Goal: Task Accomplishment & Management: Manage account settings

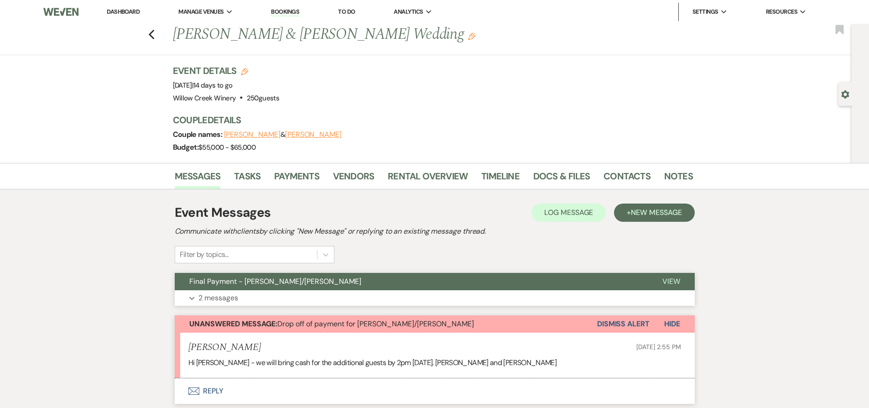
click at [209, 301] on p "2 messages" at bounding box center [218, 298] width 40 height 12
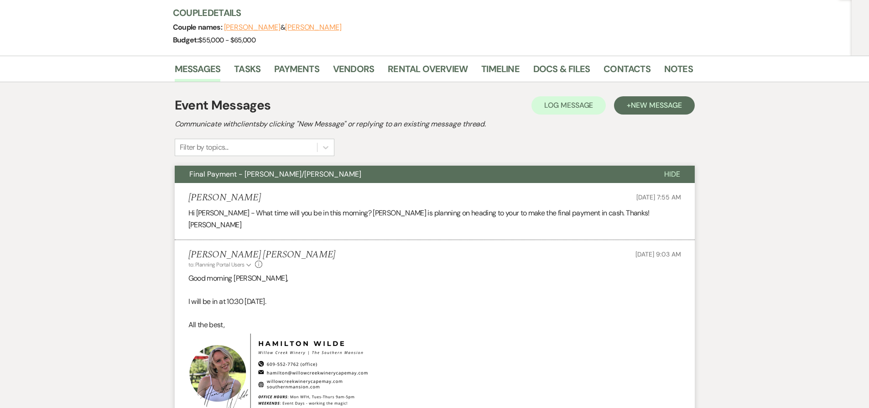
scroll to position [109, 0]
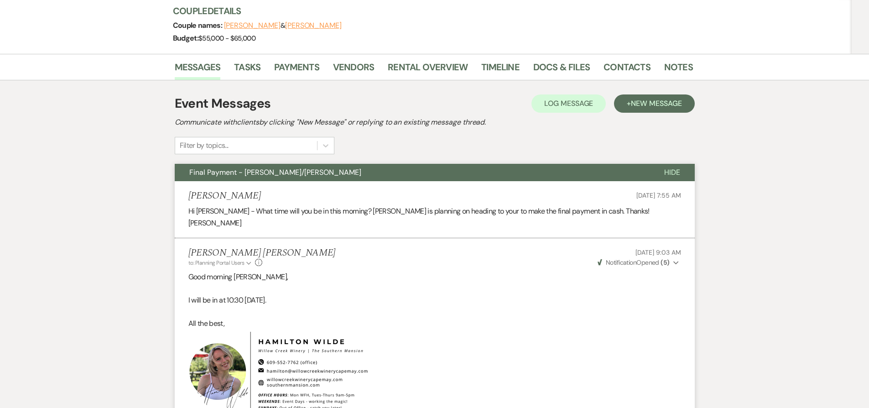
click at [398, 174] on button "Final Payment - [PERSON_NAME]/[PERSON_NAME]" at bounding box center [412, 172] width 475 height 17
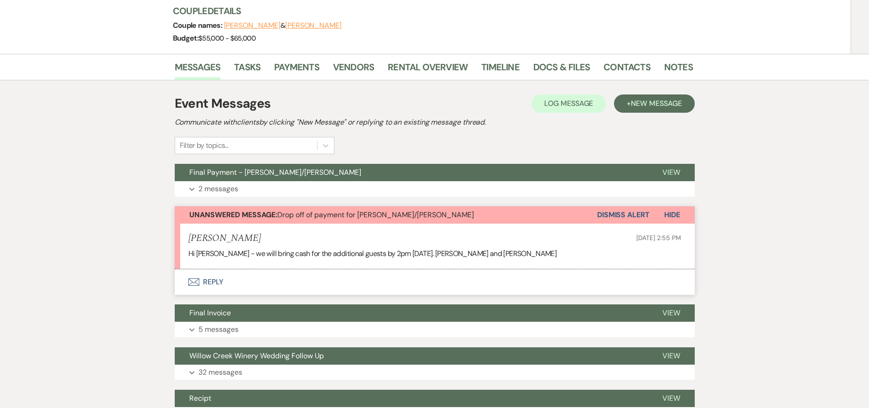
click at [625, 214] on button "Dismiss Alert" at bounding box center [623, 214] width 52 height 17
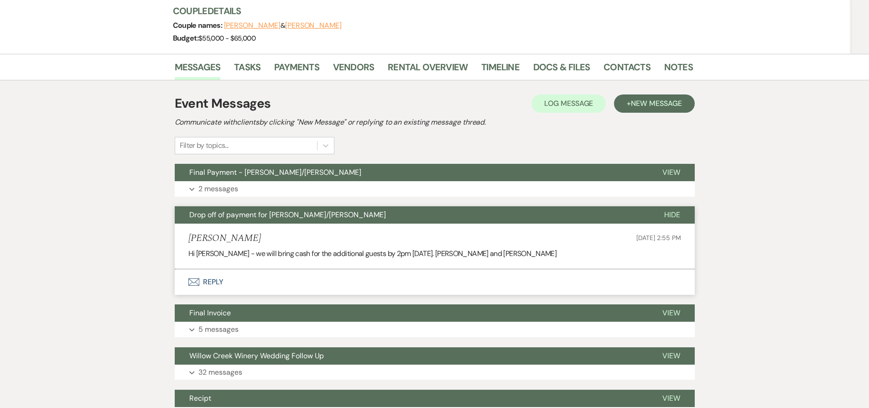
click at [405, 215] on button "Drop off of payment for [PERSON_NAME]/[PERSON_NAME]" at bounding box center [412, 214] width 475 height 17
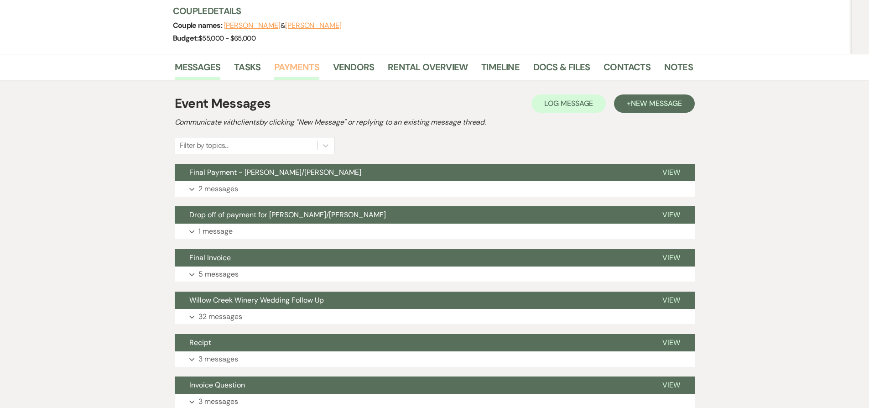
click at [275, 66] on link "Payments" at bounding box center [296, 70] width 45 height 20
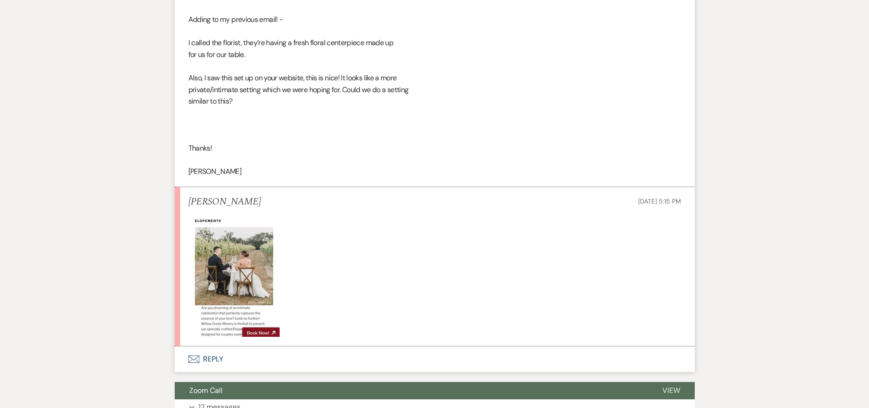
scroll to position [1849, 0]
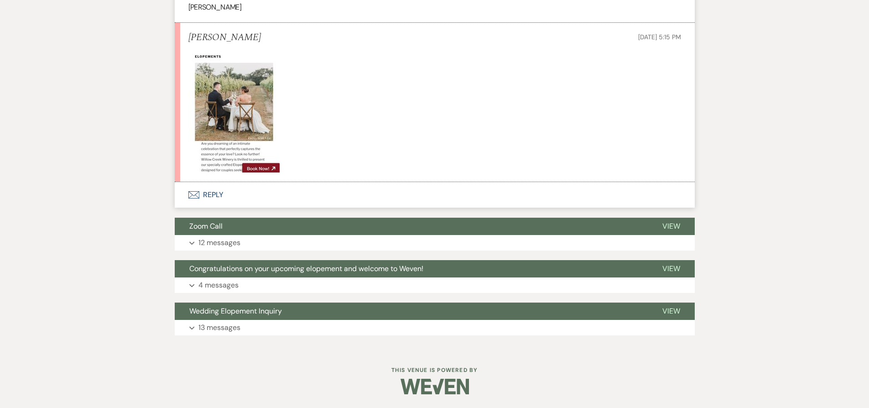
click at [243, 186] on button "Envelope Reply" at bounding box center [435, 195] width 520 height 26
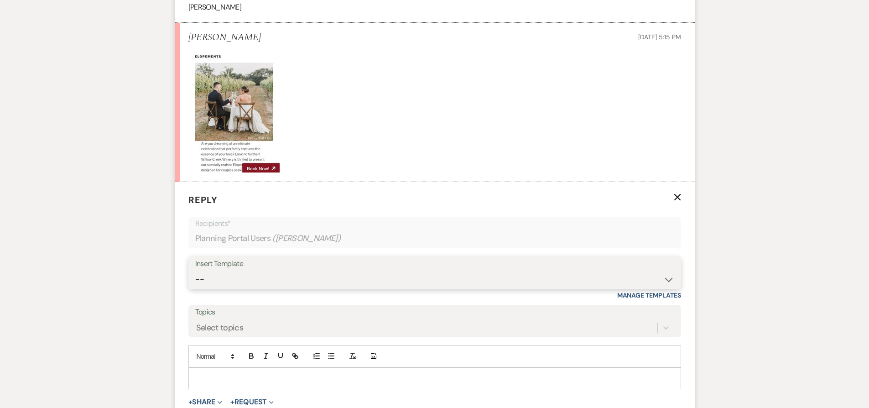
click at [342, 283] on select "-- Weven Planning Portal Introduction (Booked Events) 6-Month Check-in Review R…" at bounding box center [434, 280] width 479 height 18
select select "1589"
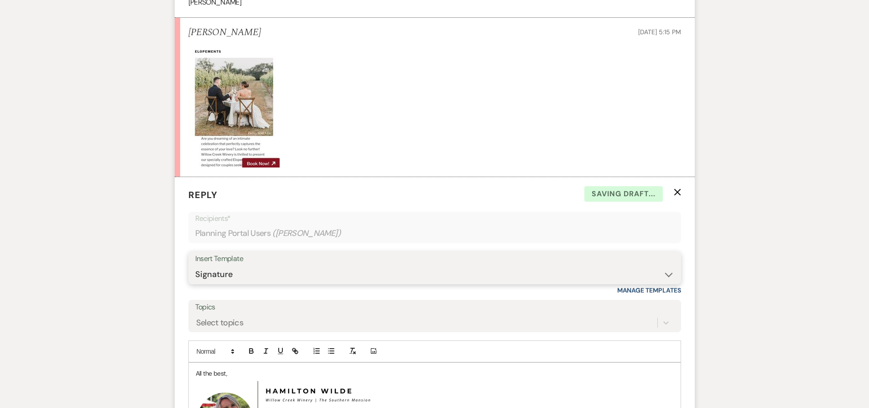
scroll to position [2033, 0]
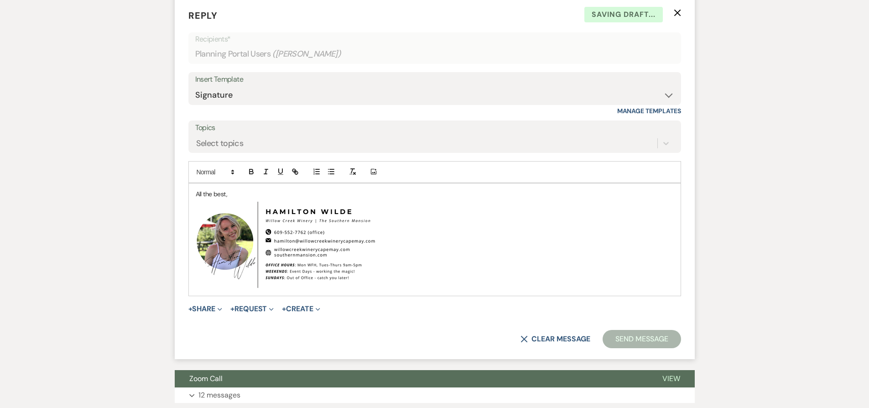
click at [195, 191] on div "All the best, ﻿ ﻿" at bounding box center [435, 239] width 492 height 112
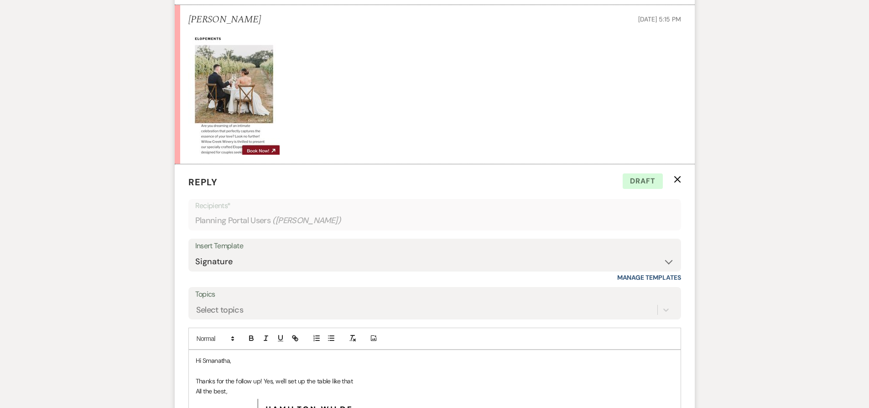
scroll to position [1952, 0]
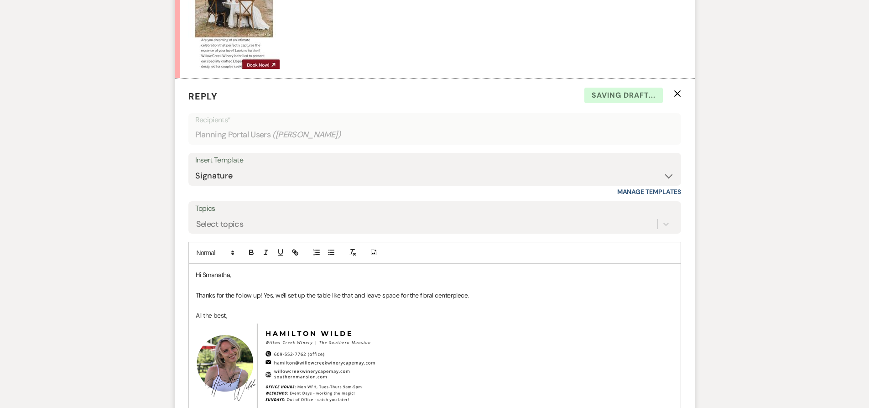
click at [209, 273] on p "Hi Smanatha," at bounding box center [435, 275] width 478 height 10
click at [275, 309] on p at bounding box center [435, 305] width 478 height 10
click at [219, 272] on p "Hi Samanatha," at bounding box center [435, 275] width 478 height 10
click at [342, 286] on p at bounding box center [435, 285] width 478 height 10
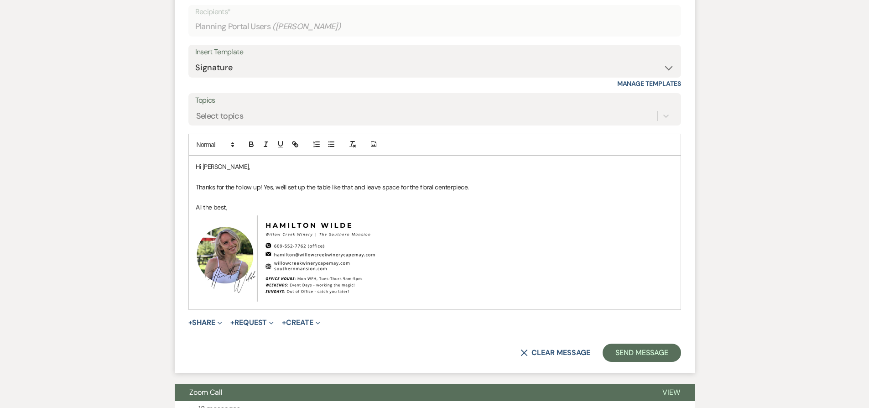
scroll to position [2065, 0]
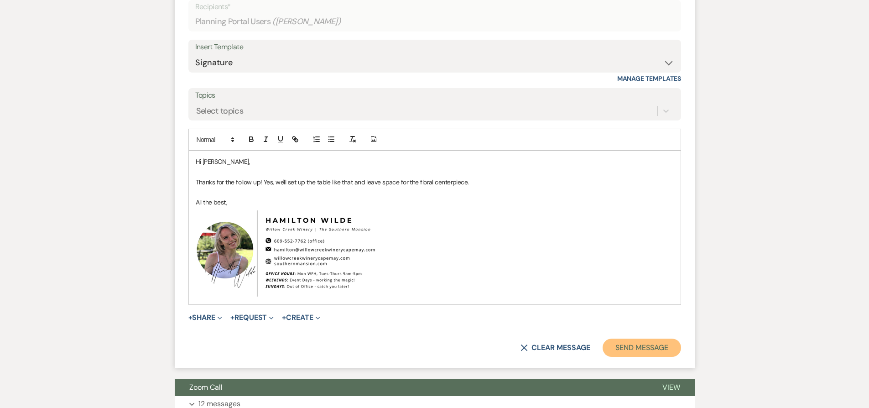
click at [630, 354] on button "Send Message" at bounding box center [642, 348] width 78 height 18
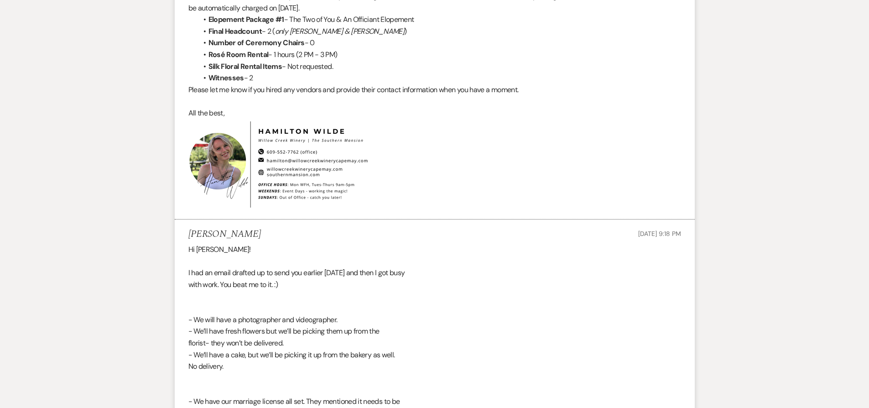
scroll to position [0, 0]
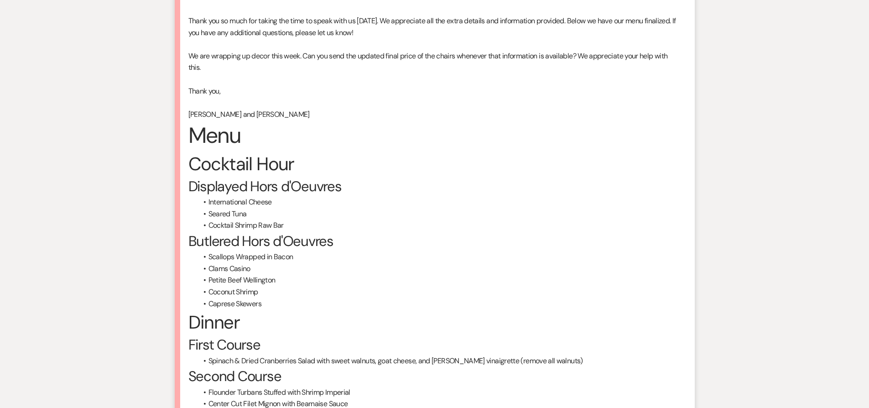
scroll to position [406, 0]
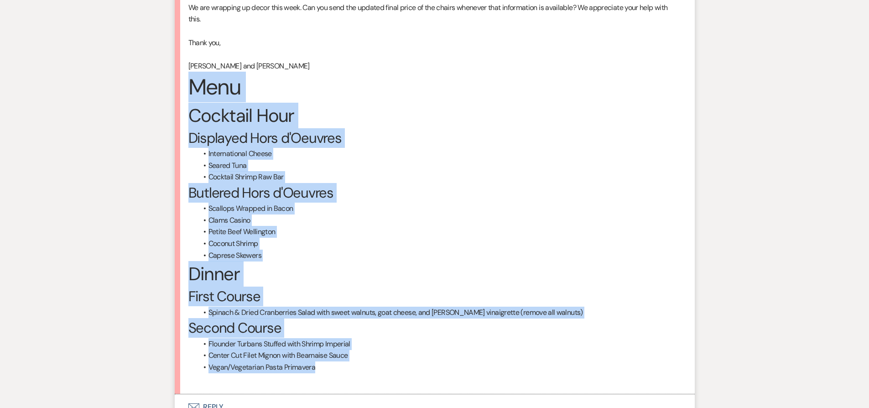
drag, startPoint x: 335, startPoint y: 368, endPoint x: 193, endPoint y: 86, distance: 316.0
click at [193, 86] on div "Hello [PERSON_NAME], Thank you so much for taking the time to speak with us [DA…" at bounding box center [434, 154] width 493 height 460
copy div "Menu Cocktail Hour Displayed Hors d'Oeuvres International Cheese Seared Tuna Co…"
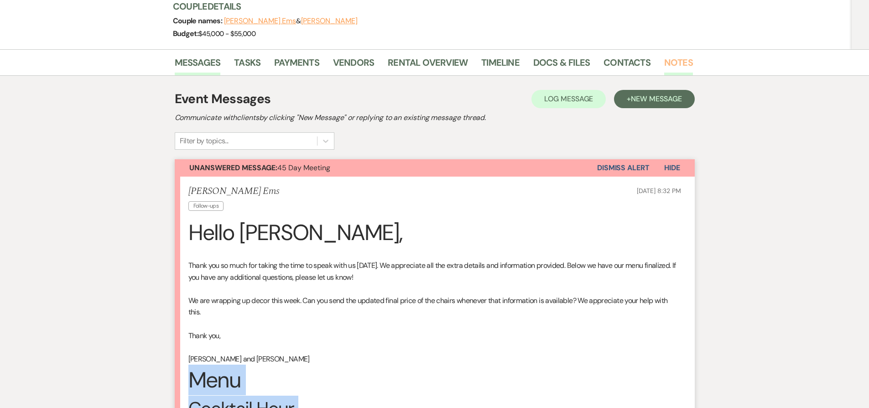
scroll to position [112, 0]
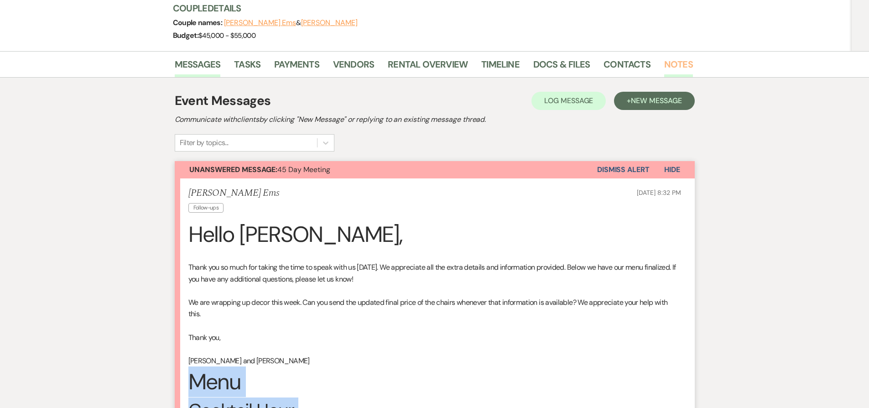
click at [678, 61] on link "Notes" at bounding box center [678, 67] width 29 height 20
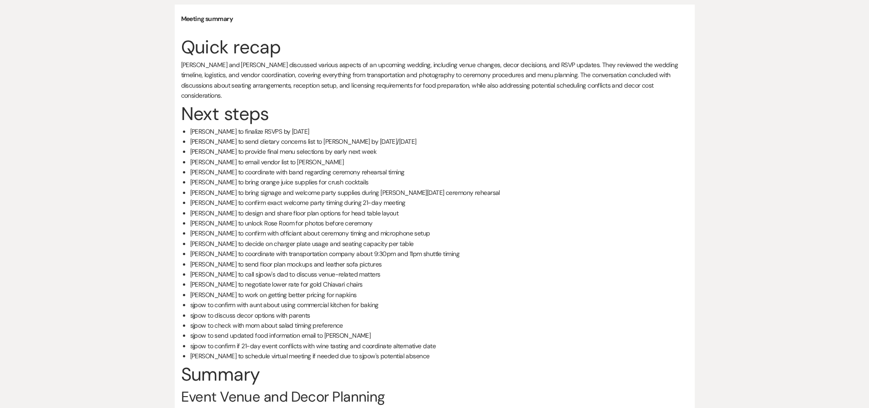
scroll to position [151, 0]
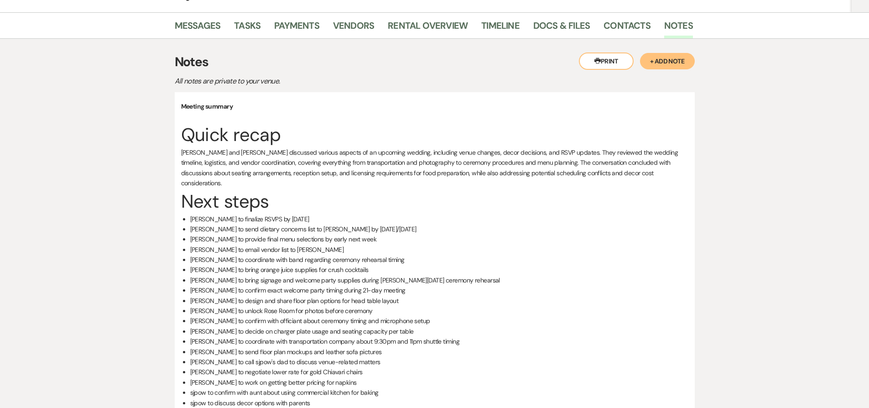
drag, startPoint x: 671, startPoint y: 56, endPoint x: 662, endPoint y: 59, distance: 10.1
click at [671, 56] on button "+ Add Note" at bounding box center [667, 61] width 55 height 16
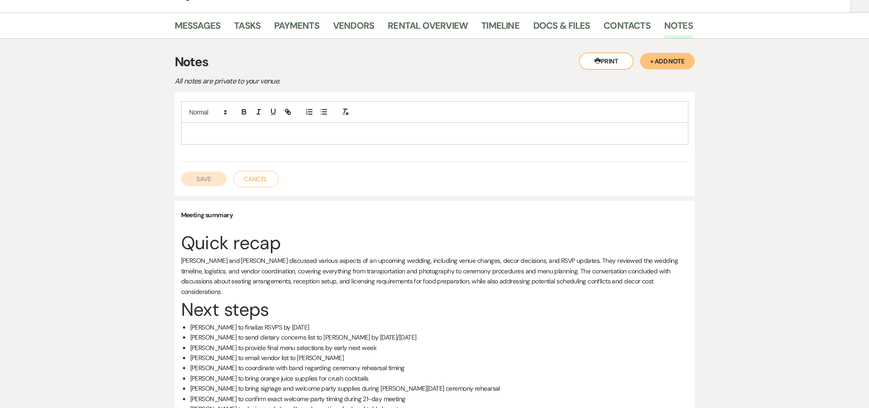
click at [378, 136] on p at bounding box center [434, 133] width 493 height 10
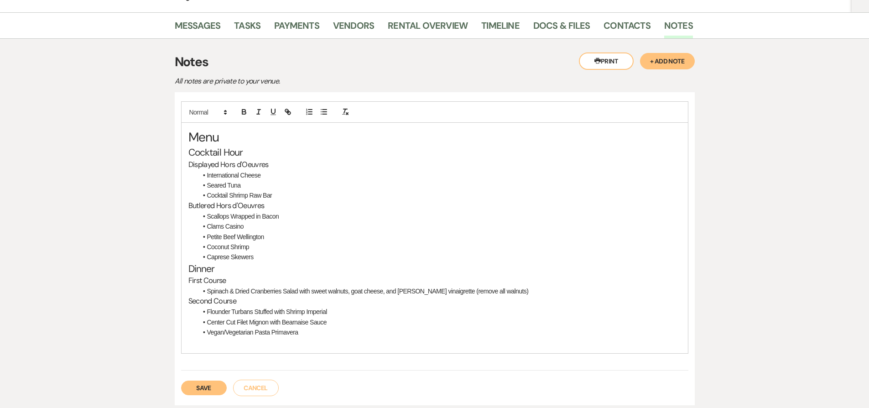
click at [207, 387] on button "Save" at bounding box center [204, 387] width 46 height 15
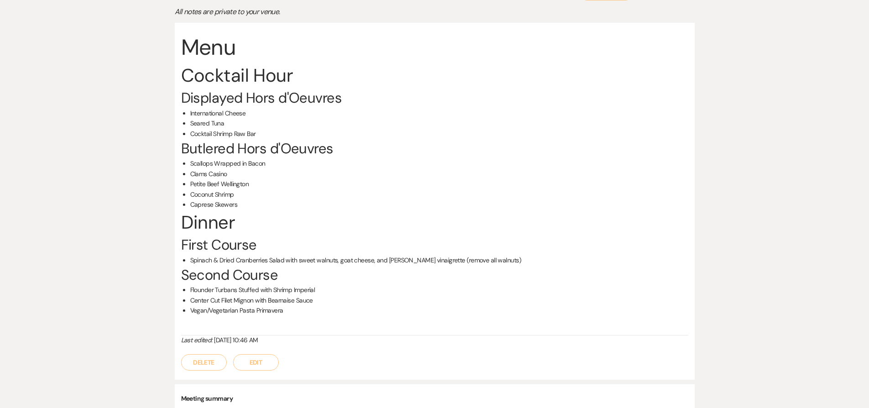
scroll to position [323, 0]
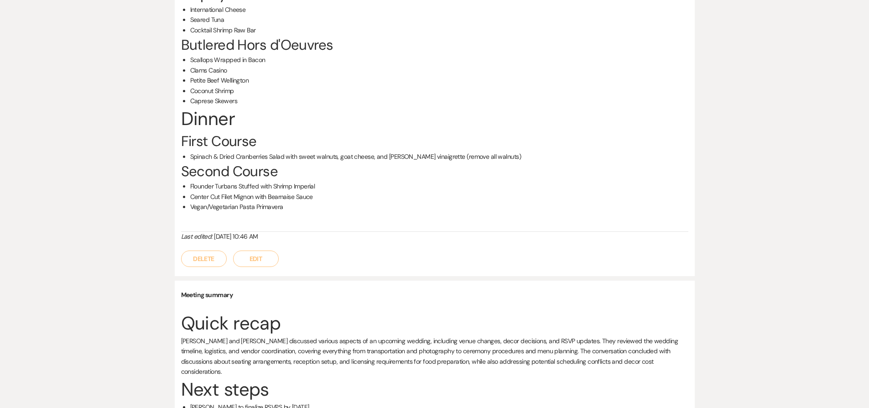
click at [264, 260] on button "Edit" at bounding box center [256, 258] width 46 height 16
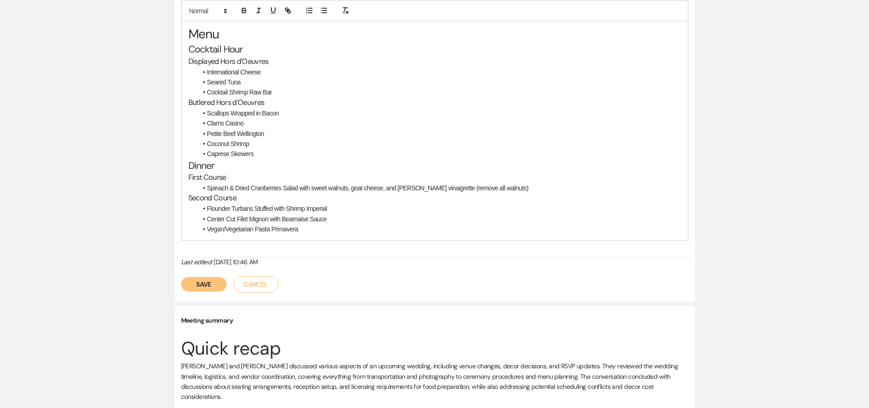
scroll to position [148, 0]
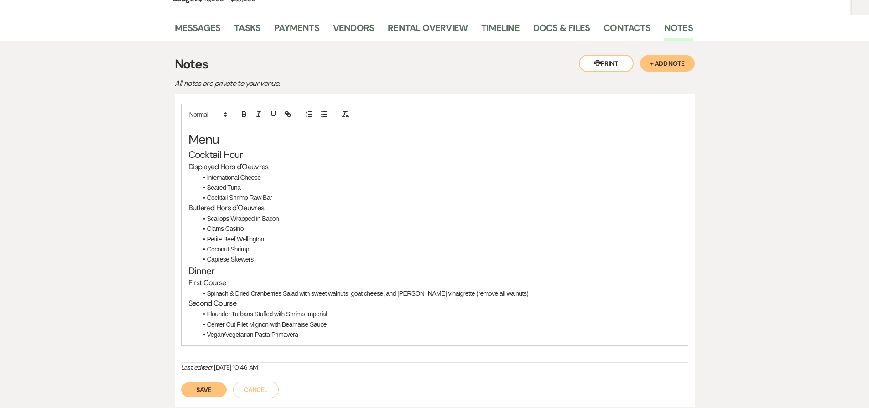
click at [287, 196] on li "Cocktail Shrimp Raw Bar" at bounding box center [440, 198] width 484 height 10
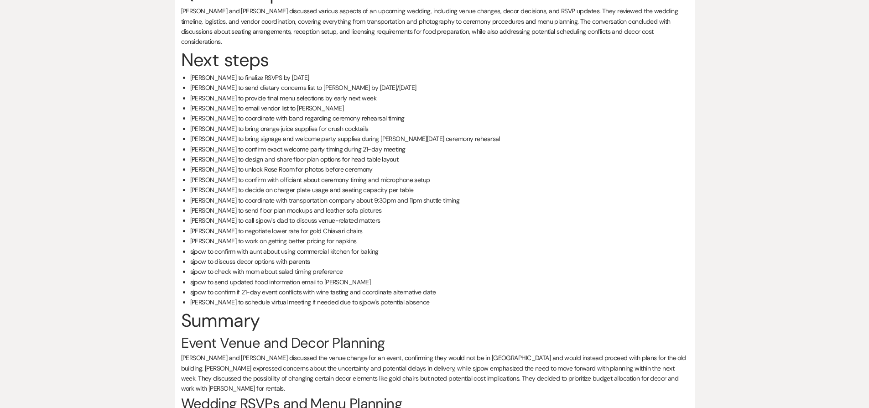
scroll to position [209, 0]
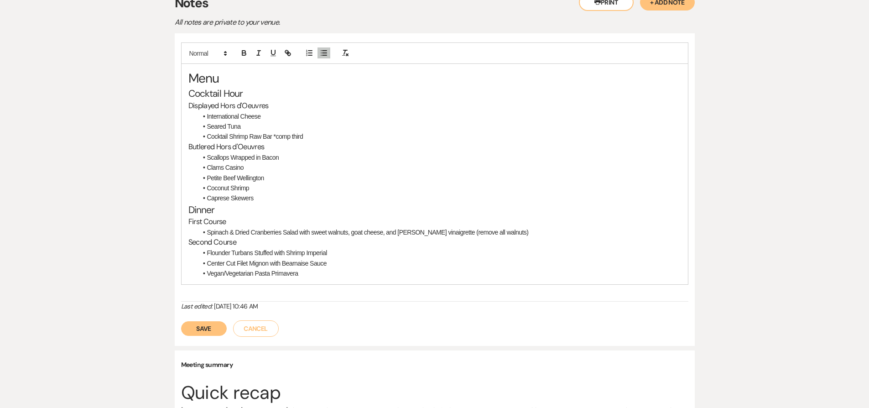
click at [202, 328] on button "Save" at bounding box center [204, 328] width 46 height 15
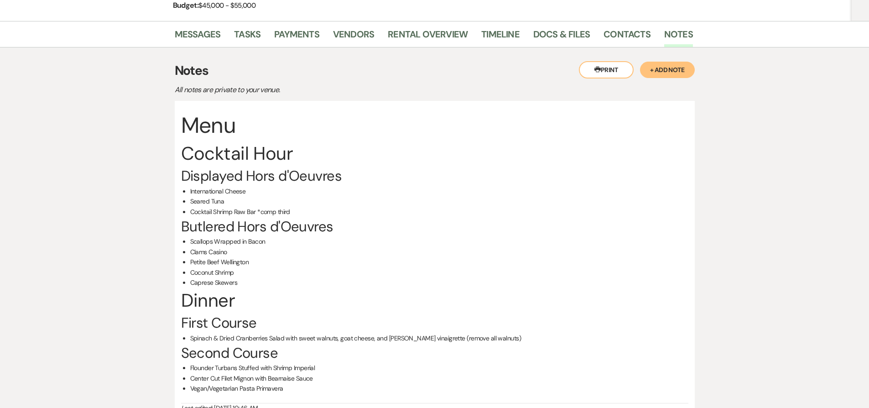
scroll to position [0, 0]
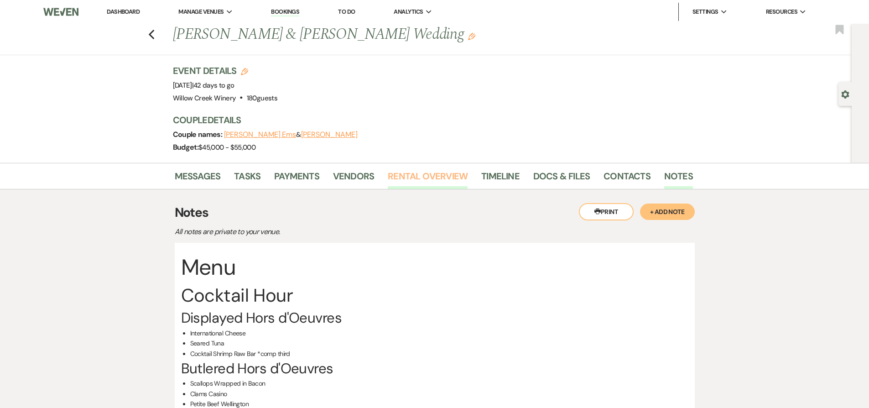
click at [425, 175] on link "Rental Overview" at bounding box center [428, 179] width 80 height 20
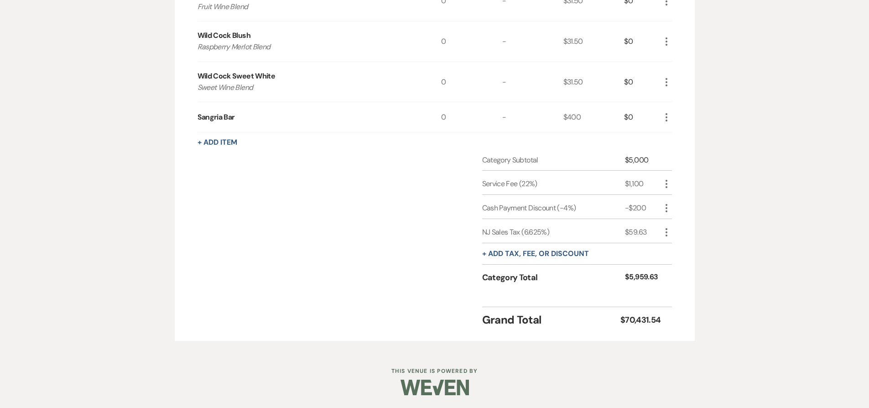
scroll to position [2489, 0]
click at [666, 233] on icon "More" at bounding box center [666, 231] width 11 height 11
click at [665, 265] on button "Delete Delete" at bounding box center [685, 263] width 49 height 15
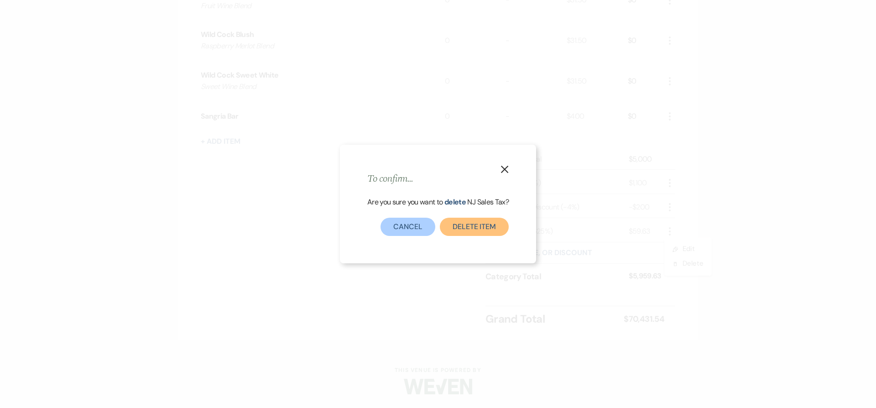
click at [469, 227] on button "Delete item" at bounding box center [474, 227] width 69 height 18
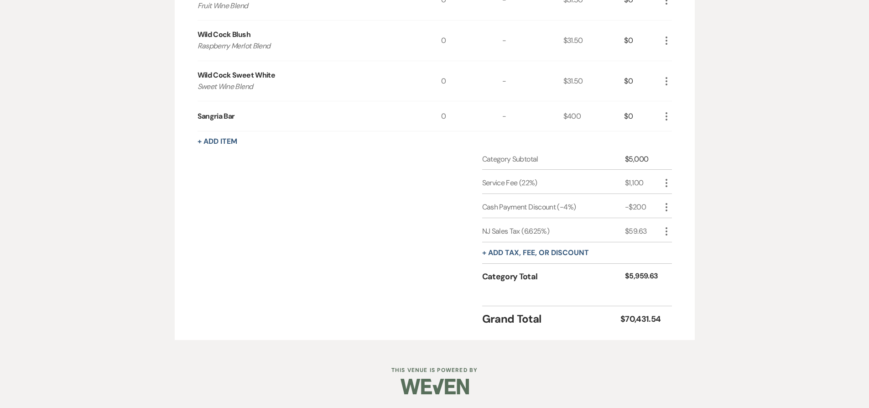
scroll to position [2465, 0]
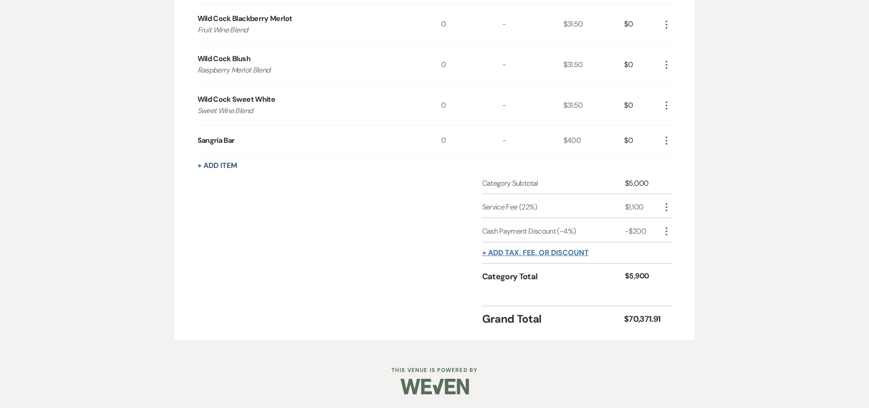
click at [535, 254] on button "+ Add tax, fee, or discount" at bounding box center [535, 252] width 107 height 7
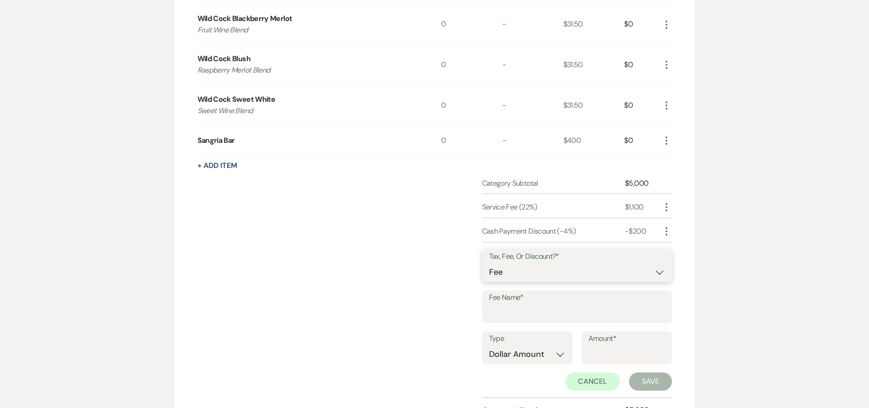
click at [547, 268] on select "Fee Discount Tax" at bounding box center [577, 272] width 176 height 18
select select "2"
click at [596, 314] on input "Fee Name*" at bounding box center [577, 313] width 176 height 18
click at [536, 311] on input "Rosé Room Complimentary" at bounding box center [577, 313] width 176 height 18
click at [547, 314] on input "Rosé Room Rental Complimentary" at bounding box center [577, 313] width 176 height 18
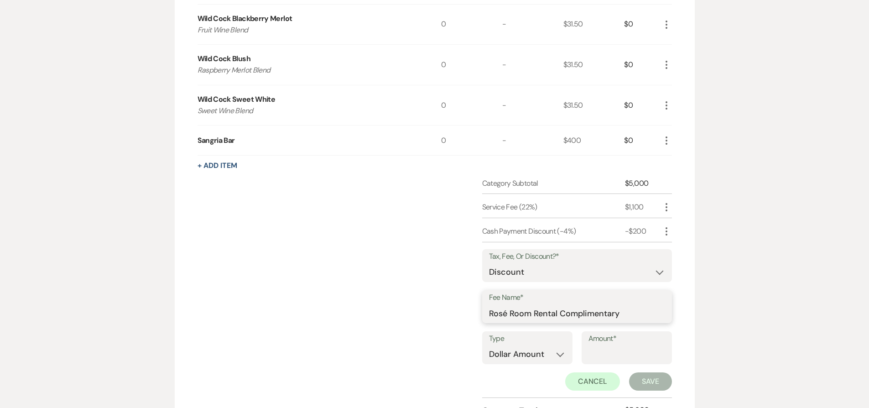
click at [547, 314] on input "Rosé Room Rental Complimentary" at bounding box center [577, 313] width 176 height 18
type input "Rosé Room Rental Complimentary"
click at [526, 349] on select "Dollar Amount Percentage" at bounding box center [527, 354] width 77 height 18
select select "false"
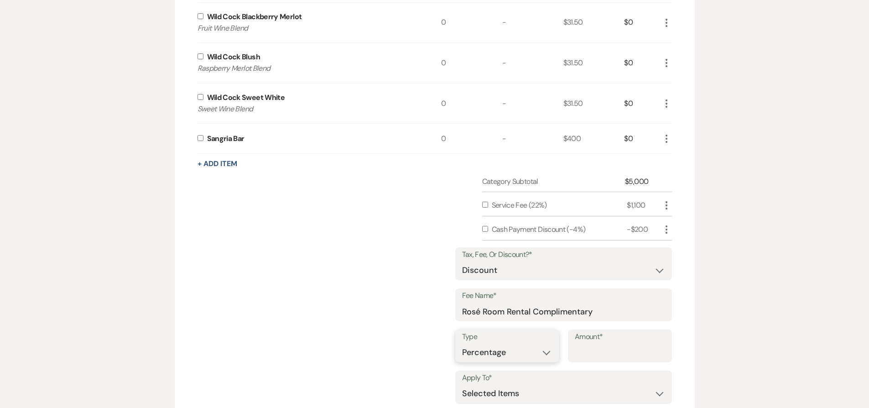
scroll to position [2468, 0]
click at [589, 350] on input "Amount*" at bounding box center [620, 351] width 90 height 18
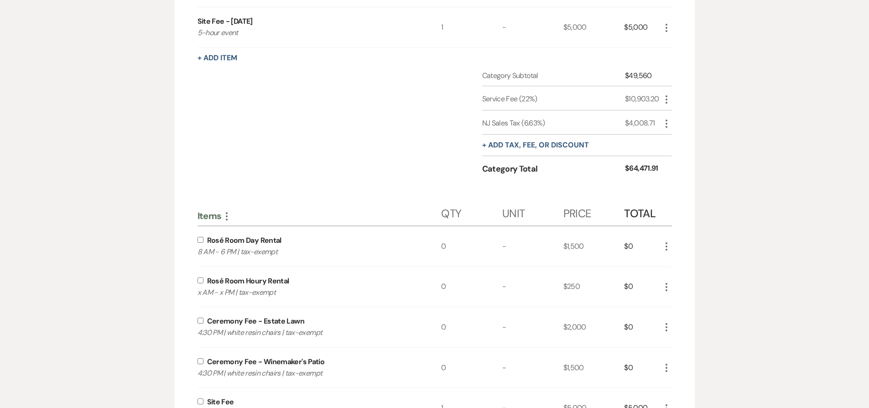
scroll to position [499, 0]
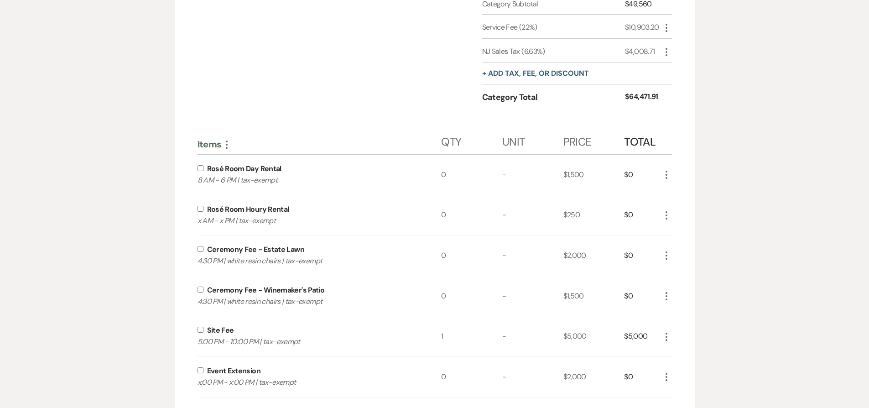
type input "100"
click at [201, 167] on input "checkbox" at bounding box center [201, 168] width 6 height 6
checkbox input "true"
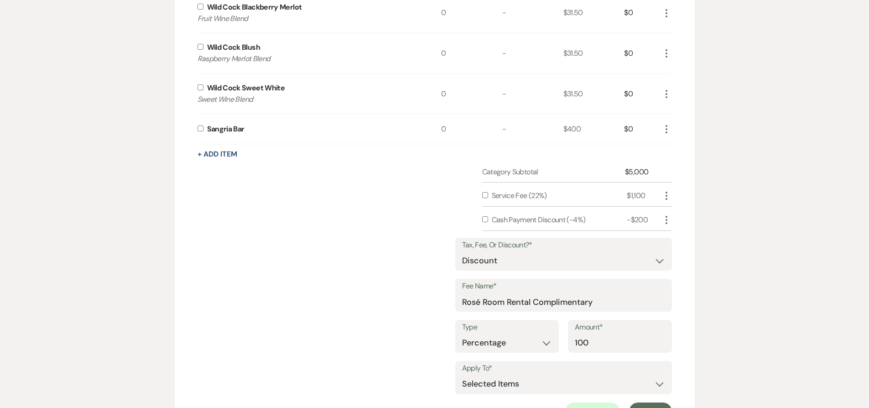
scroll to position [2592, 0]
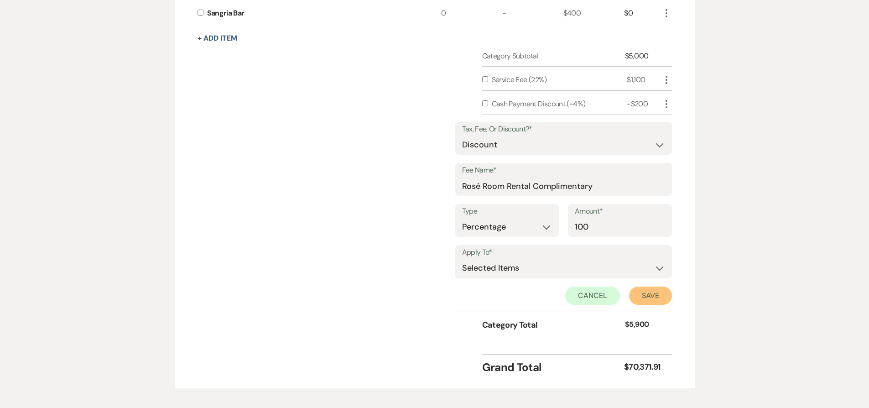
click at [650, 297] on button "Save" at bounding box center [650, 296] width 43 height 18
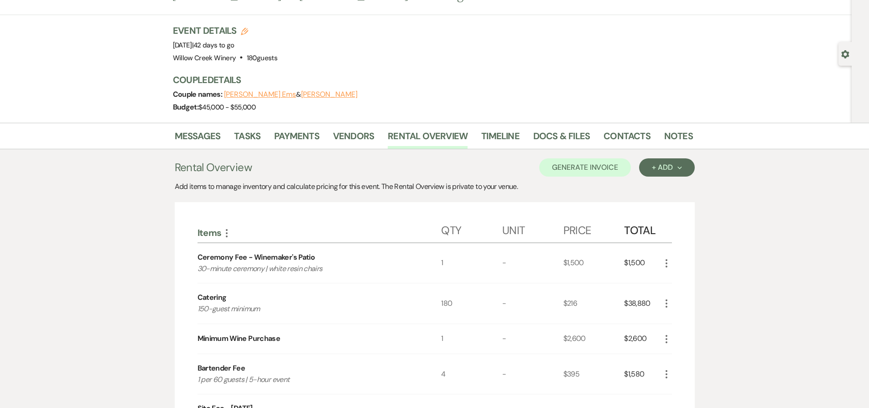
scroll to position [0, 0]
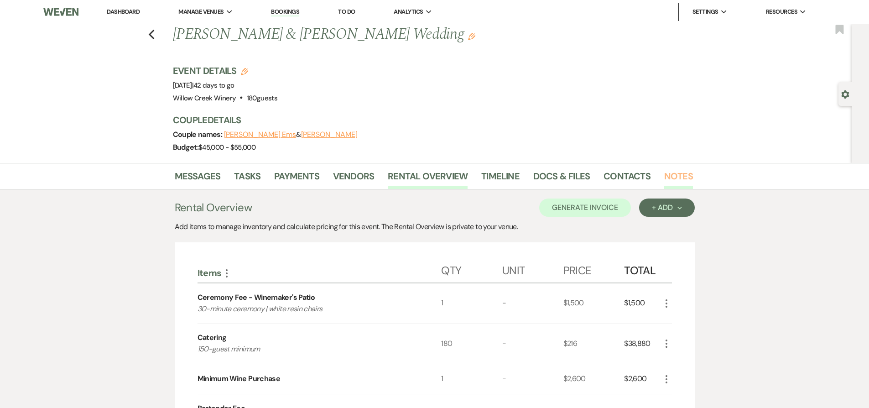
click at [671, 182] on link "Notes" at bounding box center [678, 179] width 29 height 20
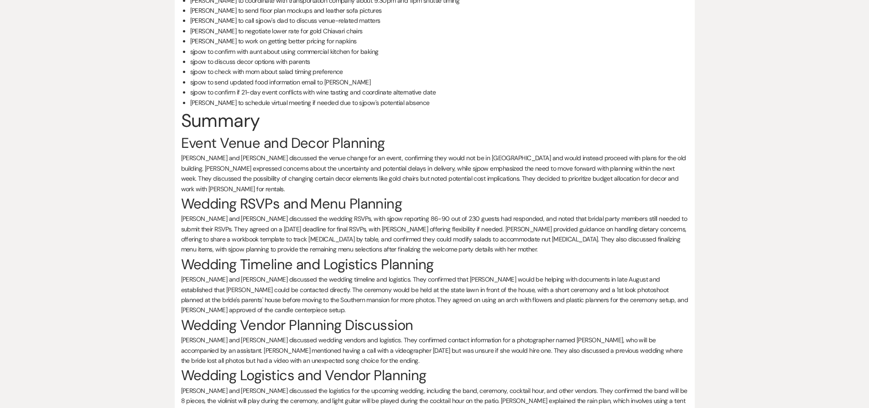
scroll to position [844, 0]
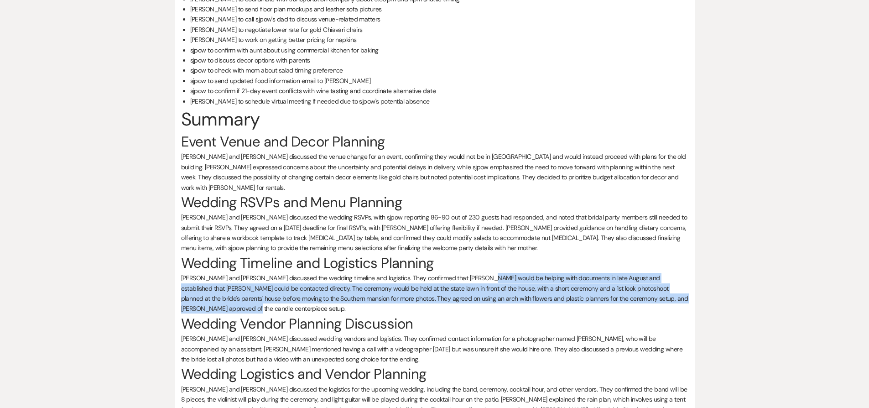
drag, startPoint x: 478, startPoint y: 267, endPoint x: 472, endPoint y: 296, distance: 29.3
click at [472, 296] on p "Hamilton and sjpow discussed the wedding timeline and logistics. They confirmed…" at bounding box center [434, 293] width 507 height 41
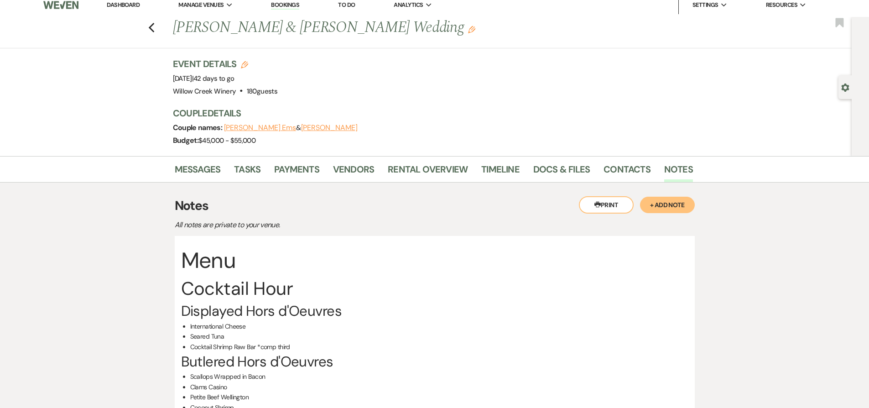
scroll to position [0, 0]
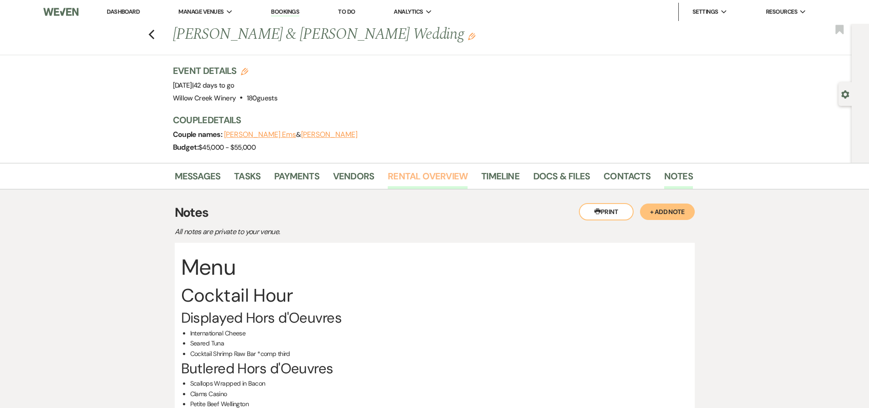
click at [446, 178] on link "Rental Overview" at bounding box center [428, 179] width 80 height 20
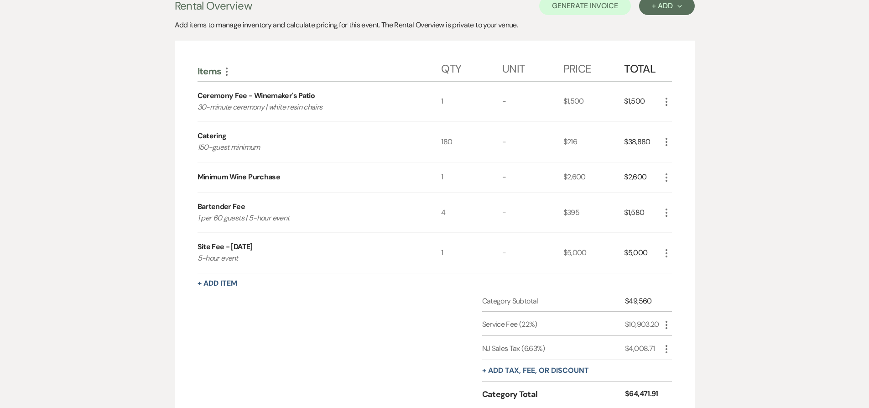
scroll to position [618, 0]
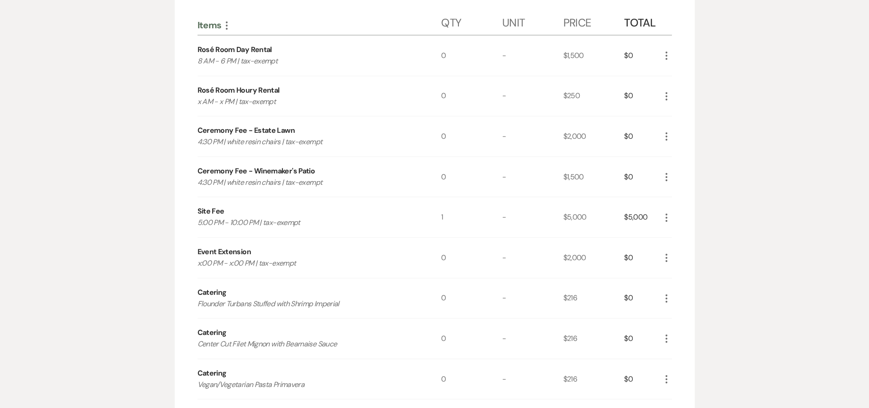
click at [665, 53] on icon "More" at bounding box center [666, 55] width 11 height 11
click at [675, 71] on icon "Pencil" at bounding box center [673, 73] width 5 height 7
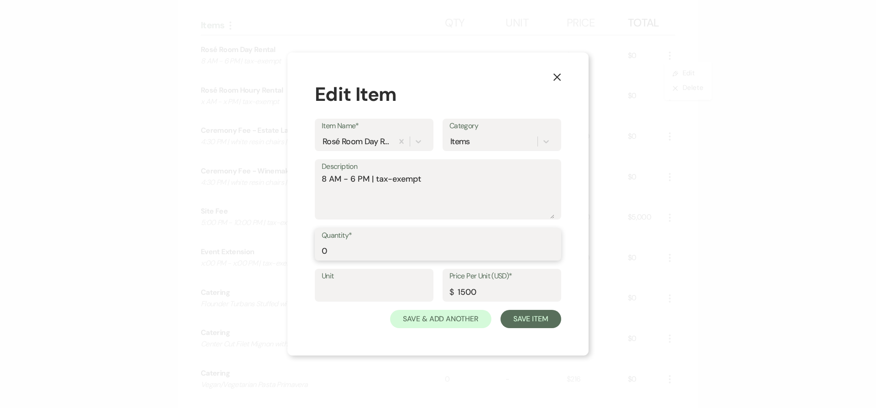
drag, startPoint x: 347, startPoint y: 250, endPoint x: 292, endPoint y: 253, distance: 54.4
click at [292, 253] on div "X Edit Item Item Name* Rosé Room Day Rental Category Items Description 8 AM - 6…" at bounding box center [437, 203] width 301 height 303
type input "1"
click at [523, 317] on button "Save Item" at bounding box center [530, 319] width 61 height 18
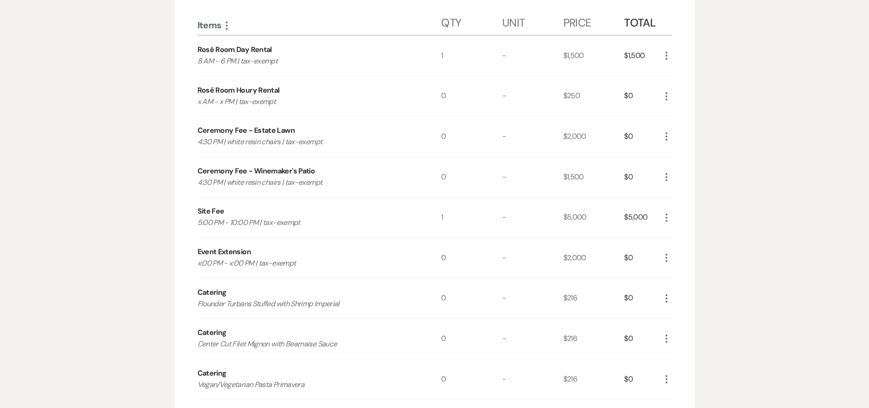
click at [666, 56] on use "button" at bounding box center [667, 56] width 2 height 8
click at [670, 68] on button "Pencil Edit" at bounding box center [684, 73] width 47 height 15
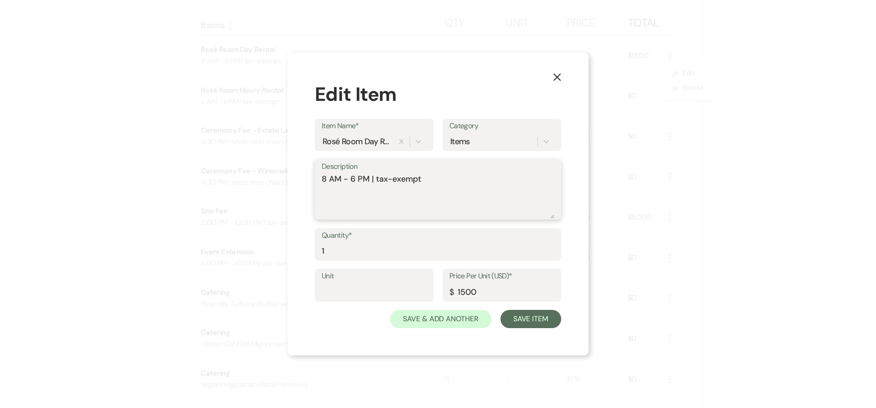
click at [371, 180] on textarea "8 AM - 6 PM | tax-exempt" at bounding box center [438, 196] width 233 height 46
click at [440, 177] on textarea "8 AM - 6 PM | tax-exempt" at bounding box center [438, 196] width 233 height 46
type textarea "8 AM - 6 PM | tax-exempt | fee waived below"
click at [526, 320] on button "Save Item" at bounding box center [530, 319] width 61 height 18
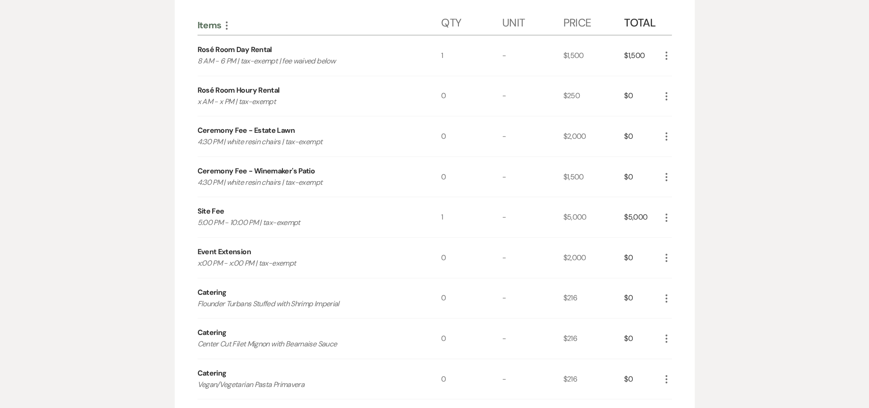
click at [668, 92] on icon "More" at bounding box center [666, 96] width 11 height 11
click at [671, 128] on icon "X" at bounding box center [673, 128] width 5 height 7
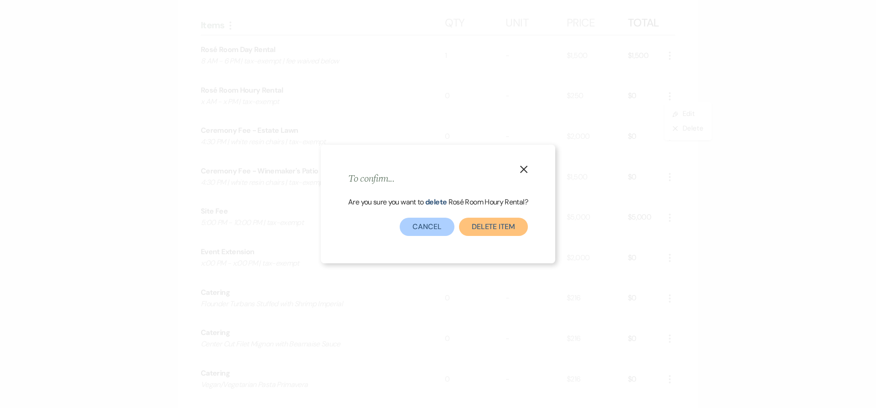
click at [473, 223] on button "Delete Item" at bounding box center [493, 227] width 69 height 18
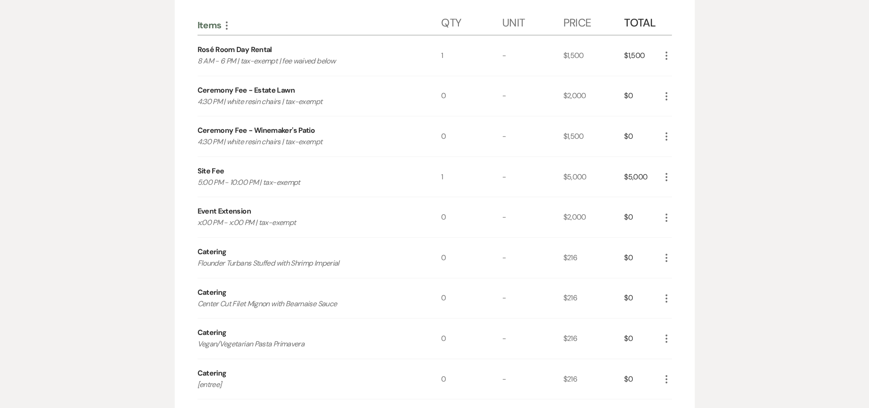
click at [667, 96] on use "button" at bounding box center [667, 96] width 2 height 8
click at [667, 112] on button "Pencil Edit" at bounding box center [684, 114] width 47 height 15
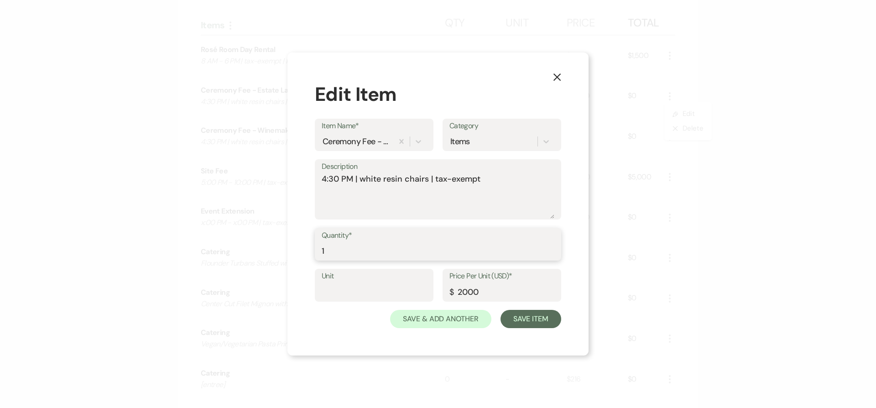
type input "1"
click at [551, 247] on input "1" at bounding box center [438, 251] width 233 height 18
click at [537, 318] on button "Save Item" at bounding box center [530, 319] width 61 height 18
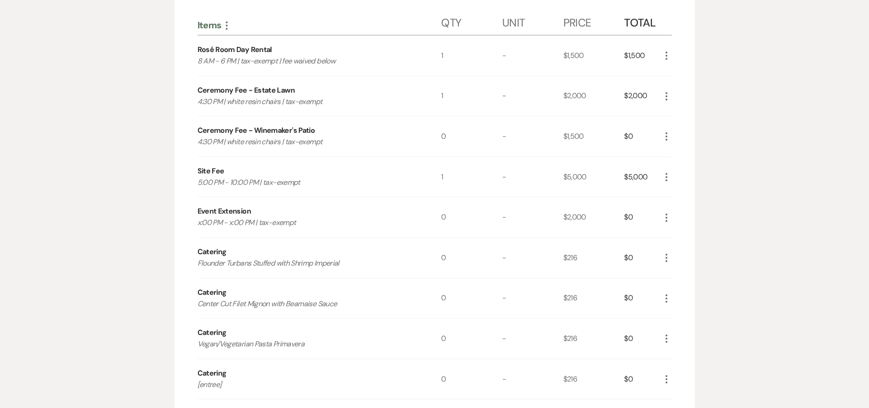
click at [667, 135] on icon "More" at bounding box center [666, 136] width 11 height 11
click at [674, 168] on use "button" at bounding box center [673, 169] width 5 height 5
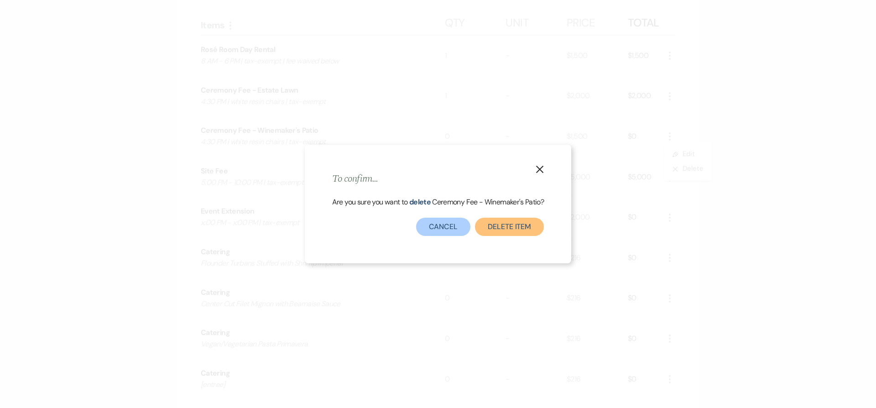
click at [492, 231] on button "Delete Item" at bounding box center [509, 227] width 69 height 18
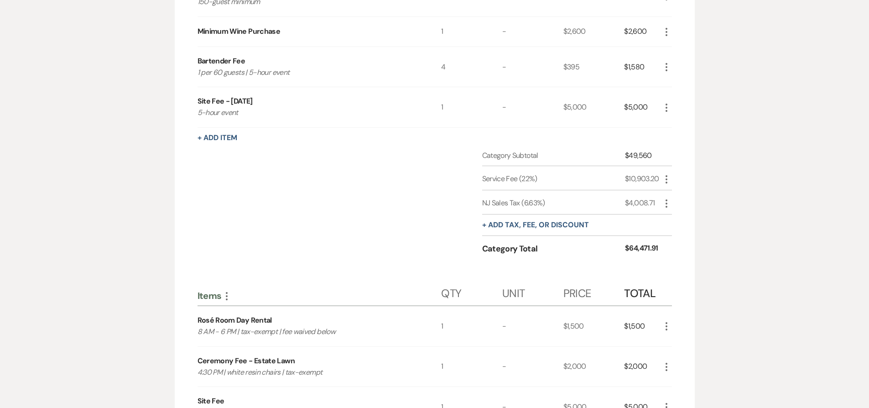
scroll to position [0, 0]
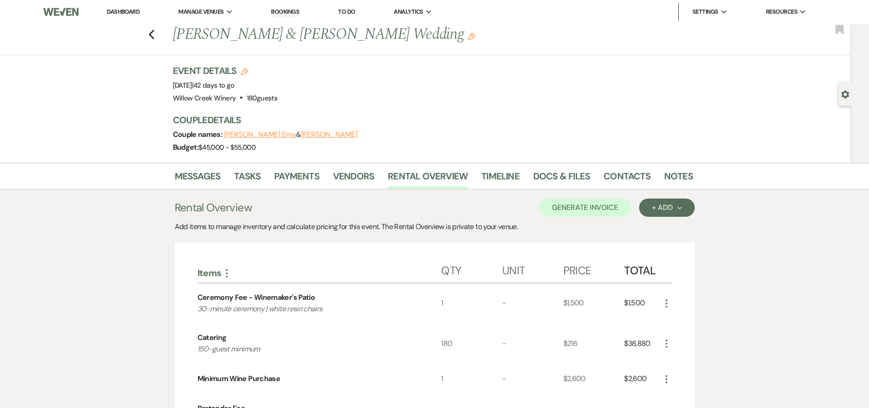
click at [246, 72] on icon "Edit" at bounding box center [244, 71] width 7 height 7
select select "531"
select select "false"
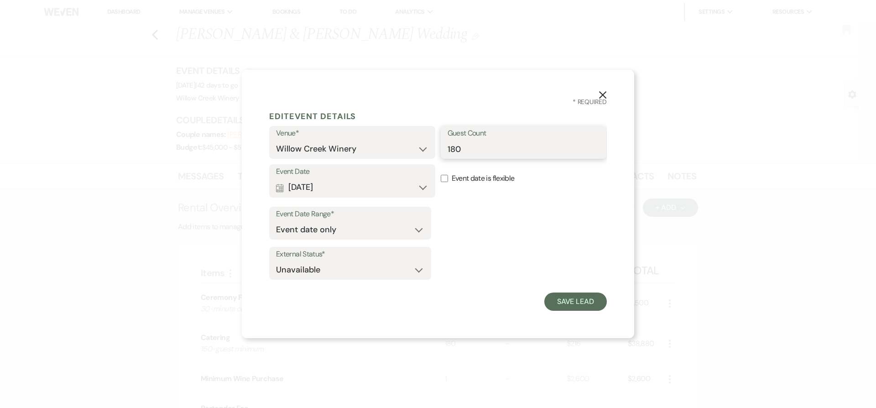
drag, startPoint x: 456, startPoint y: 147, endPoint x: 439, endPoint y: 142, distance: 17.0
click at [439, 142] on div "Venue* Willow Creek Winery The Southern Mansion Guest Count 180" at bounding box center [438, 145] width 338 height 38
type input "200"
click at [604, 91] on icon "X" at bounding box center [603, 95] width 8 height 8
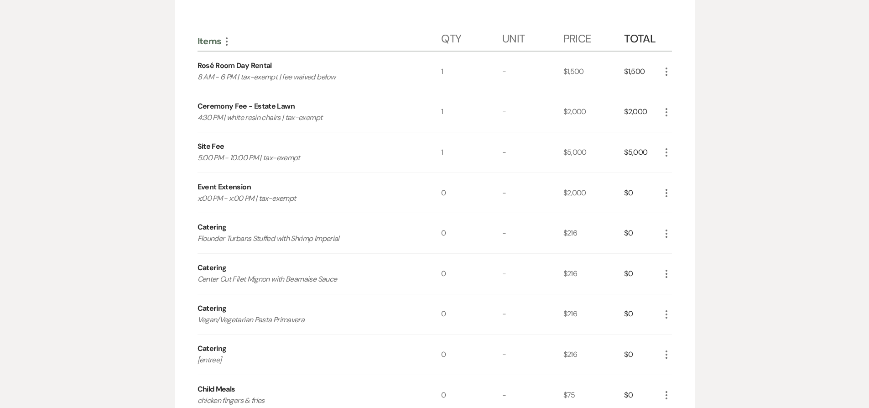
scroll to position [599, 0]
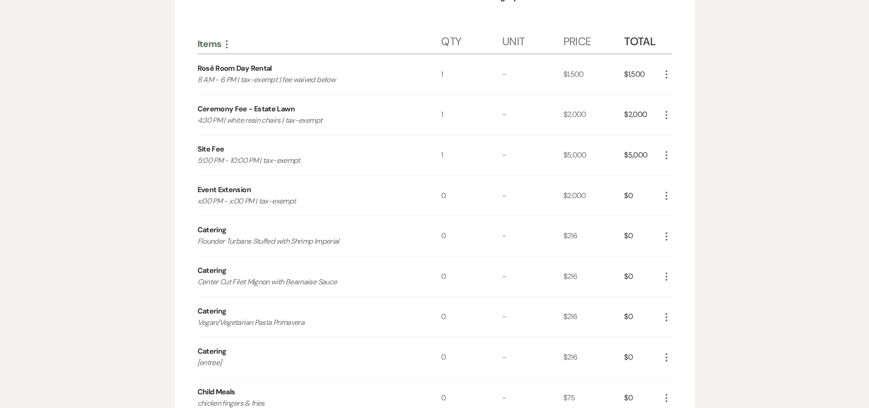
click at [666, 279] on use "button" at bounding box center [667, 276] width 2 height 8
click at [683, 295] on button "Pencil Edit" at bounding box center [684, 294] width 47 height 15
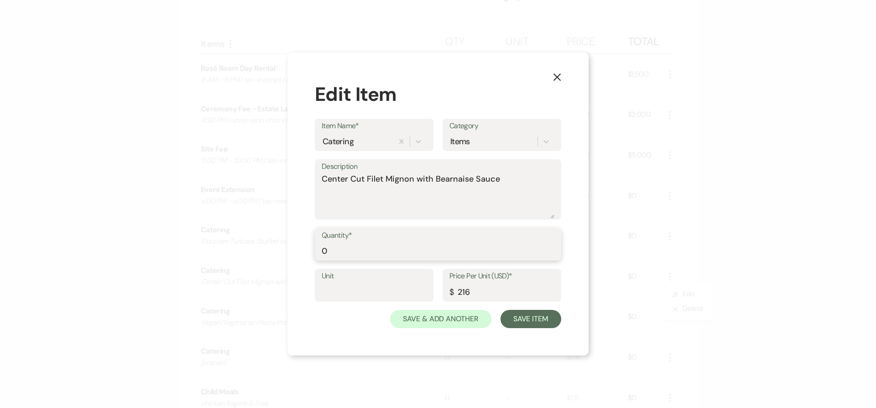
click at [381, 246] on input "0" at bounding box center [438, 251] width 233 height 18
click at [381, 245] on input "0" at bounding box center [438, 251] width 233 height 18
click at [382, 246] on input "0" at bounding box center [438, 251] width 233 height 18
type input "117"
click at [526, 321] on button "Save Item" at bounding box center [530, 319] width 61 height 18
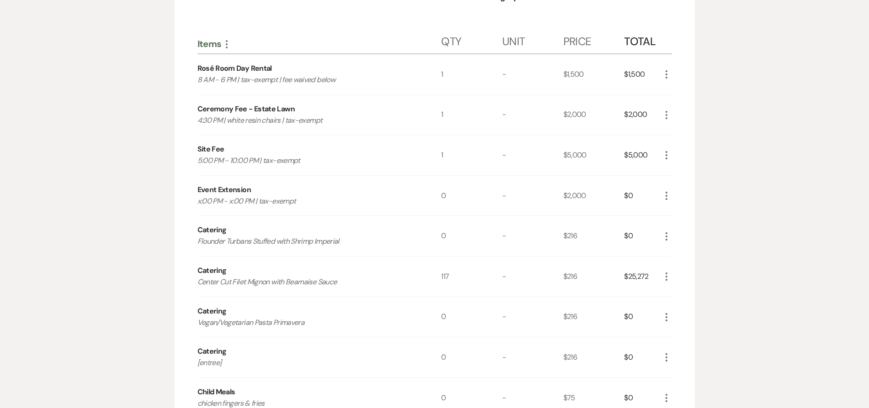
click at [667, 237] on icon "More" at bounding box center [666, 236] width 11 height 11
click at [681, 256] on button "Pencil Edit" at bounding box center [684, 254] width 47 height 15
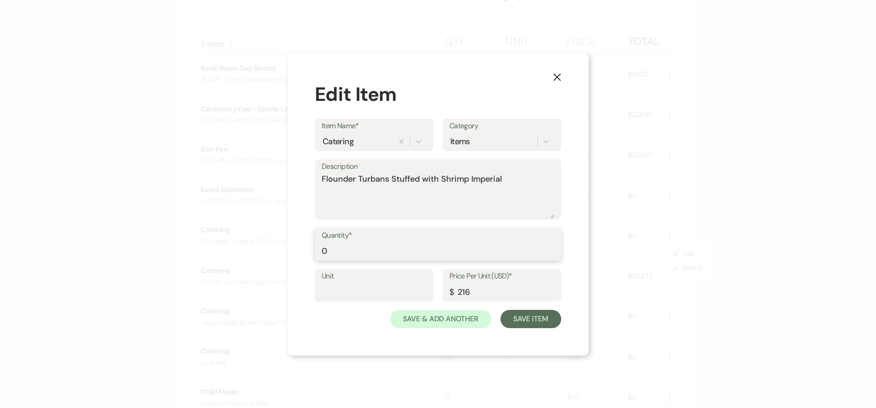
click at [508, 252] on input "0" at bounding box center [438, 251] width 233 height 18
type input "54"
click at [537, 313] on button "Save Item" at bounding box center [530, 319] width 61 height 18
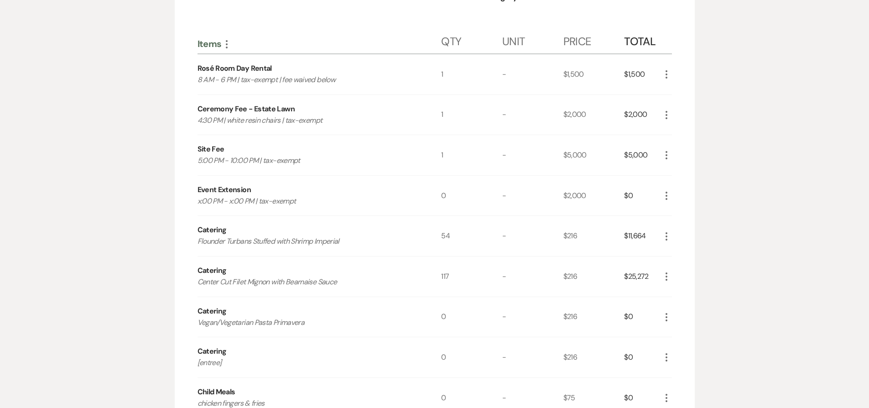
click at [666, 315] on icon "More" at bounding box center [666, 317] width 11 height 11
click at [674, 332] on use "button" at bounding box center [673, 334] width 5 height 5
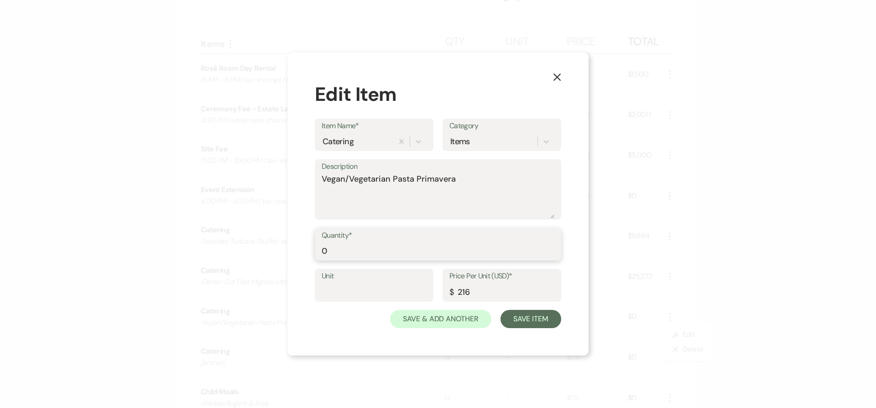
click at [533, 252] on input "0" at bounding box center [438, 251] width 233 height 18
type input "9"
click at [527, 323] on button "Save Item" at bounding box center [530, 319] width 61 height 18
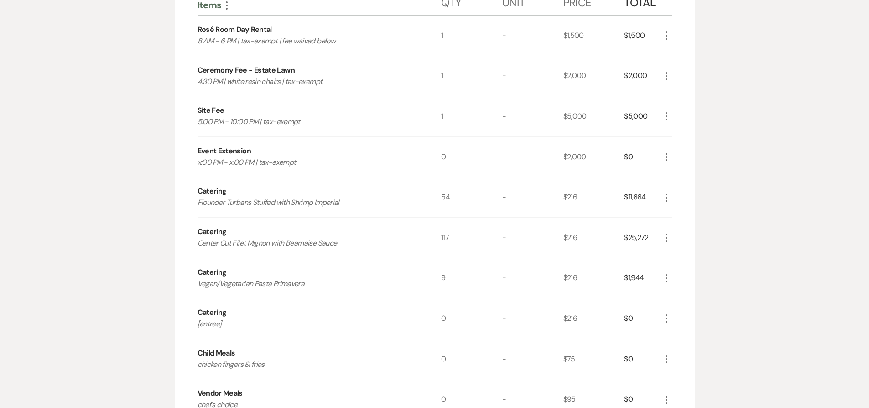
scroll to position [645, 0]
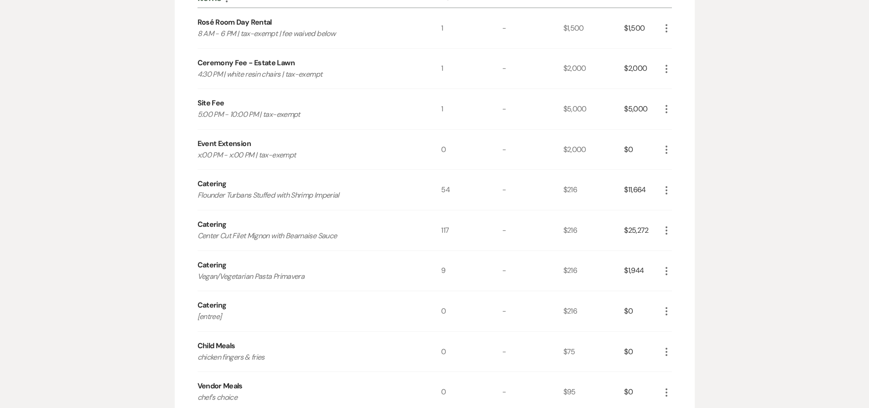
click at [667, 312] on icon "More" at bounding box center [666, 311] width 11 height 11
click at [680, 341] on button "X Delete" at bounding box center [685, 343] width 49 height 15
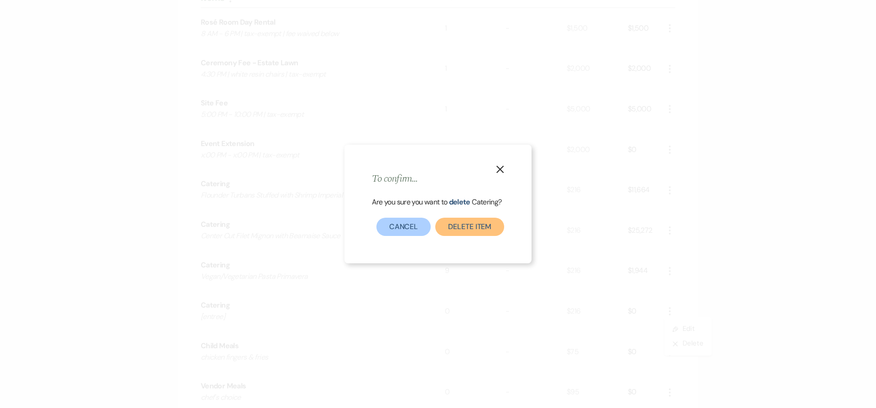
click at [449, 224] on button "Delete Item" at bounding box center [469, 227] width 69 height 18
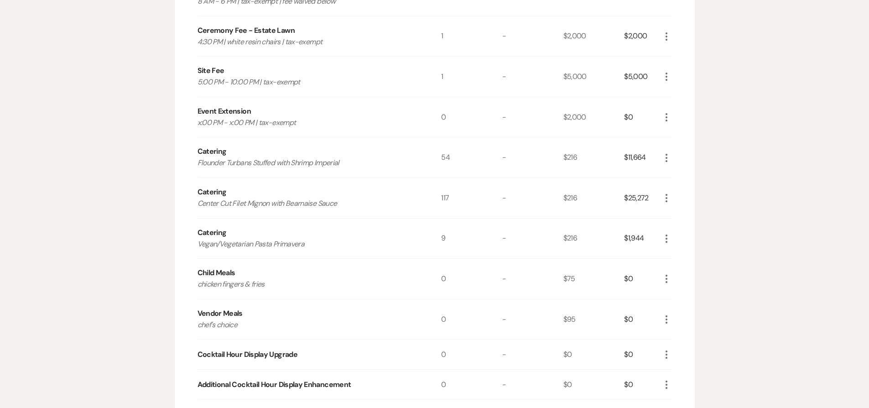
scroll to position [690, 0]
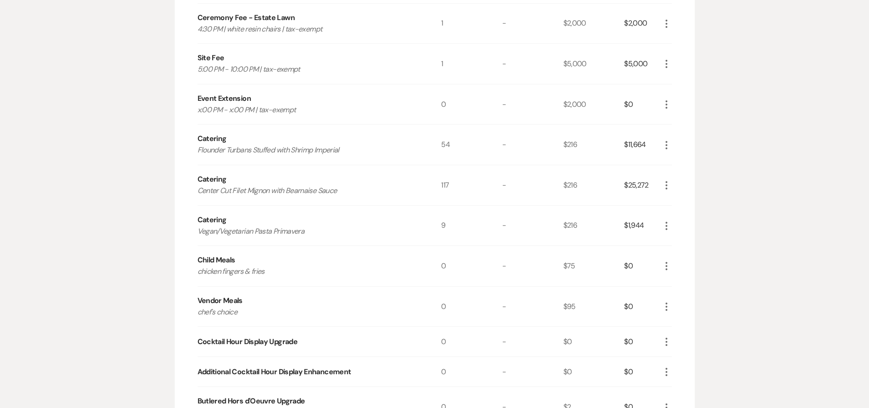
click at [666, 308] on icon "More" at bounding box center [666, 306] width 11 height 11
click at [678, 327] on button "Pencil Edit" at bounding box center [684, 324] width 47 height 15
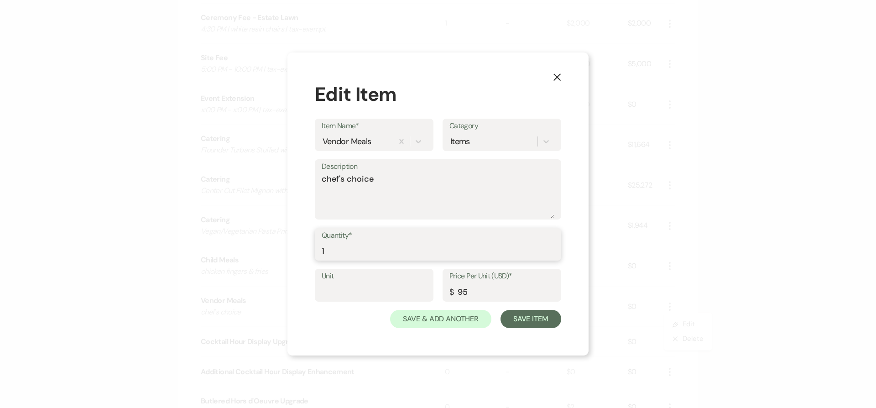
click at [551, 249] on input "1" at bounding box center [438, 251] width 233 height 18
click at [551, 249] on input "2" at bounding box center [438, 251] width 233 height 18
click at [551, 249] on input "3" at bounding box center [438, 251] width 233 height 18
click at [551, 249] on input "4" at bounding box center [438, 251] width 233 height 18
click at [551, 249] on input "5" at bounding box center [438, 251] width 233 height 18
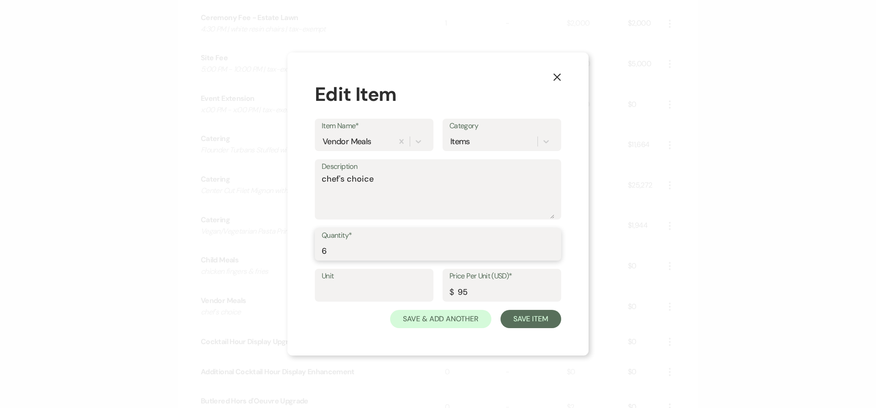
click at [551, 249] on input "6" at bounding box center [438, 251] width 233 height 18
click at [551, 249] on input "7" at bounding box center [438, 251] width 233 height 18
click at [551, 249] on input "8" at bounding box center [438, 251] width 233 height 18
click at [551, 248] on input "9" at bounding box center [438, 251] width 233 height 18
type input "10"
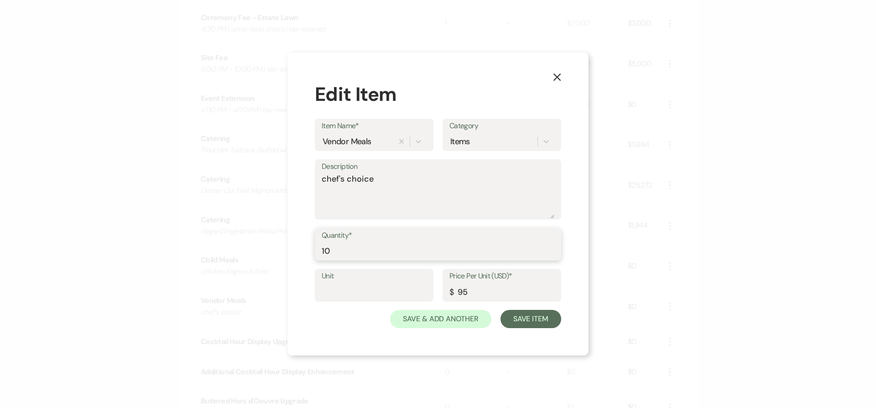
click at [551, 248] on input "10" at bounding box center [438, 251] width 233 height 18
click at [543, 318] on button "Save Item" at bounding box center [530, 319] width 61 height 18
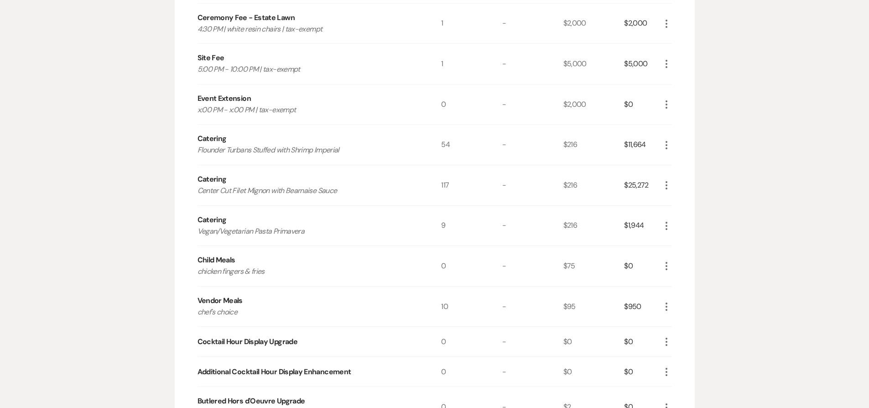
click at [667, 225] on icon "More" at bounding box center [666, 225] width 11 height 11
click at [666, 307] on icon "More" at bounding box center [666, 306] width 11 height 11
click at [693, 324] on button "Pencil Edit" at bounding box center [684, 324] width 47 height 15
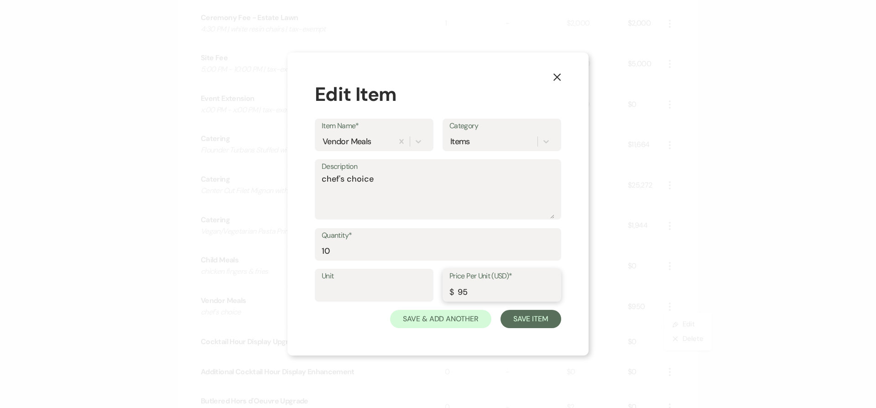
click at [457, 294] on input "95" at bounding box center [501, 292] width 105 height 18
type input "108"
click at [554, 316] on button "Save Item" at bounding box center [530, 319] width 61 height 18
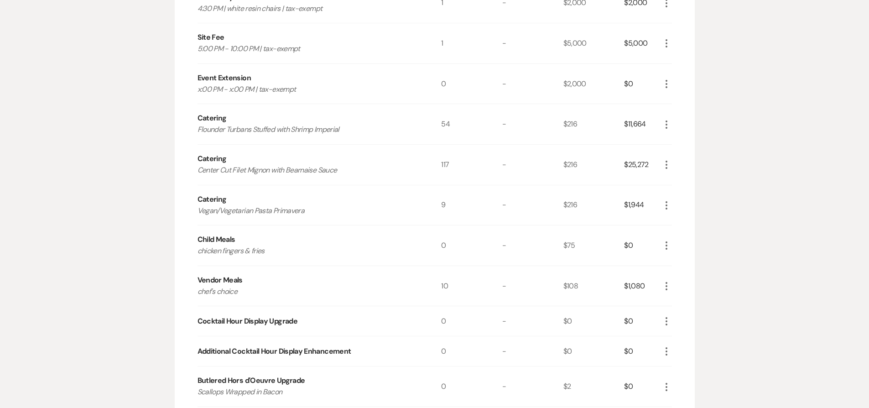
scroll to position [712, 0]
click at [671, 348] on icon "More" at bounding box center [666, 350] width 11 height 11
click at [673, 366] on use "button" at bounding box center [673, 368] width 5 height 5
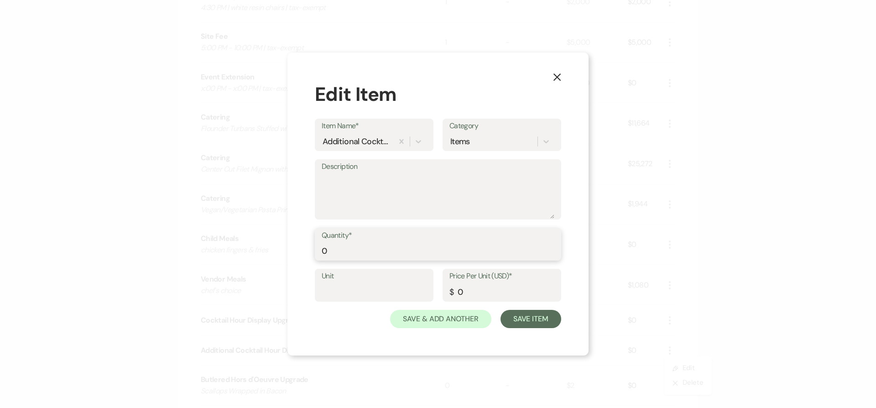
click at [402, 250] on input "0" at bounding box center [438, 251] width 233 height 18
type input "180"
drag, startPoint x: 459, startPoint y: 291, endPoint x: 464, endPoint y: 292, distance: 4.7
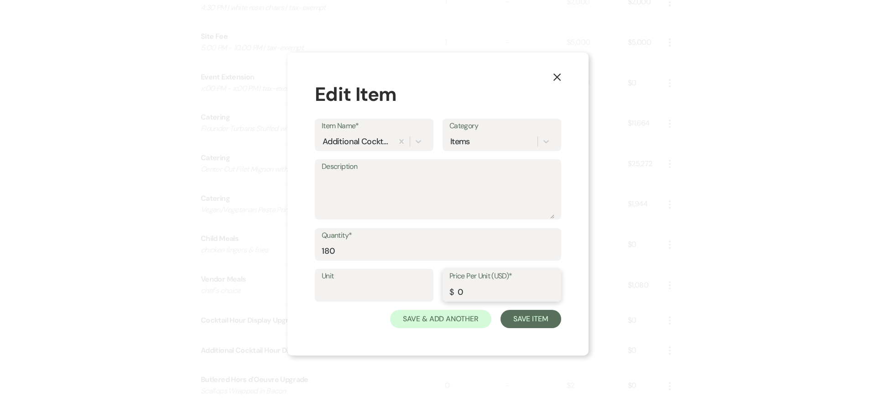
click at [464, 292] on input "0" at bounding box center [501, 292] width 105 height 18
type input "8"
click at [448, 181] on textarea "Description" at bounding box center [438, 196] width 233 height 46
type textarea "F"
type textarea "fee wived below"
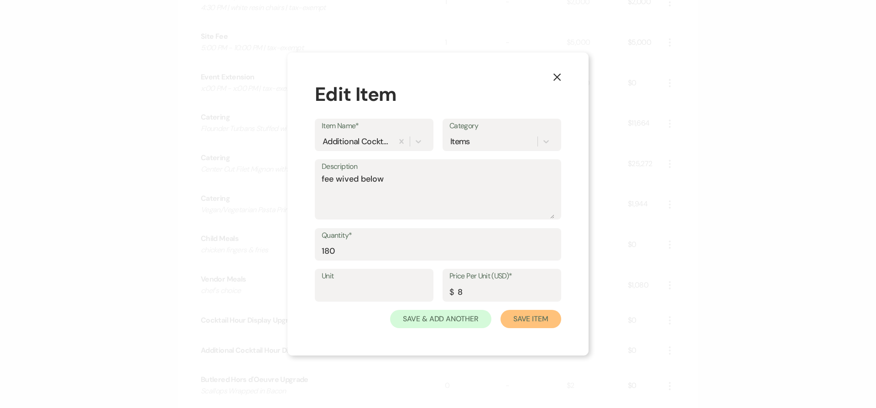
click at [542, 321] on button "Save Item" at bounding box center [530, 319] width 61 height 18
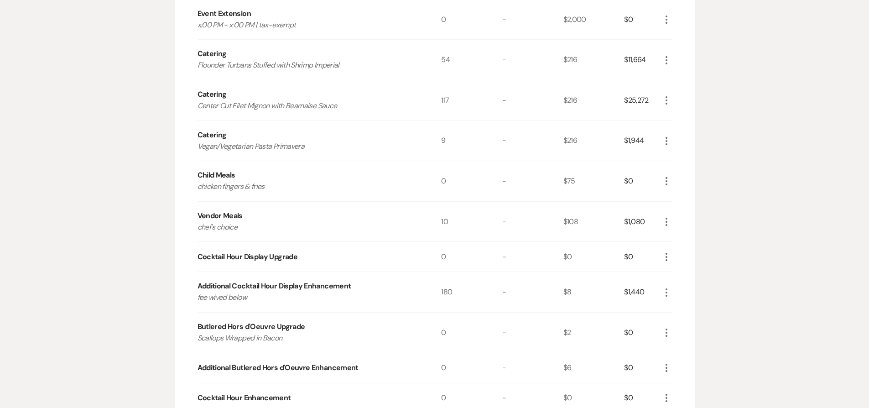
scroll to position [777, 0]
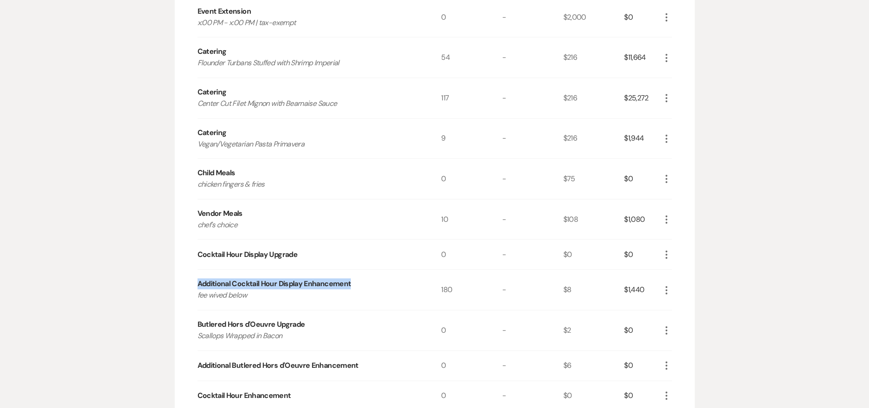
drag, startPoint x: 197, startPoint y: 285, endPoint x: 365, endPoint y: 281, distance: 167.5
click at [365, 281] on div "Additional Cocktail Hour Display Enhancement fee wived below" at bounding box center [320, 290] width 244 height 40
copy div "Additional Cocktail Hour Display Enhancement"
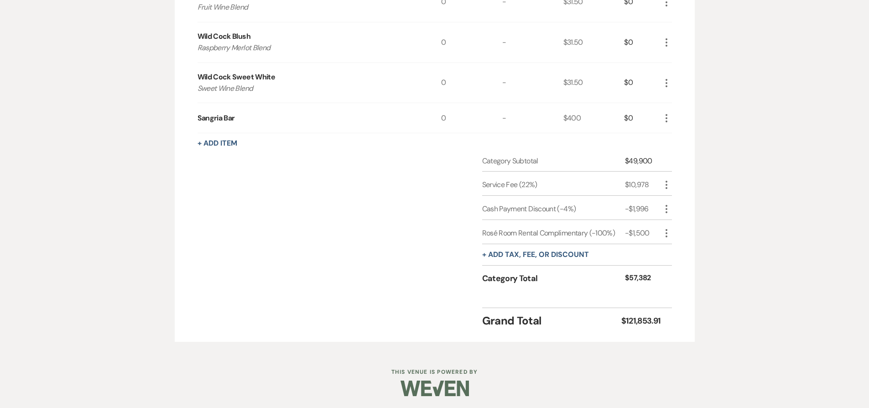
scroll to position [2364, 0]
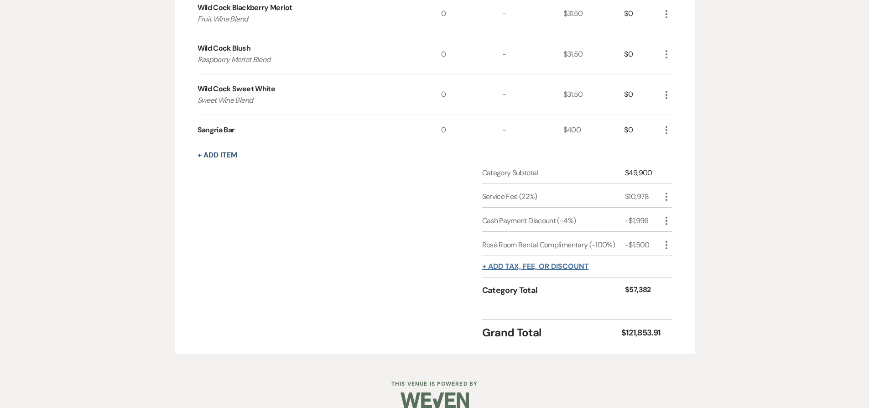
click at [576, 265] on button "+ Add tax, fee, or discount" at bounding box center [535, 266] width 107 height 7
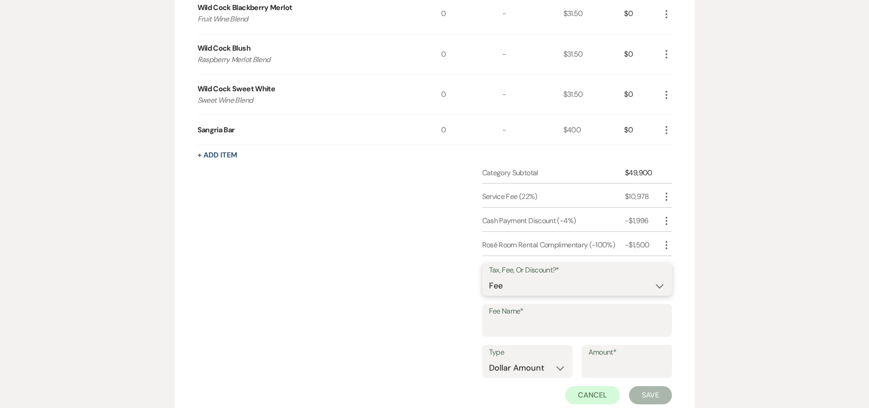
click at [564, 290] on select "Fee Discount Tax" at bounding box center [577, 286] width 176 height 18
select select "2"
click at [563, 323] on input "Fee Name*" at bounding box center [577, 327] width 176 height 18
paste input "Additional Cocktail Hour Display Enhancement"
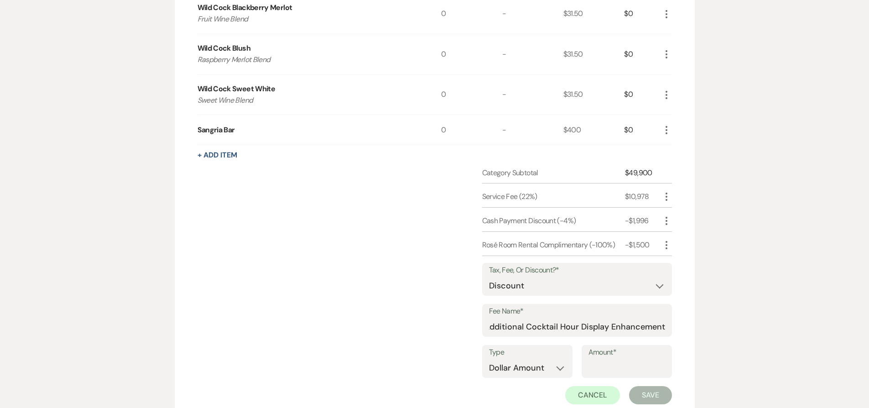
click at [566, 247] on div "Rosé Room Rental Complimentary (-100%)" at bounding box center [553, 245] width 143 height 11
copy div "Complimentary"
click at [652, 326] on input "Additional Cocktail Hour Display Enhancement" at bounding box center [577, 327] width 176 height 18
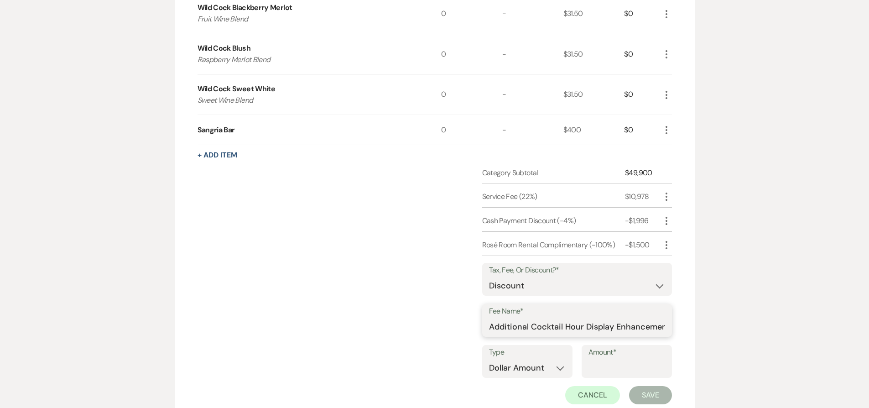
click at [652, 326] on input "Additional Cocktail Hour Display Enhancement" at bounding box center [577, 327] width 176 height 18
paste input "Complimentary"
type input "Additional Cocktail Hour Display Complimentary"
click at [540, 367] on select "Dollar Amount Percentage" at bounding box center [527, 368] width 77 height 18
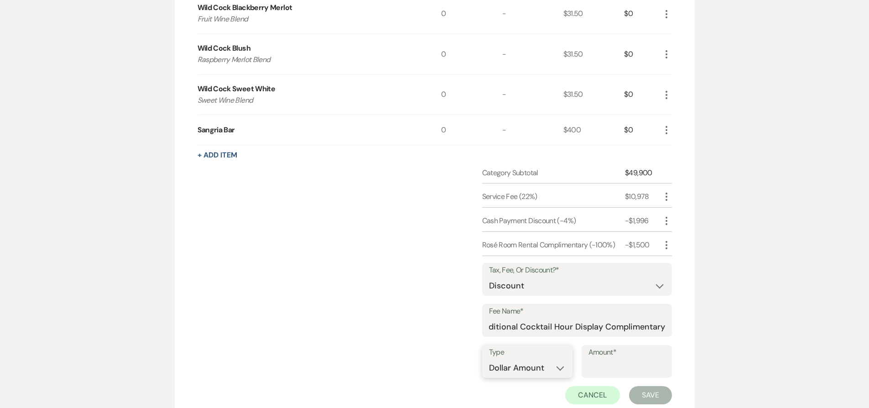
scroll to position [0, 0]
select select "false"
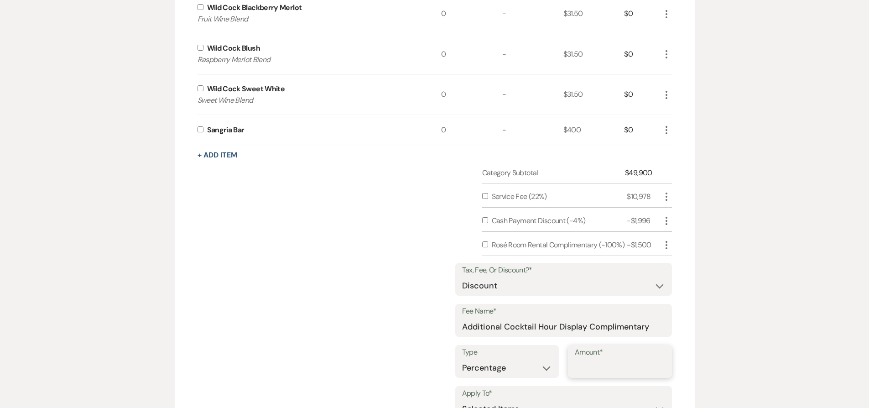
click at [615, 366] on input "Amount*" at bounding box center [620, 368] width 90 height 18
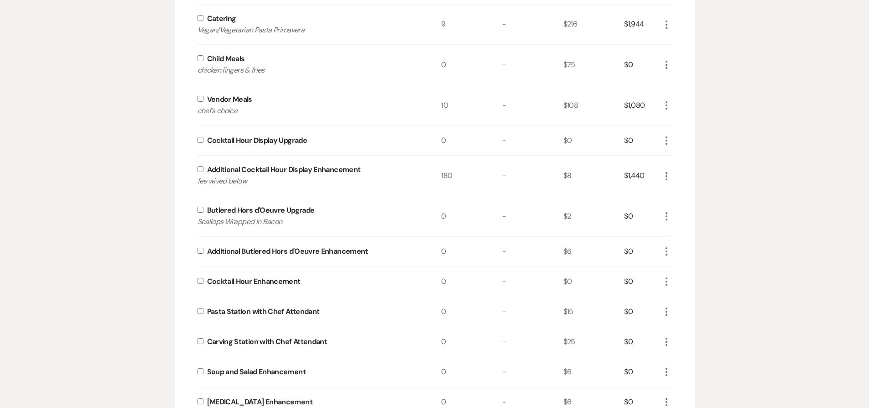
scroll to position [890, 0]
type input "100"
click at [201, 172] on input "checkbox" at bounding box center [201, 170] width 6 height 6
checkbox input "true"
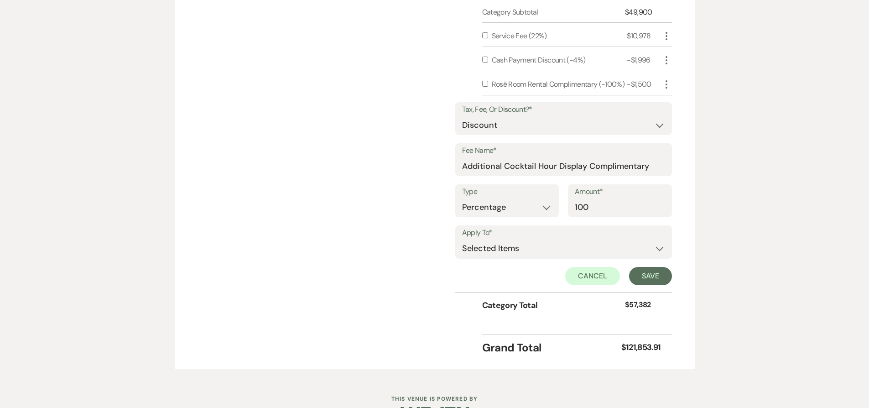
scroll to position [2553, 0]
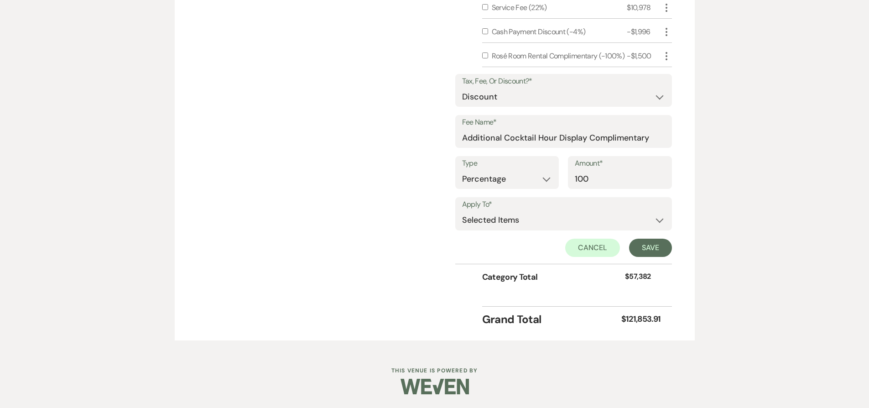
click at [657, 261] on div "Tax, Fee, Or Discount?* Fee Discount Tax Fee Name* Additional Cocktail Hour Dis…" at bounding box center [563, 165] width 217 height 197
click at [653, 249] on button "Save" at bounding box center [650, 248] width 43 height 18
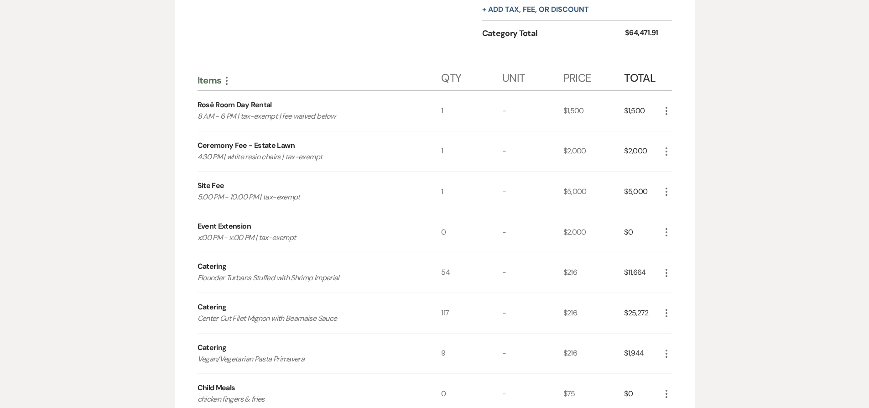
scroll to position [563, 0]
click at [667, 232] on icon "More" at bounding box center [666, 231] width 11 height 11
click at [677, 266] on button "X Delete" at bounding box center [685, 264] width 49 height 15
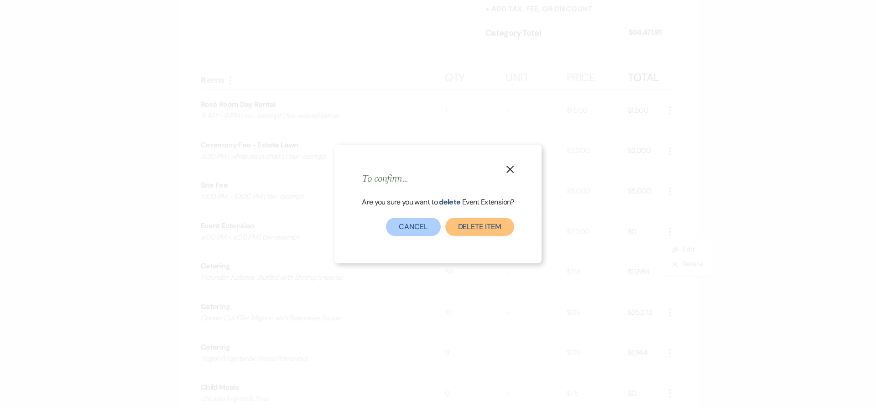
click at [474, 224] on button "Delete Item" at bounding box center [479, 227] width 69 height 18
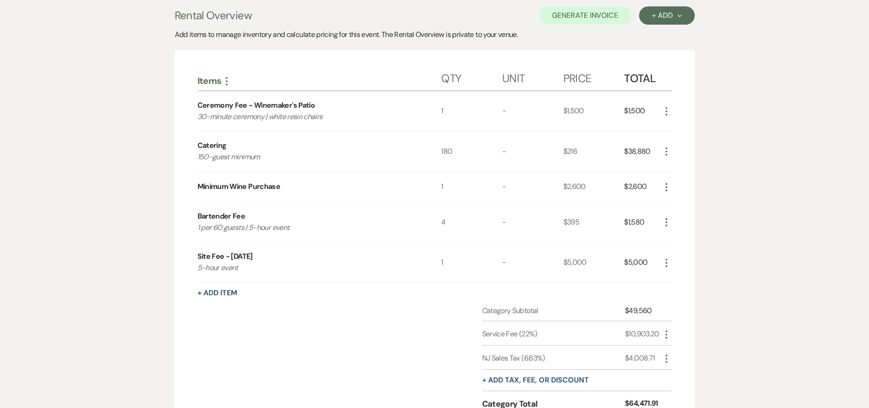
scroll to position [0, 0]
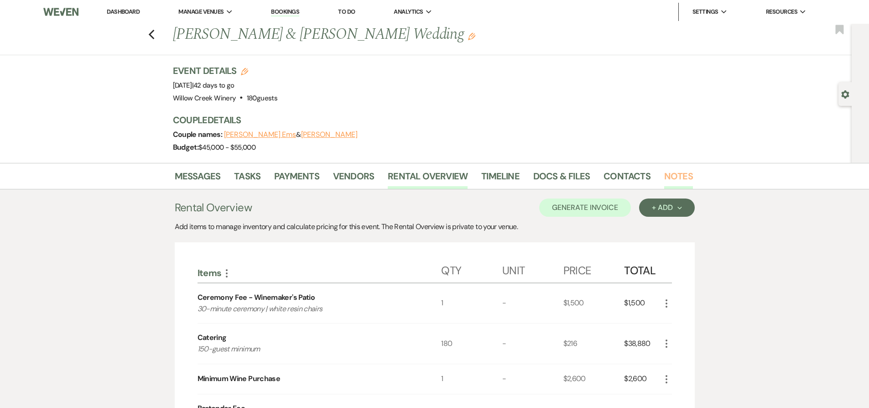
click at [664, 169] on link "Notes" at bounding box center [678, 179] width 29 height 20
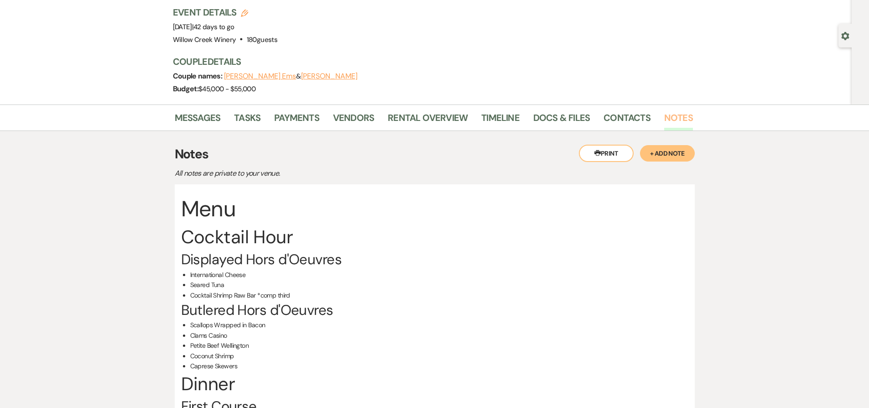
scroll to position [72, 0]
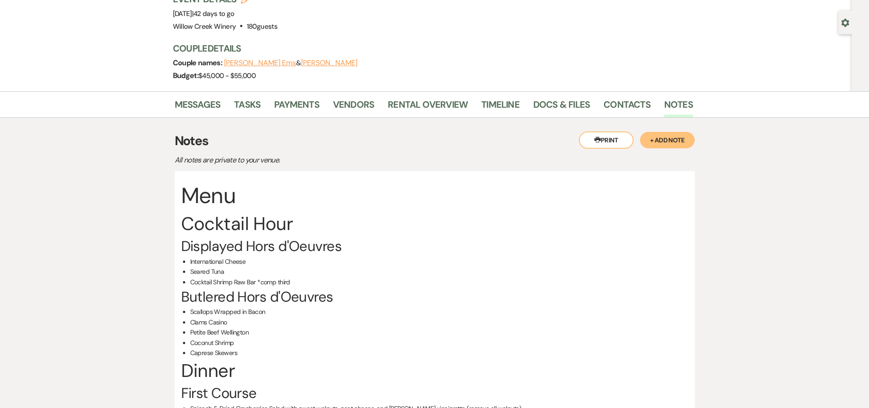
click at [197, 309] on li "Scallops Wrapped in Bacon" at bounding box center [439, 312] width 498 height 10
drag, startPoint x: 197, startPoint y: 309, endPoint x: 262, endPoint y: 311, distance: 65.3
click at [262, 311] on li "Scallops Wrapped in Bacon" at bounding box center [439, 312] width 498 height 10
copy li "Scallops Wrapped in Bacon"
click at [430, 111] on link "Rental Overview" at bounding box center [428, 107] width 80 height 20
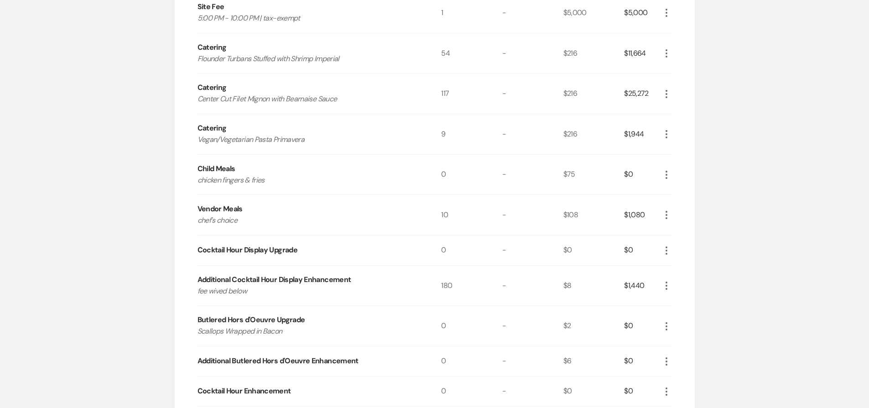
scroll to position [753, 0]
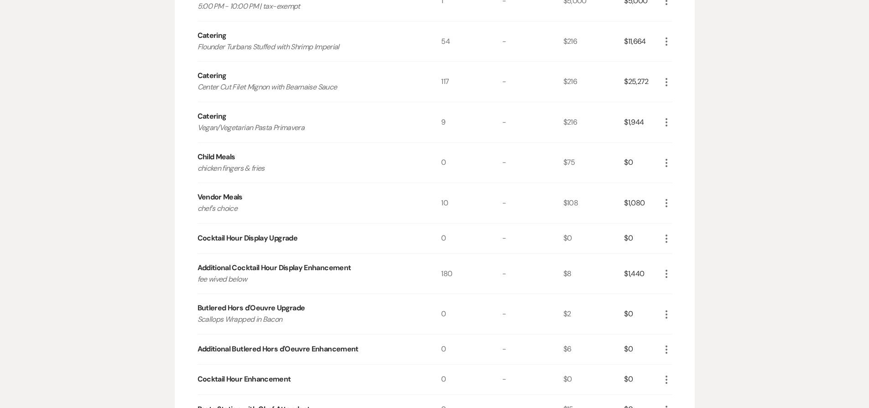
click at [664, 238] on icon "More" at bounding box center [666, 238] width 11 height 11
click at [667, 273] on button "X Delete" at bounding box center [685, 270] width 49 height 15
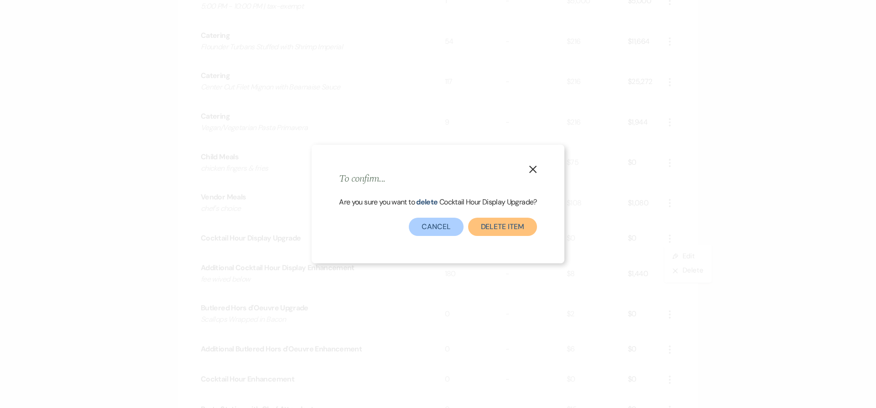
click at [495, 228] on button "Delete Item" at bounding box center [502, 227] width 69 height 18
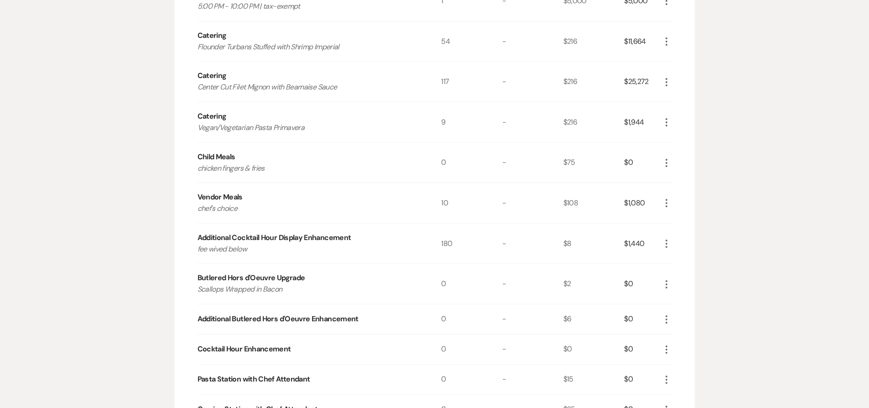
click at [667, 240] on icon "More" at bounding box center [666, 243] width 11 height 11
click at [684, 264] on button "Pencil Edit" at bounding box center [684, 261] width 47 height 15
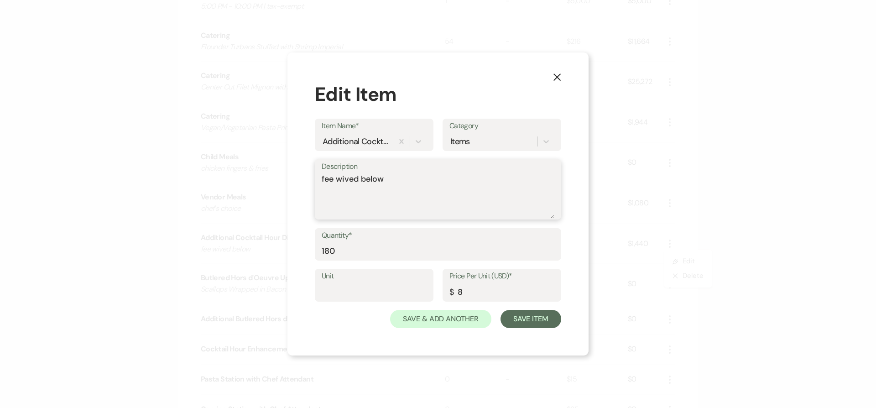
click at [340, 179] on textarea "fee wived below" at bounding box center [438, 196] width 233 height 46
type textarea "fee waived below"
click at [539, 314] on button "Save Item" at bounding box center [530, 319] width 61 height 18
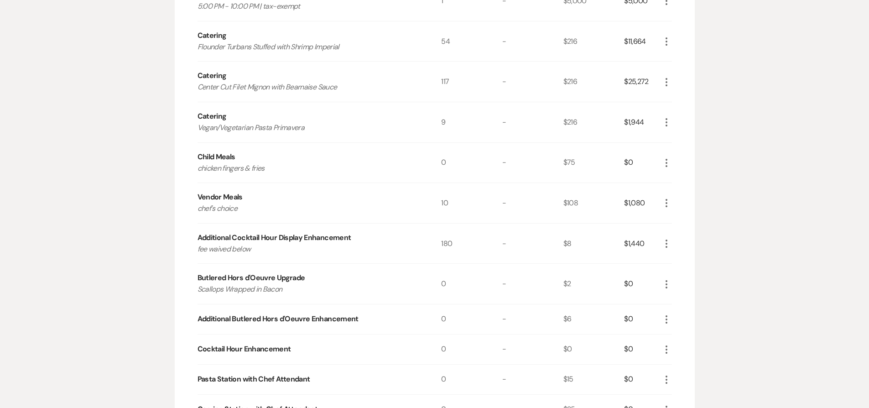
click at [662, 281] on icon "More" at bounding box center [666, 284] width 11 height 11
click at [666, 298] on button "Pencil Edit" at bounding box center [684, 302] width 47 height 15
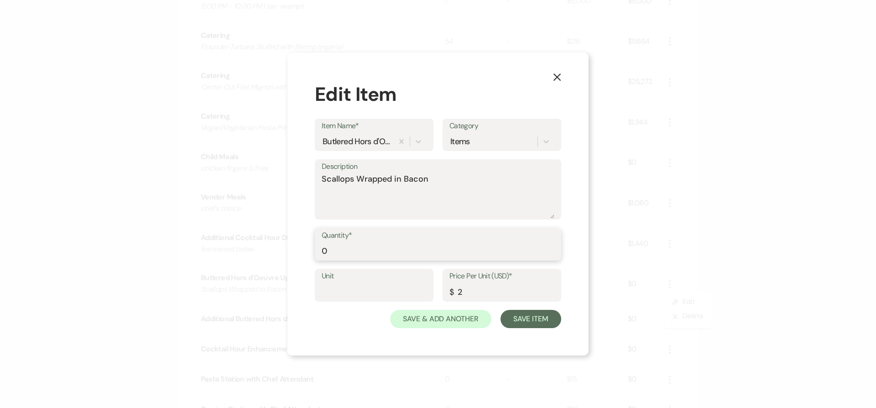
click at [323, 252] on input "0" at bounding box center [438, 251] width 233 height 18
type input "180"
click at [532, 318] on button "Save Item" at bounding box center [530, 319] width 61 height 18
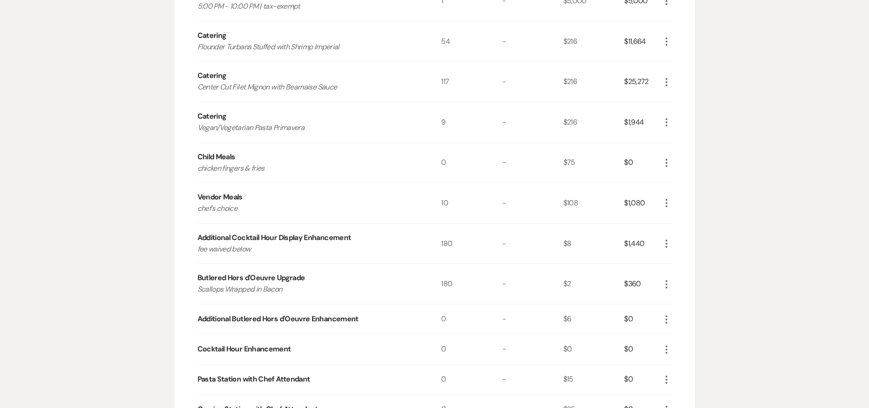
click at [667, 319] on icon "More" at bounding box center [666, 319] width 11 height 11
click at [679, 349] on button "X Delete" at bounding box center [685, 351] width 49 height 15
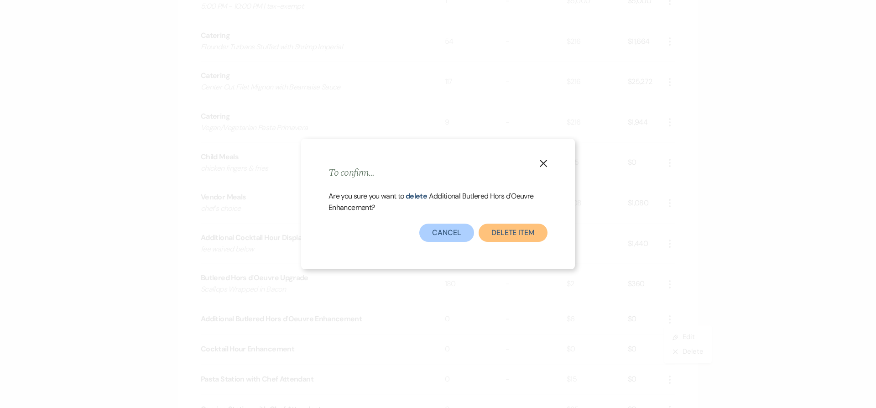
click at [530, 234] on button "Delete Item" at bounding box center [513, 233] width 69 height 18
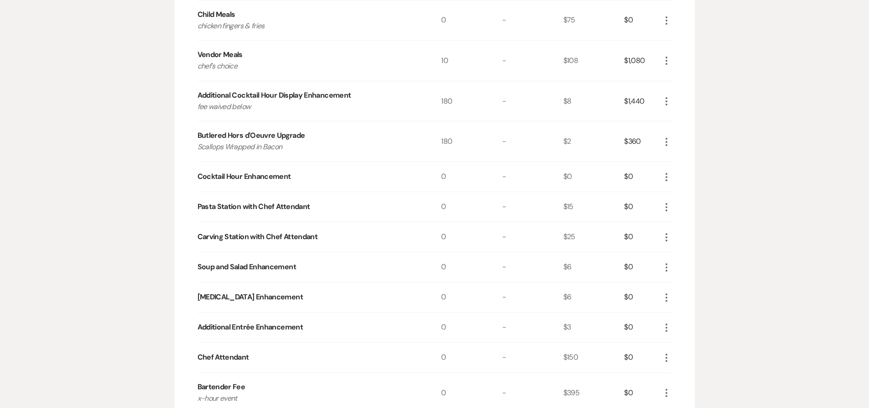
scroll to position [981, 0]
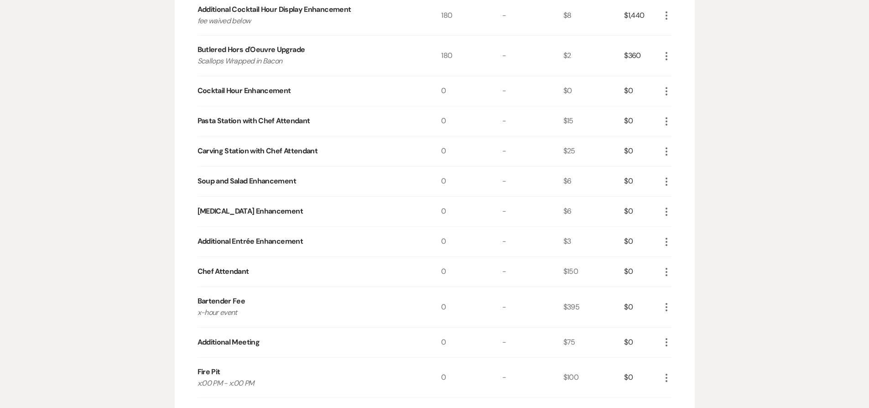
click at [665, 306] on icon "More" at bounding box center [666, 307] width 11 height 11
click at [672, 323] on icon "Pencil" at bounding box center [673, 325] width 5 height 7
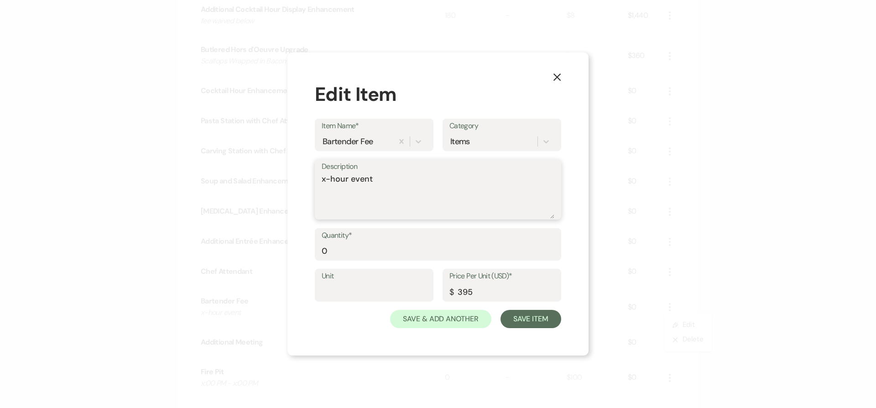
drag, startPoint x: 325, startPoint y: 178, endPoint x: 320, endPoint y: 178, distance: 5.0
click at [320, 178] on div "Description x-hour event" at bounding box center [438, 189] width 246 height 61
type textarea "5-hour event"
click at [350, 249] on input "0" at bounding box center [438, 251] width 233 height 18
click at [349, 249] on input "0" at bounding box center [438, 251] width 233 height 18
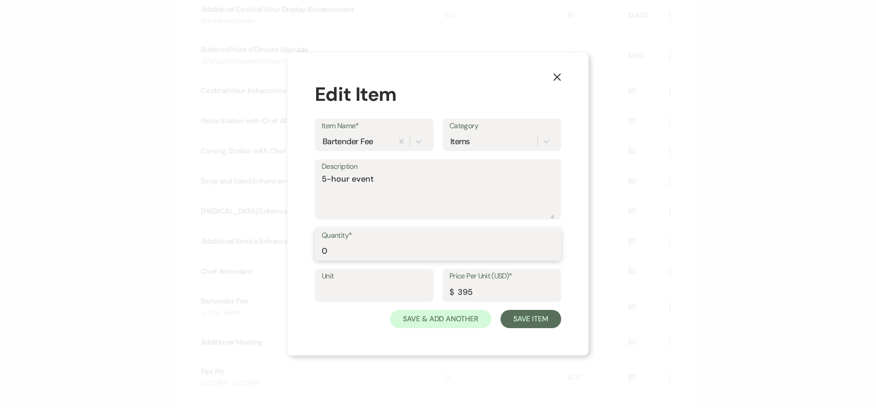
click at [349, 249] on input "0" at bounding box center [438, 251] width 233 height 18
type input "4"
click at [551, 316] on button "Save Item" at bounding box center [530, 319] width 61 height 18
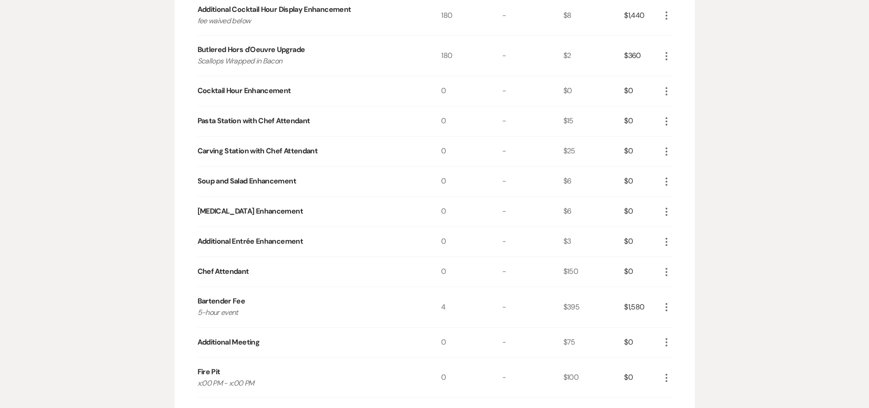
click at [671, 273] on icon "More" at bounding box center [666, 271] width 11 height 11
click at [677, 302] on button "X Delete" at bounding box center [685, 304] width 49 height 15
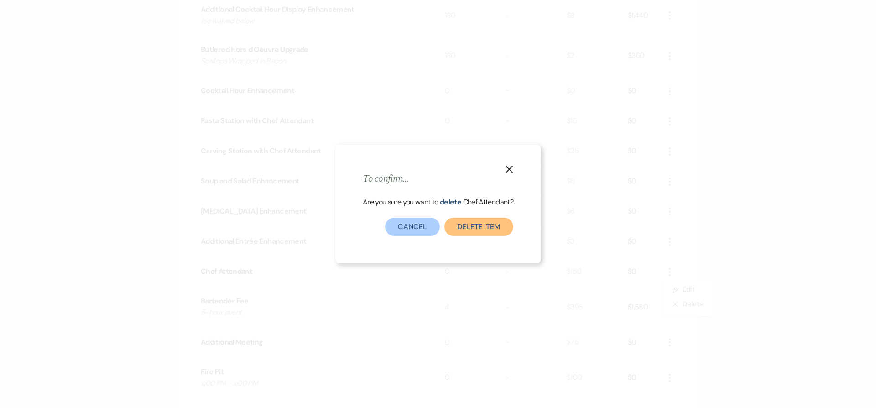
click at [474, 227] on button "Delete Item" at bounding box center [478, 227] width 69 height 18
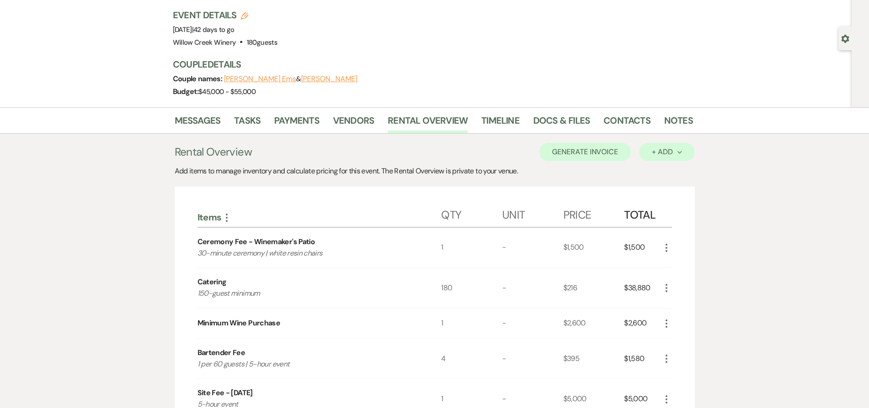
scroll to position [0, 0]
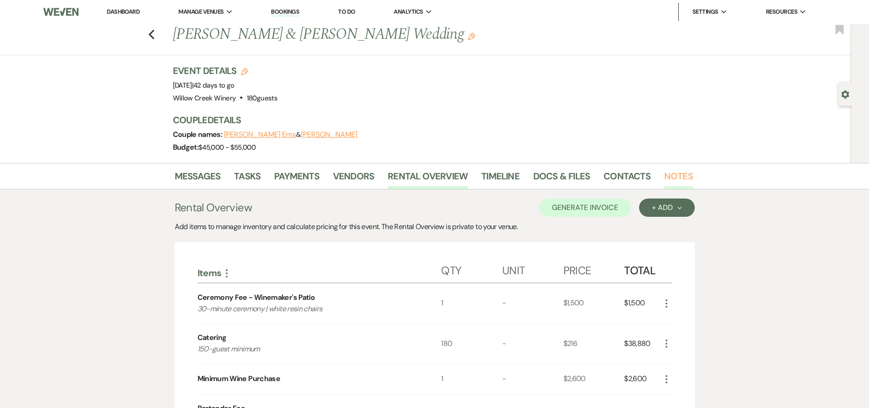
click at [677, 185] on link "Notes" at bounding box center [678, 179] width 29 height 20
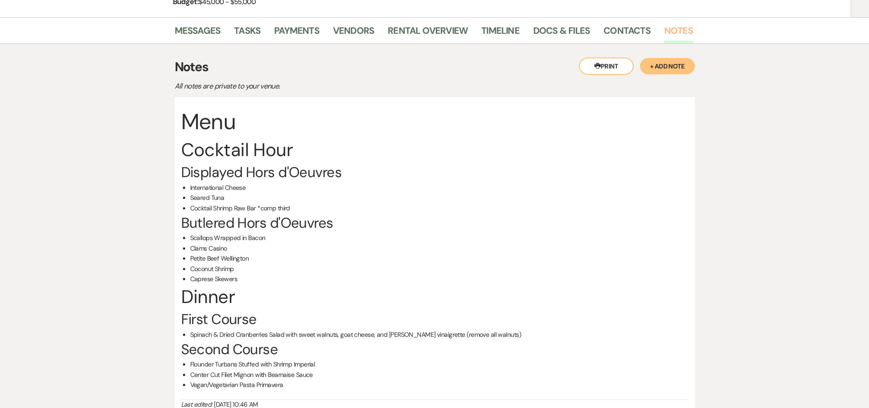
scroll to position [142, 0]
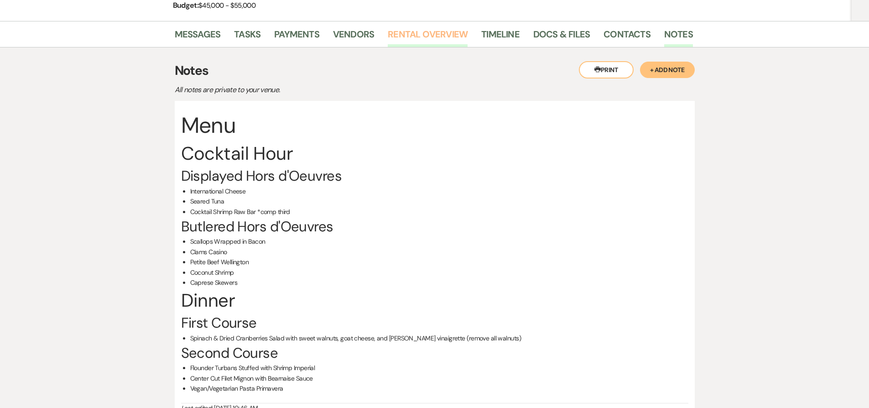
click at [419, 31] on link "Rental Overview" at bounding box center [428, 37] width 80 height 20
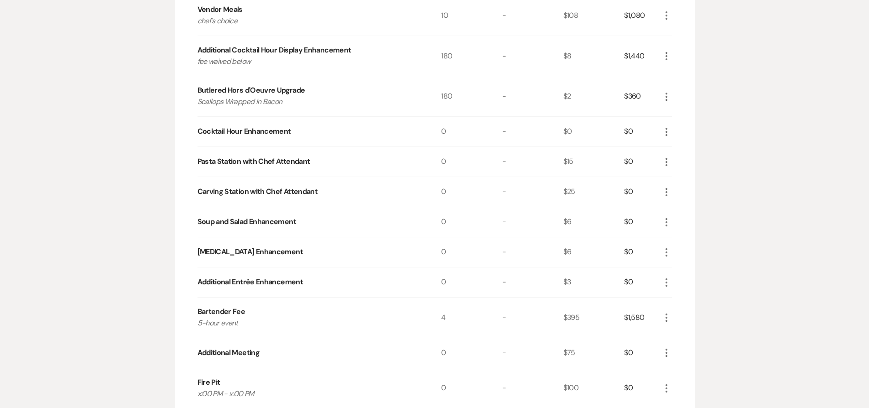
scroll to position [1264, 0]
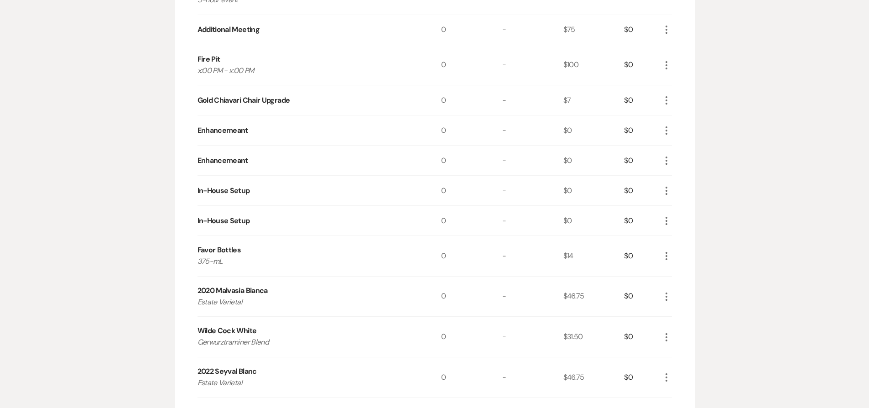
click at [663, 257] on icon "More" at bounding box center [666, 255] width 11 height 11
click at [723, 163] on div "Messages Tasks Payments Vendors Rental Overview Timeline Docs & Files Contacts …" at bounding box center [434, 132] width 869 height 2467
click at [663, 188] on icon "More" at bounding box center [666, 190] width 11 height 11
click at [732, 128] on div "Messages Tasks Payments Vendors Rental Overview Timeline Docs & Files Contacts …" at bounding box center [434, 132] width 869 height 2467
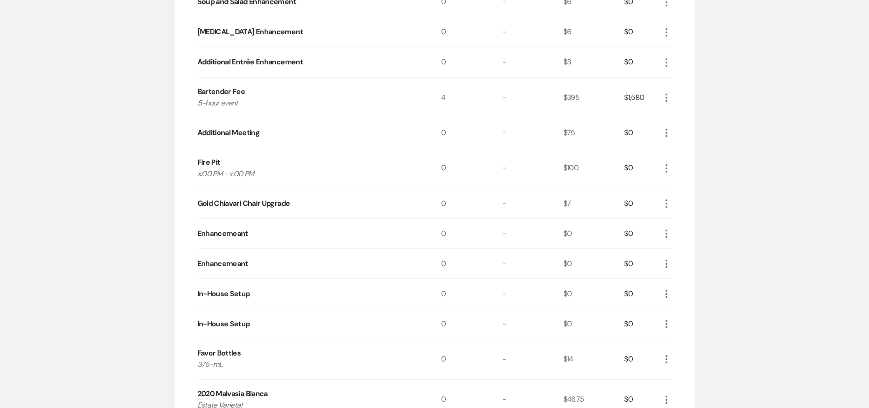
scroll to position [1120, 0]
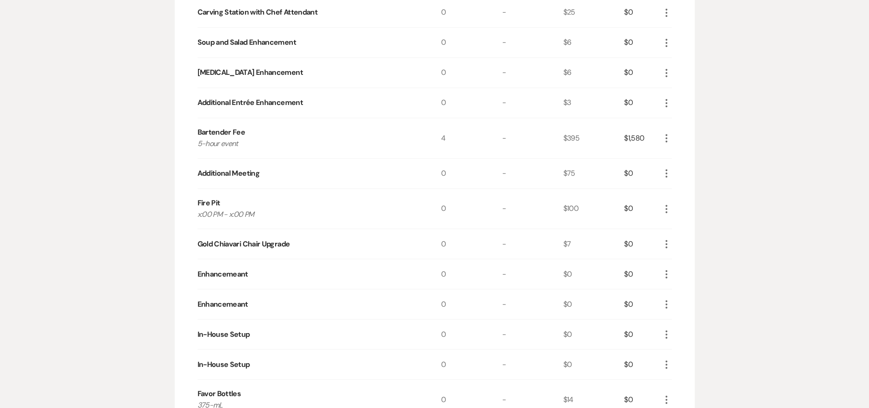
click at [664, 243] on icon "More" at bounding box center [666, 244] width 11 height 11
click at [671, 259] on icon "Pencil" at bounding box center [673, 262] width 5 height 7
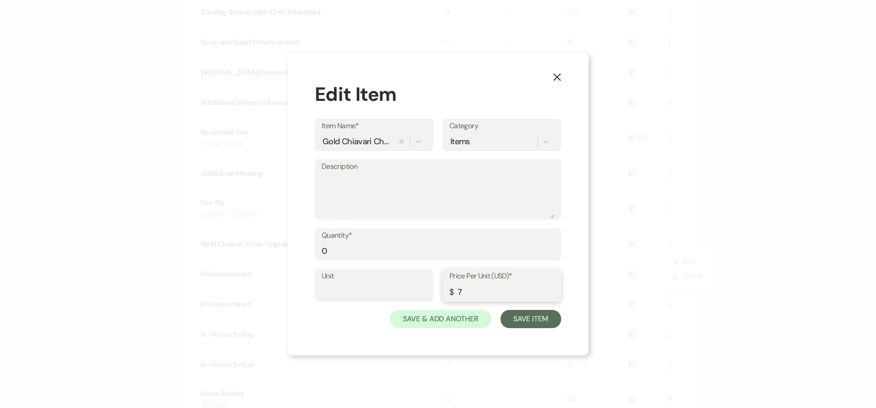
drag, startPoint x: 458, startPoint y: 290, endPoint x: 464, endPoint y: 291, distance: 6.5
click at [464, 291] on input "7" at bounding box center [501, 292] width 105 height 18
type input "4"
click at [383, 249] on input "0" at bounding box center [438, 251] width 233 height 18
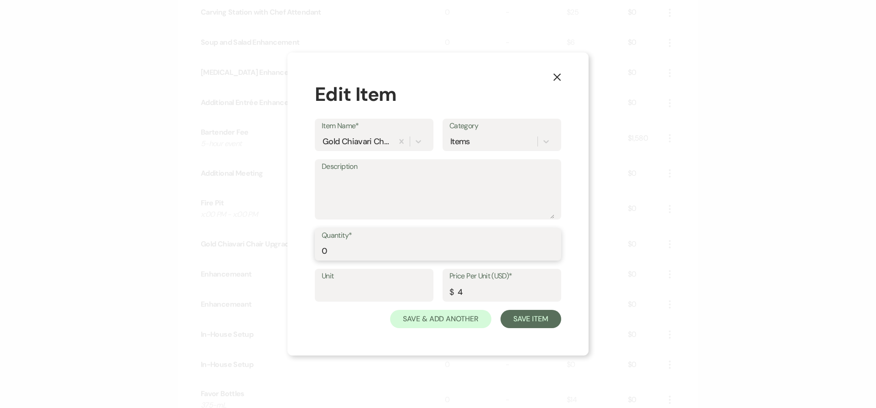
click at [383, 249] on input "0" at bounding box center [438, 251] width 233 height 18
type input "180"
drag, startPoint x: 458, startPoint y: 291, endPoint x: 470, endPoint y: 293, distance: 13.0
click at [470, 293] on input "4" at bounding box center [501, 292] width 105 height 18
type input "10"
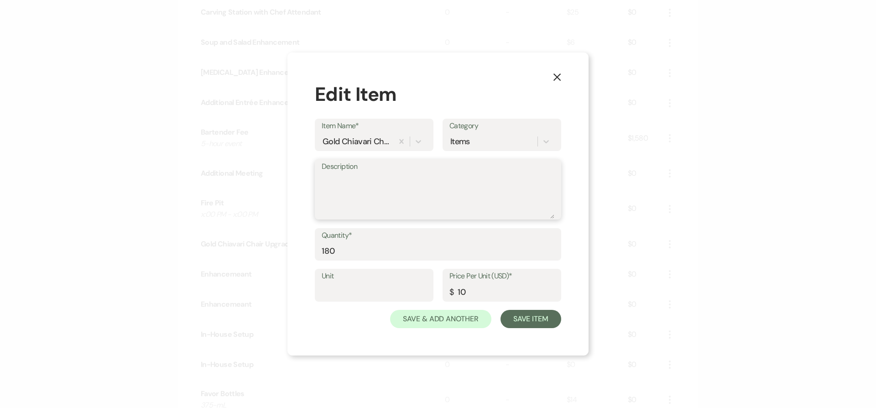
click at [456, 201] on textarea "Description" at bounding box center [438, 196] width 233 height 46
type textarea "discount applied below"
click at [543, 320] on button "Save Item" at bounding box center [530, 319] width 61 height 18
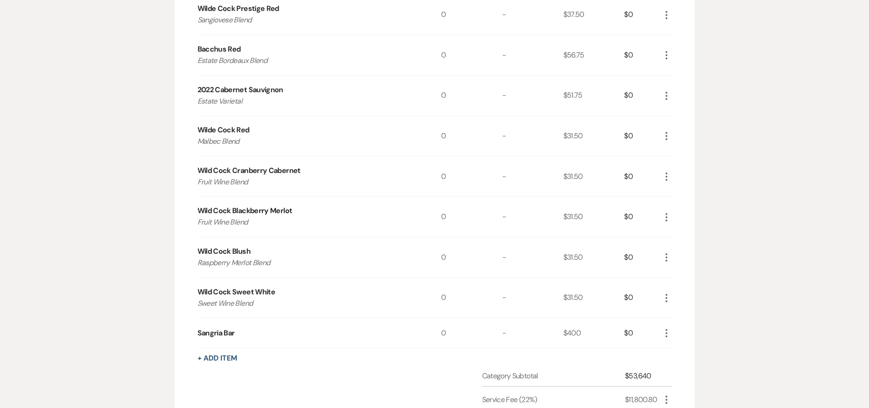
scroll to position [2229, 0]
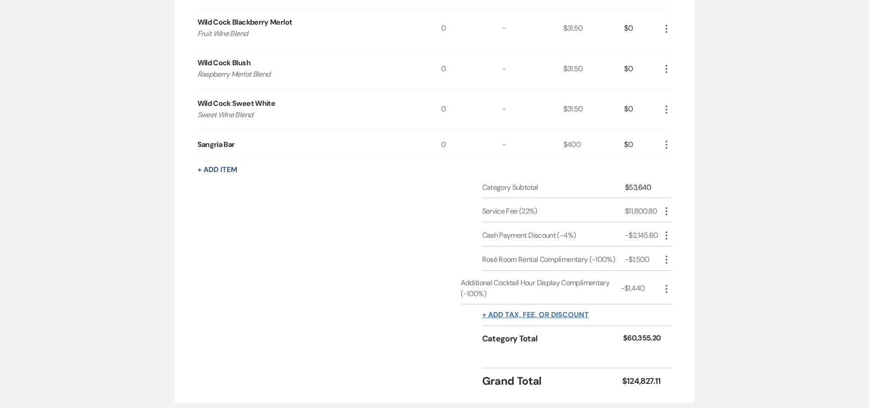
click at [537, 313] on button "+ Add tax, fee, or discount" at bounding box center [535, 314] width 107 height 7
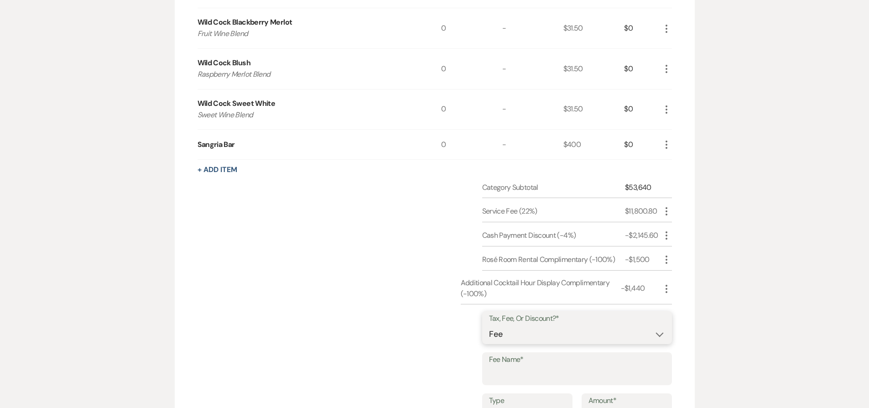
click at [526, 329] on select "Fee Discount Tax" at bounding box center [577, 334] width 176 height 18
select select "2"
click at [545, 370] on input "Fee Name*" at bounding box center [577, 375] width 176 height 18
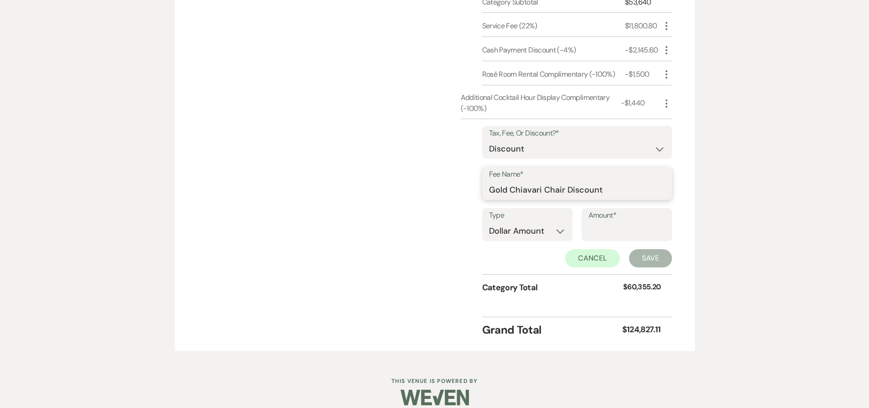
scroll to position [2425, 0]
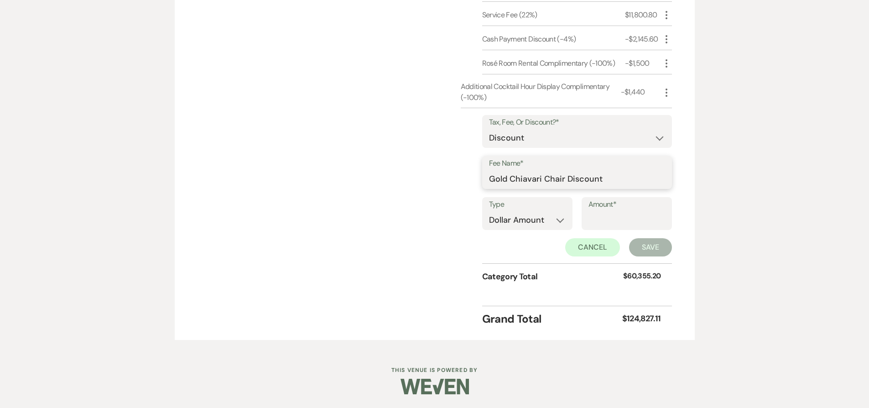
type input "Gold Chiavari Chair Discount"
click at [500, 215] on select "Dollar Amount Percentage" at bounding box center [527, 220] width 77 height 18
select select "false"
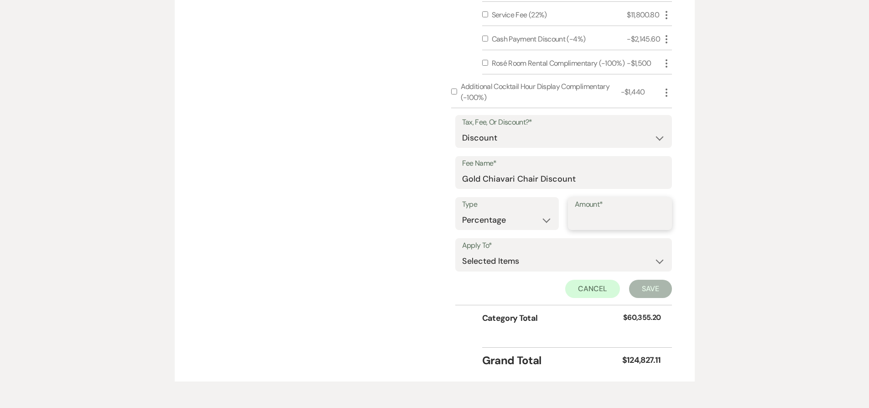
click at [595, 221] on input "Amount*" at bounding box center [620, 220] width 90 height 18
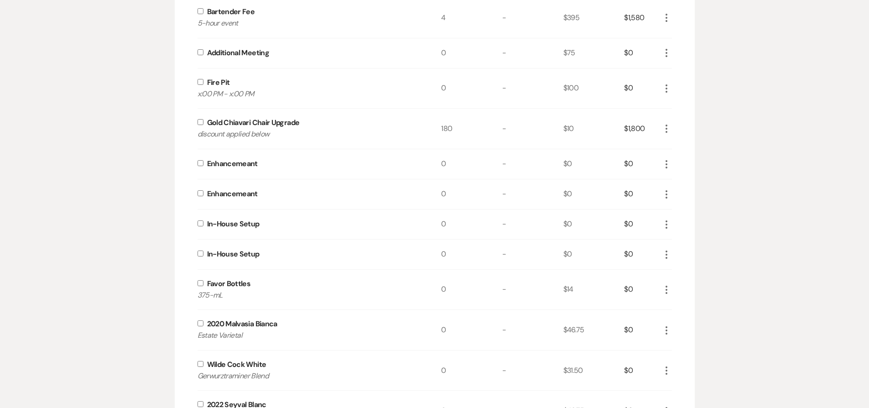
scroll to position [1236, 0]
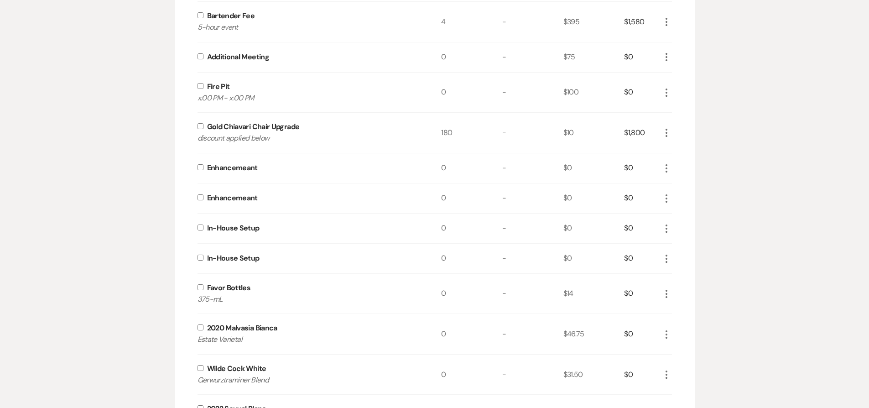
type input "60"
click at [198, 125] on input "checkbox" at bounding box center [201, 126] width 6 height 6
checkbox input "true"
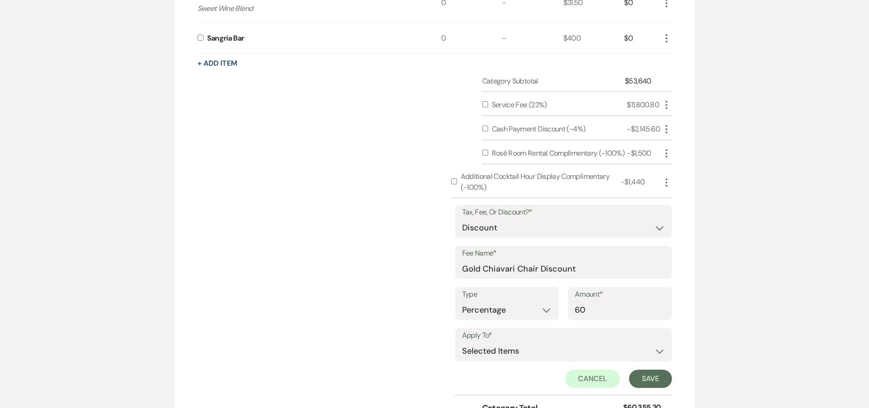
scroll to position [2466, 0]
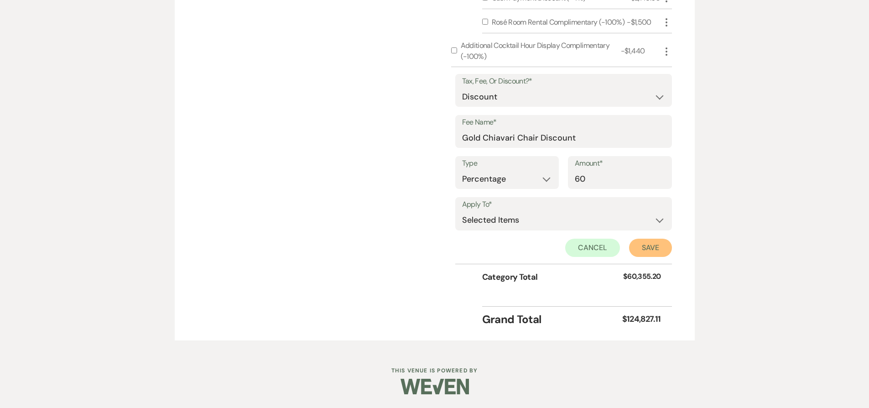
click at [636, 251] on button "Save" at bounding box center [650, 248] width 43 height 18
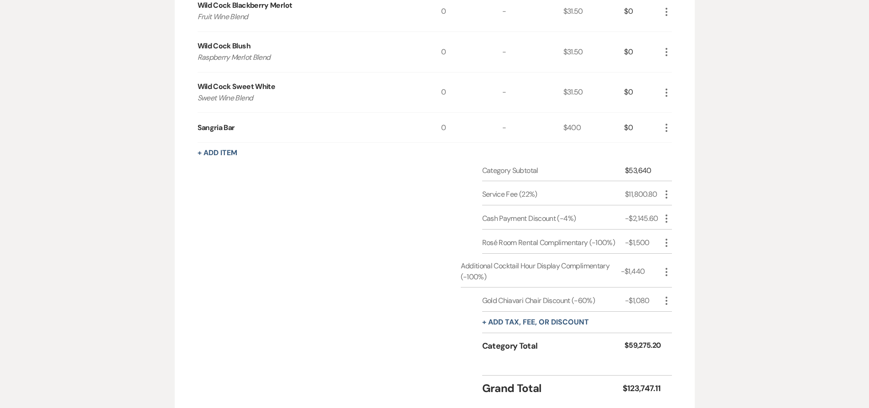
scroll to position [2315, 0]
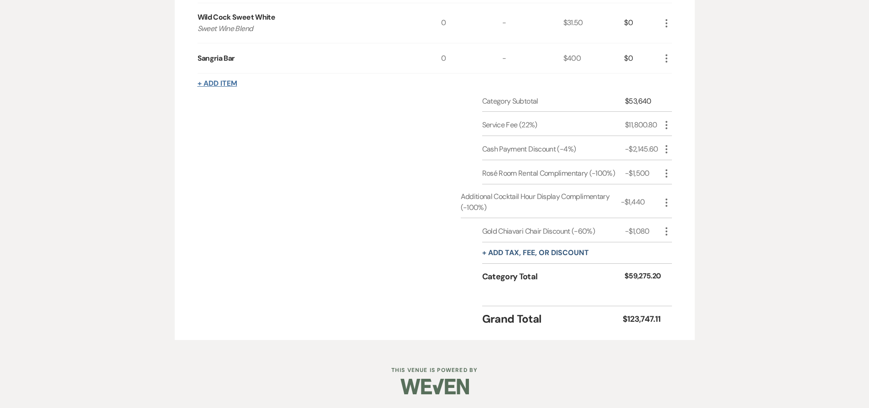
click at [221, 81] on button "+ Add Item" at bounding box center [218, 83] width 40 height 7
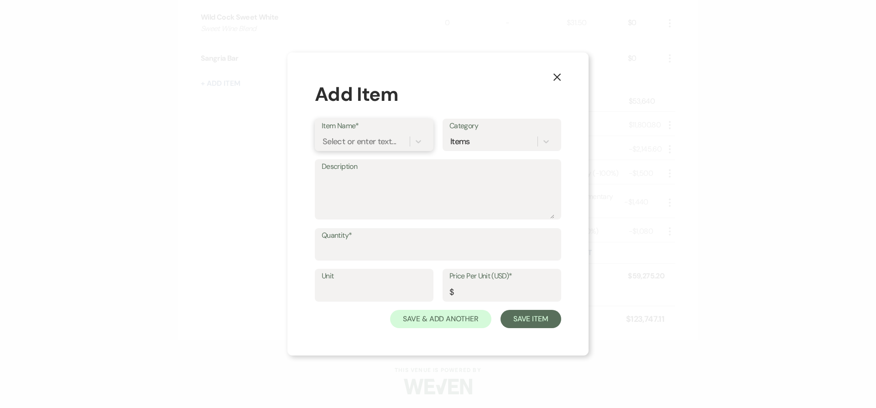
click at [333, 146] on div "Select or enter text..." at bounding box center [359, 141] width 73 height 12
type input "Wine Min"
type input "1"
type input "2600"
click at [500, 310] on button "Save Item" at bounding box center [530, 319] width 61 height 18
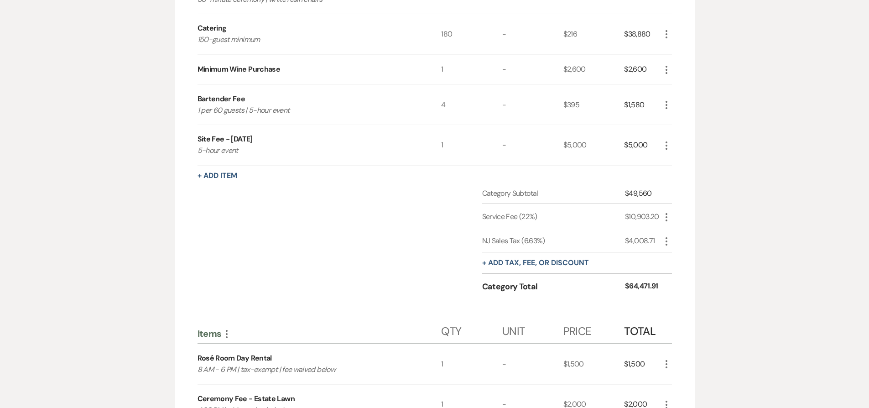
scroll to position [255, 0]
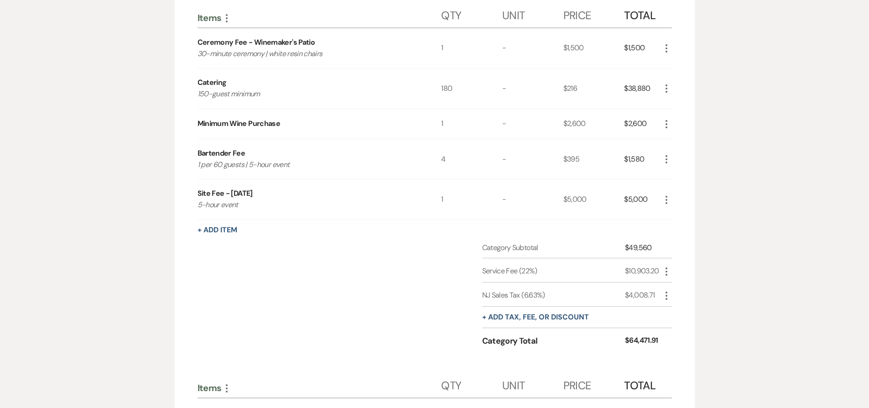
click at [668, 200] on icon "More" at bounding box center [666, 199] width 11 height 11
click at [674, 233] on use "button" at bounding box center [673, 231] width 5 height 5
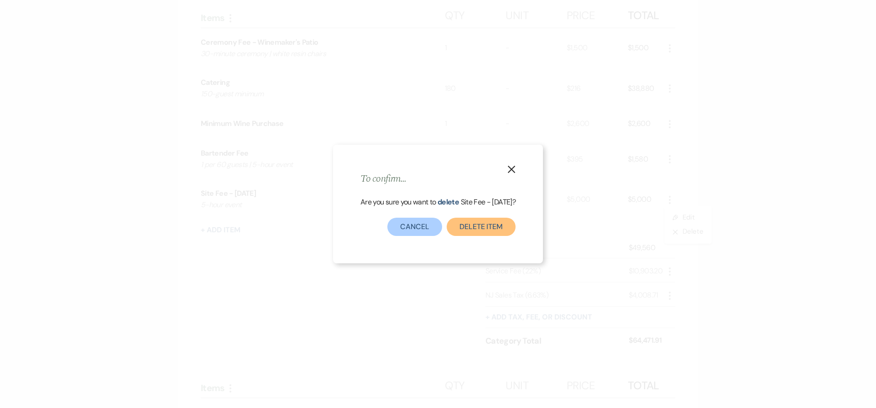
drag, startPoint x: 496, startPoint y: 230, endPoint x: 536, endPoint y: 212, distance: 44.1
click at [496, 231] on button "Delete Item" at bounding box center [481, 227] width 69 height 18
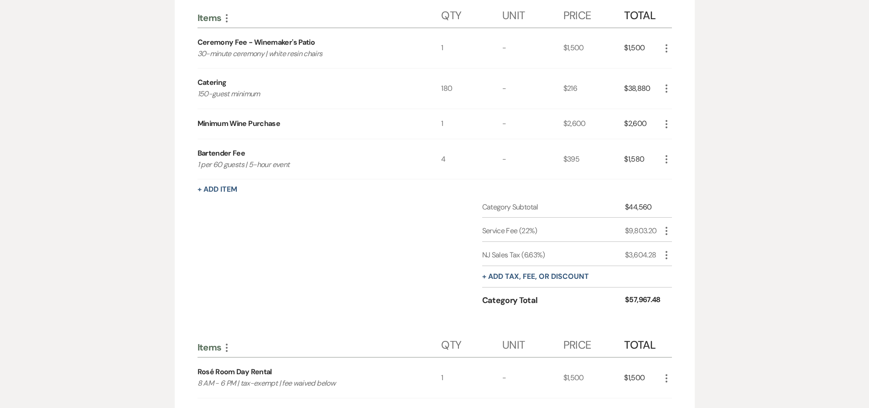
click at [667, 161] on icon "More" at bounding box center [666, 159] width 11 height 11
click at [667, 188] on button "X Delete" at bounding box center [685, 191] width 49 height 15
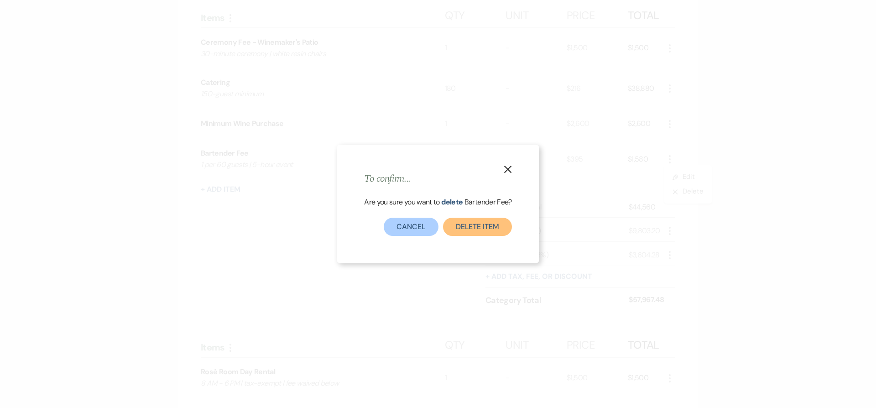
click at [494, 222] on button "Delete Item" at bounding box center [477, 227] width 69 height 18
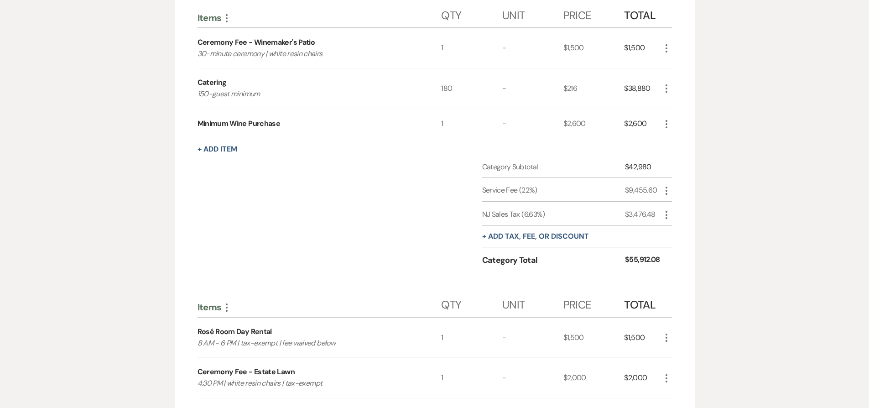
click at [664, 125] on icon "More" at bounding box center [666, 124] width 11 height 11
click at [670, 157] on button "X Delete" at bounding box center [685, 156] width 49 height 15
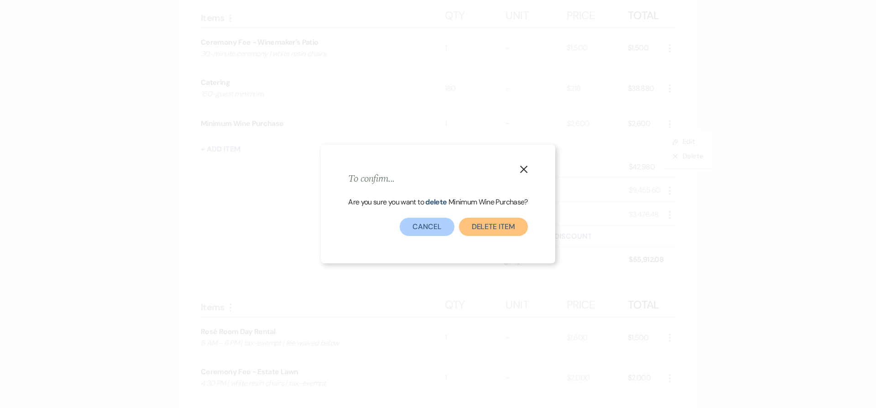
click at [496, 228] on button "Delete Item" at bounding box center [493, 227] width 69 height 18
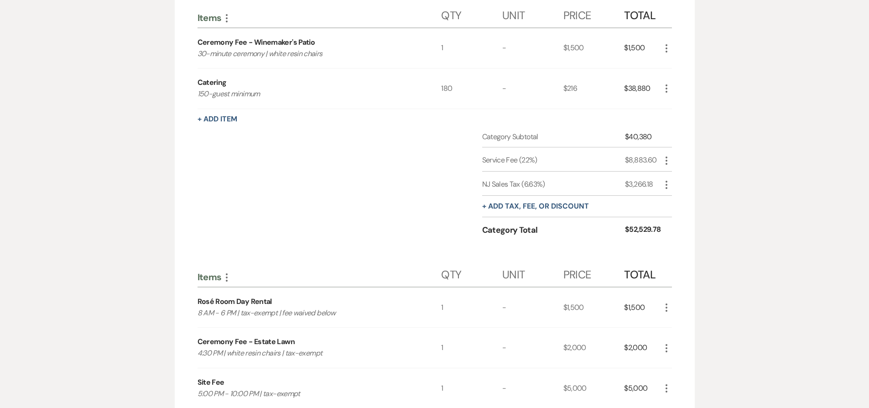
click at [670, 87] on icon "More" at bounding box center [666, 88] width 11 height 11
click at [669, 124] on button "X Delete" at bounding box center [685, 121] width 49 height 15
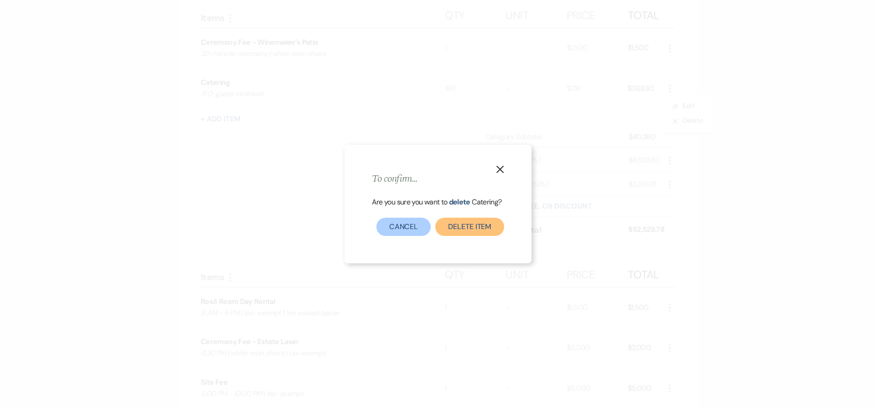
click at [489, 228] on button "Delete Item" at bounding box center [469, 227] width 69 height 18
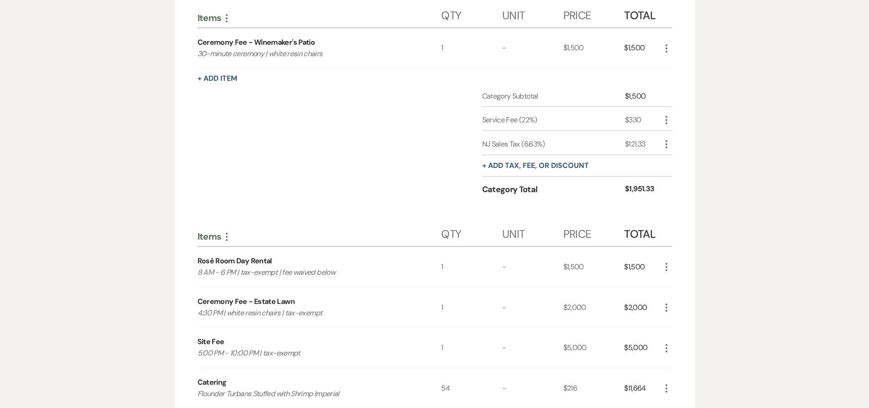
click at [663, 48] on icon "More" at bounding box center [666, 48] width 11 height 11
click at [666, 78] on button "X Delete" at bounding box center [685, 80] width 49 height 15
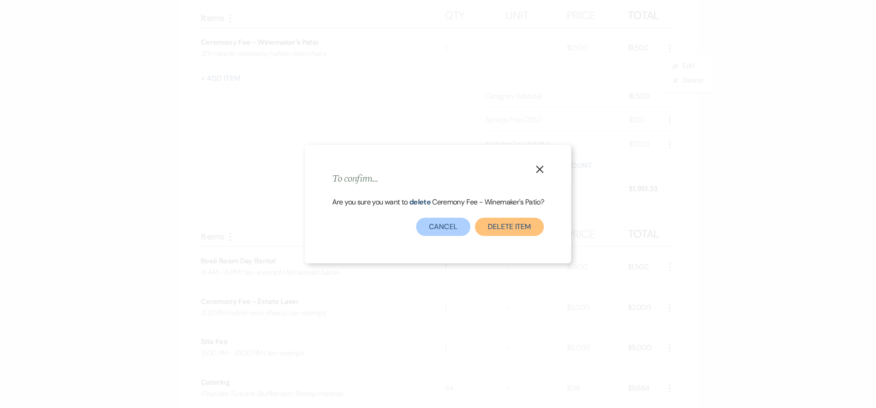
click at [506, 224] on button "Delete Item" at bounding box center [509, 227] width 69 height 18
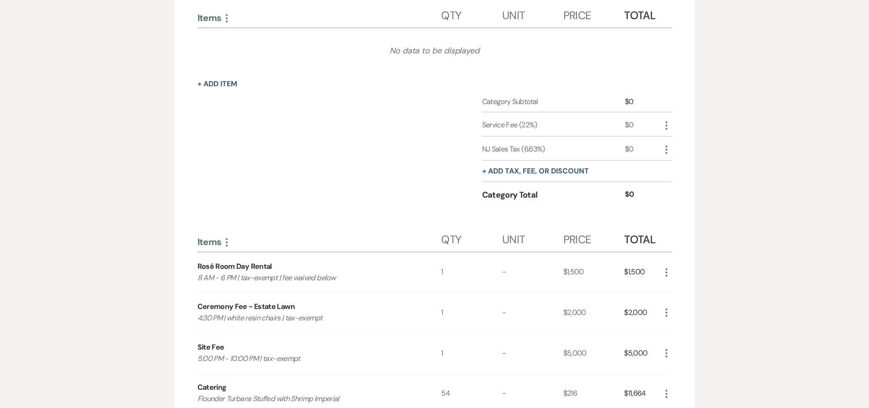
click at [226, 17] on use "button" at bounding box center [227, 18] width 2 height 8
click at [248, 37] on button "Expand Move Down" at bounding box center [266, 35] width 90 height 15
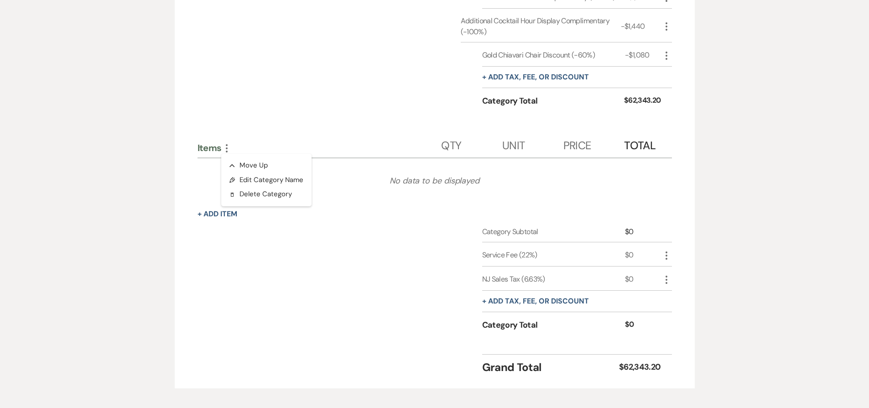
scroll to position [2199, 0]
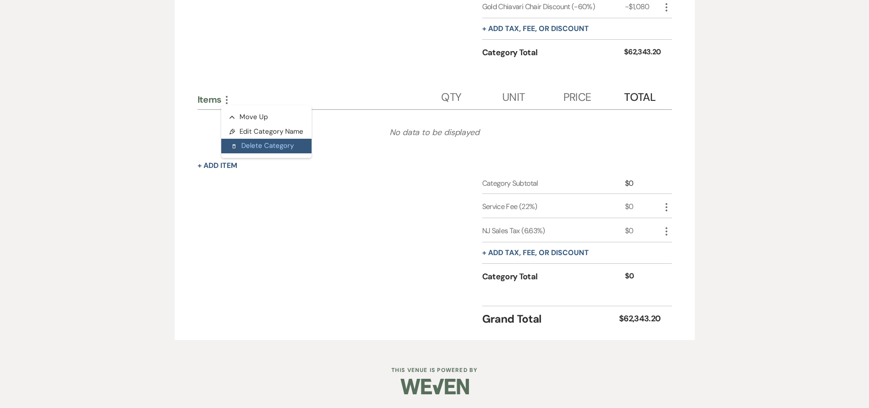
click at [262, 147] on button "Delete Delete Category" at bounding box center [266, 146] width 90 height 15
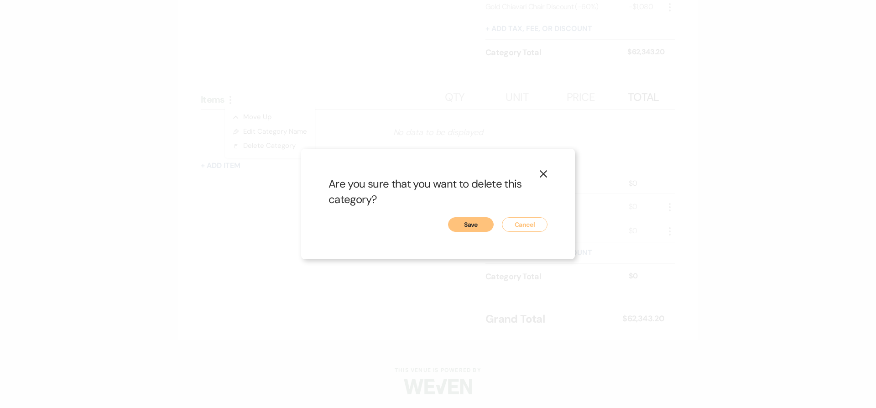
click at [464, 221] on button "Save" at bounding box center [471, 224] width 46 height 15
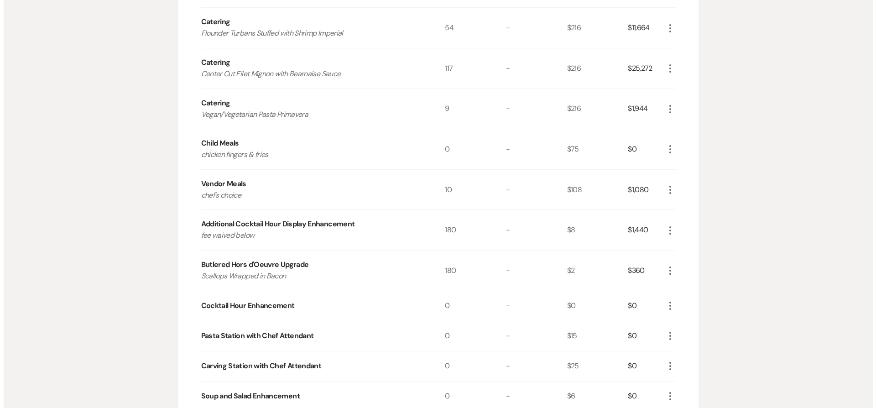
scroll to position [412, 0]
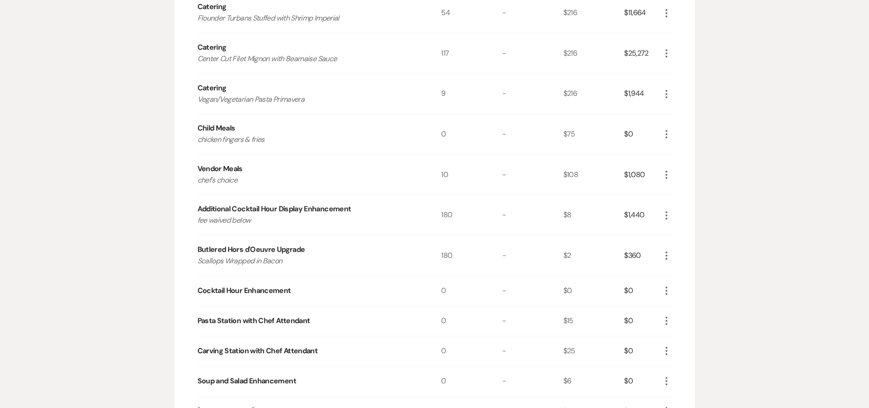
click at [667, 290] on icon "More" at bounding box center [666, 290] width 11 height 11
click at [677, 310] on button "Pencil Edit" at bounding box center [684, 309] width 47 height 15
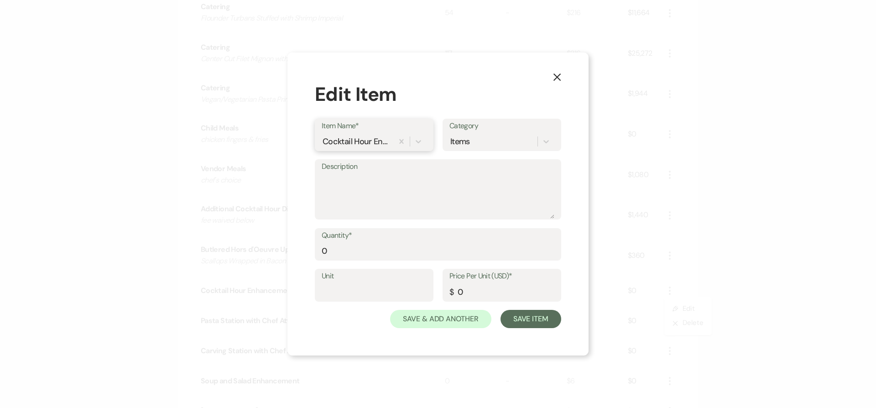
click at [366, 141] on div "Cocktail Hour Enhancement" at bounding box center [357, 141] width 68 height 12
type input "Filet Mignon Upgrade"
click at [362, 170] on div "+ Add "Filet Mignon Upgrade"" at bounding box center [374, 165] width 105 height 18
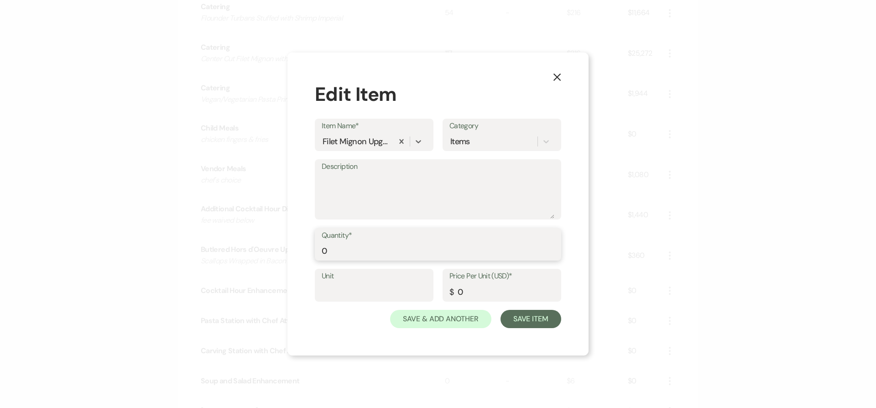
click at [357, 252] on input "0" at bounding box center [438, 251] width 233 height 18
type input "117"
type input "10"
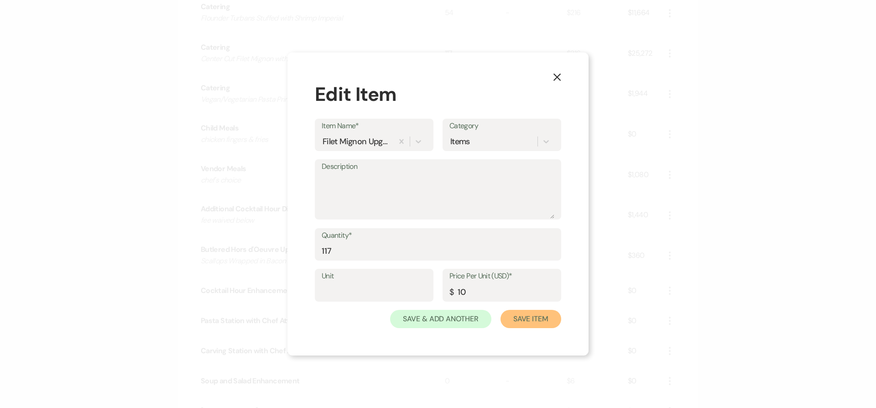
click at [500, 310] on button "Save Item" at bounding box center [530, 319] width 61 height 18
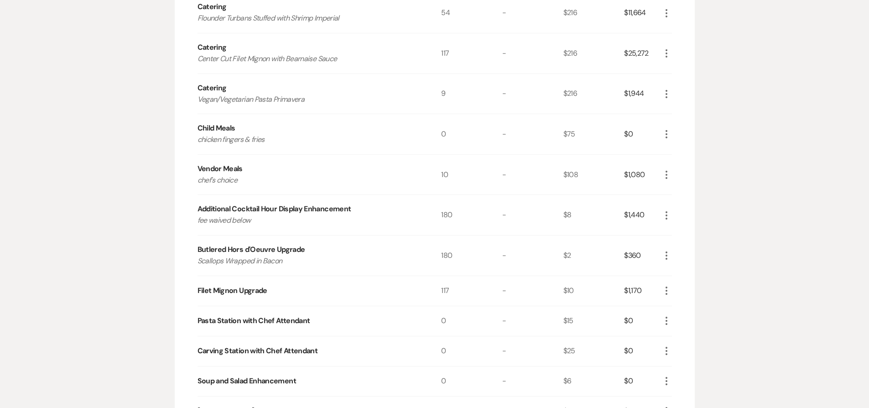
click at [666, 325] on use "button" at bounding box center [667, 321] width 2 height 8
click at [672, 356] on icon "X" at bounding box center [673, 353] width 5 height 7
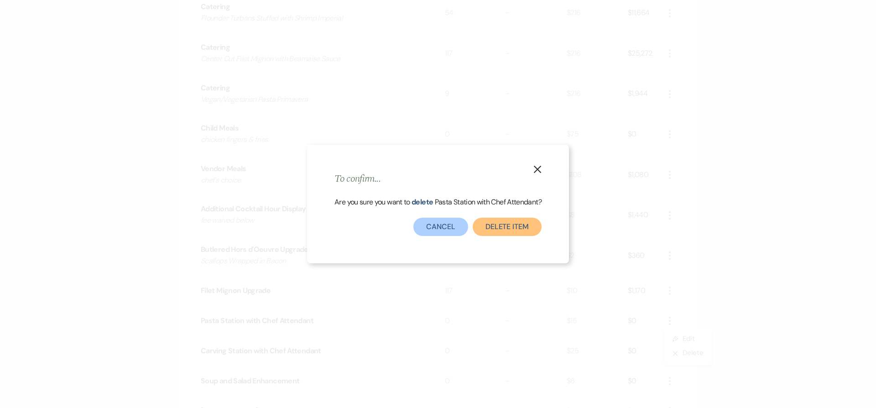
click at [529, 225] on button "Delete Item" at bounding box center [507, 227] width 69 height 18
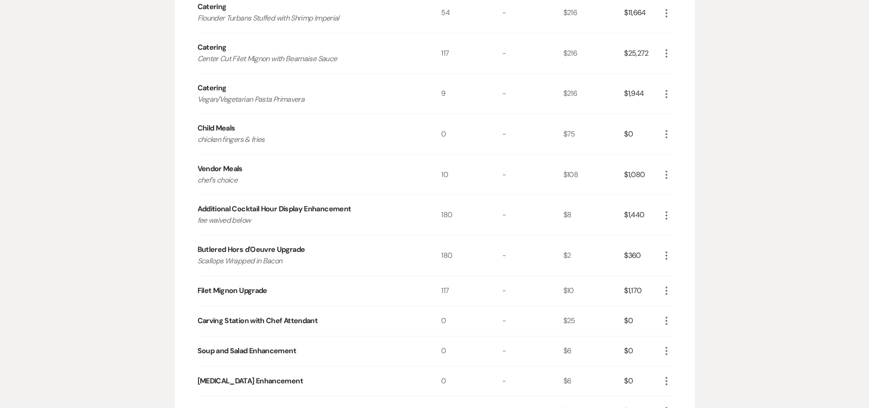
click at [663, 319] on icon "More" at bounding box center [666, 320] width 11 height 11
click at [666, 350] on button "X Delete" at bounding box center [685, 353] width 49 height 15
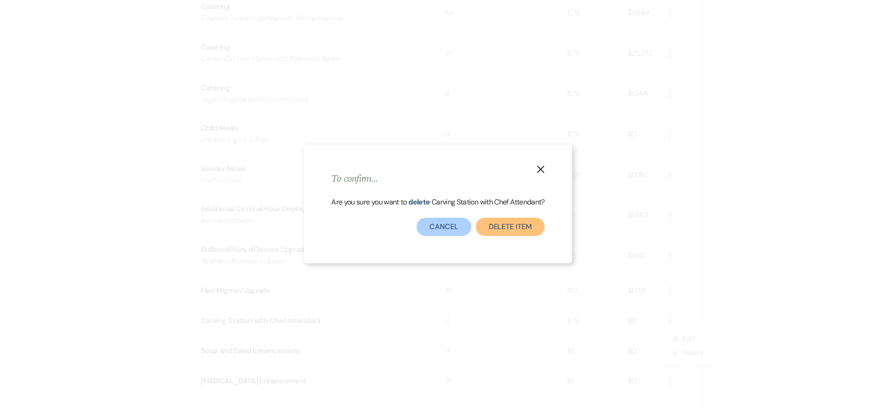
click at [531, 230] on button "Delete Item" at bounding box center [510, 227] width 69 height 18
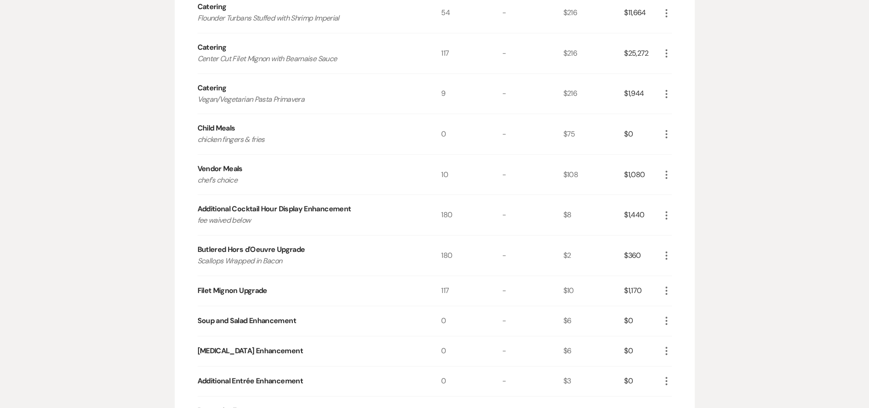
click at [665, 323] on icon "More" at bounding box center [666, 320] width 11 height 11
click at [674, 352] on icon "X" at bounding box center [673, 353] width 5 height 7
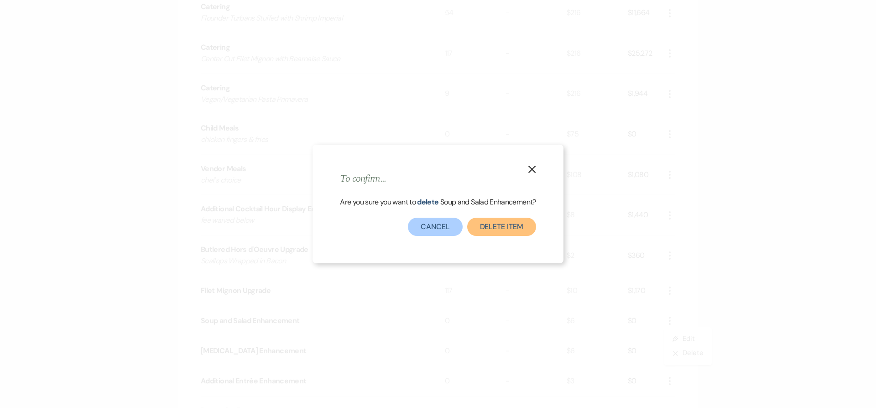
click at [512, 225] on button "Delete Item" at bounding box center [501, 227] width 69 height 18
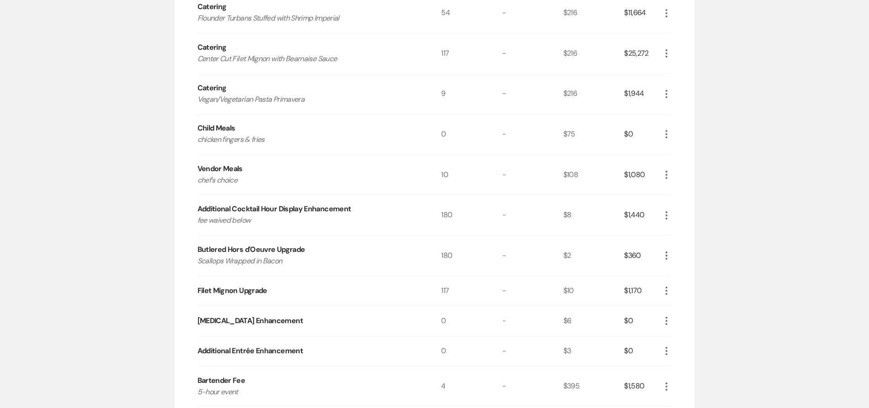
click at [668, 320] on icon "More" at bounding box center [666, 320] width 11 height 11
click at [675, 356] on icon "X" at bounding box center [673, 353] width 5 height 7
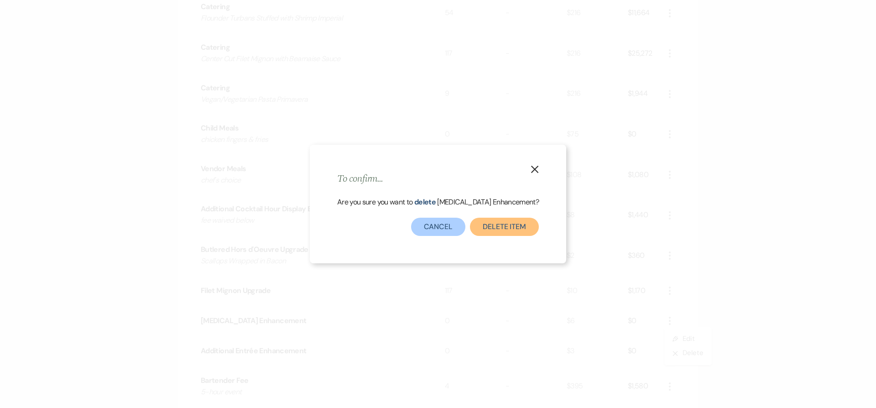
drag, startPoint x: 492, startPoint y: 225, endPoint x: 512, endPoint y: 226, distance: 20.5
click at [492, 226] on button "Delete Item" at bounding box center [504, 227] width 69 height 18
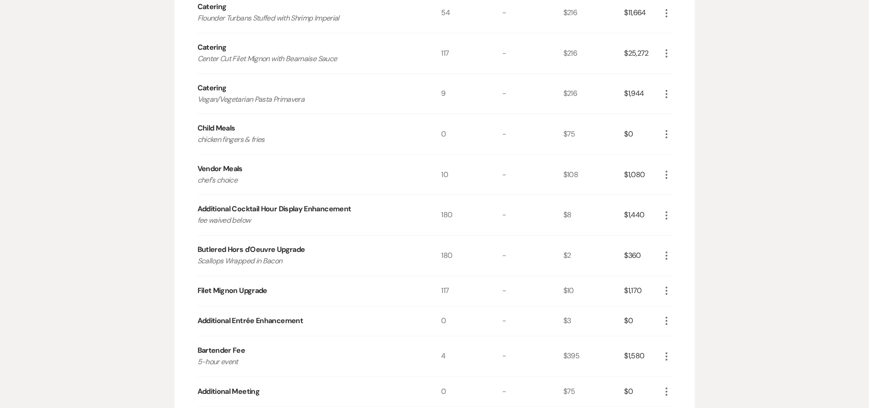
click at [667, 322] on icon "More" at bounding box center [666, 320] width 11 height 11
click at [678, 355] on button "X Delete" at bounding box center [685, 353] width 49 height 15
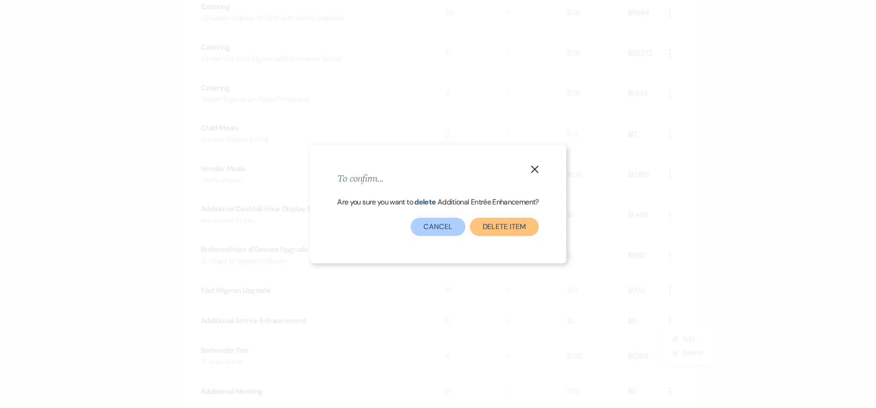
click at [494, 226] on button "Delete Item" at bounding box center [504, 227] width 69 height 18
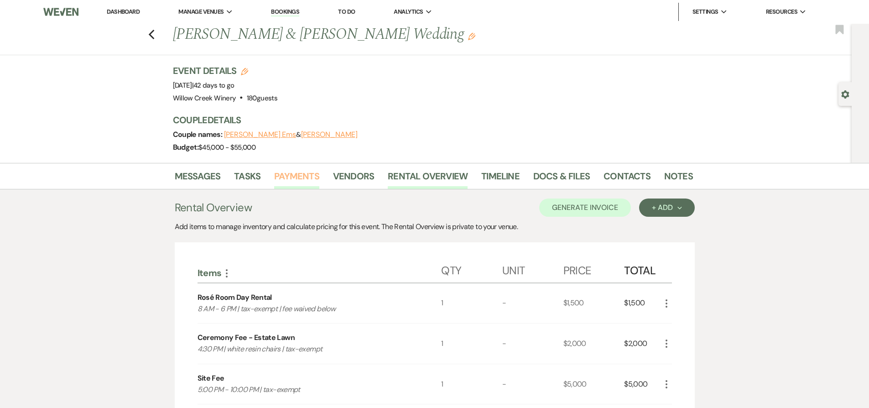
click at [287, 174] on link "Payments" at bounding box center [296, 179] width 45 height 20
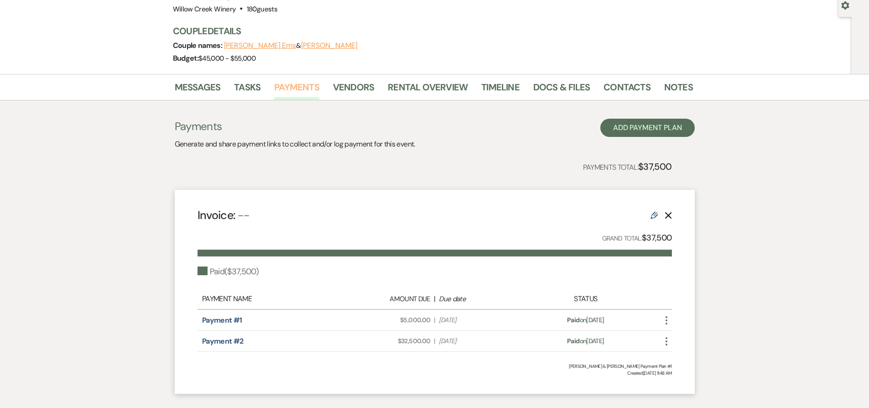
scroll to position [96, 0]
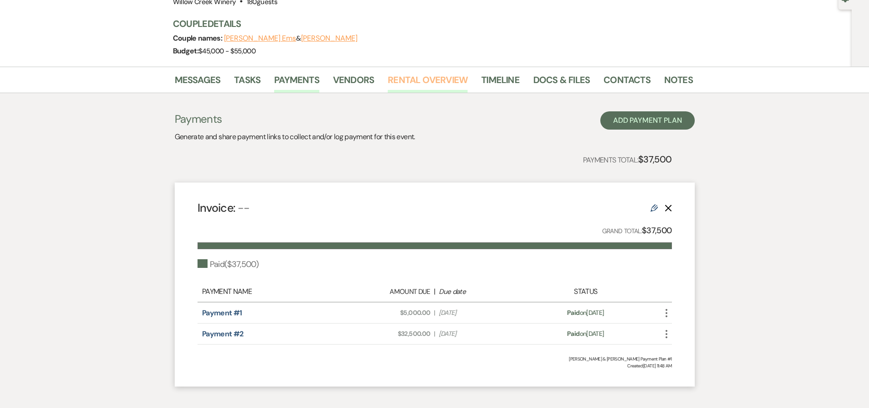
click at [405, 81] on link "Rental Overview" at bounding box center [428, 83] width 80 height 20
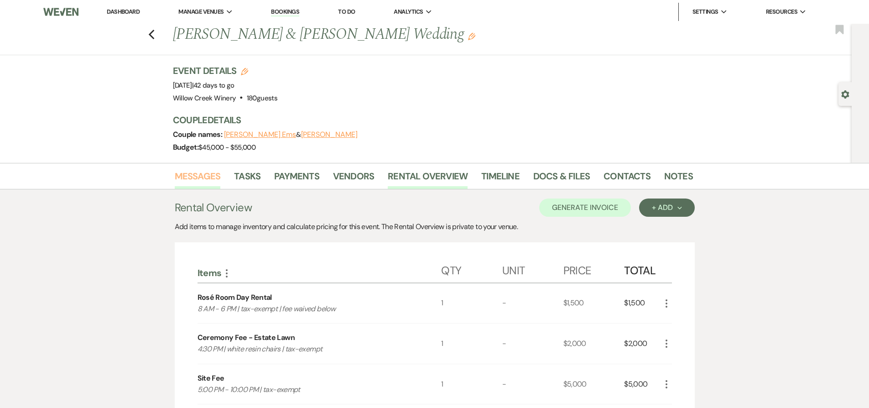
click at [190, 171] on link "Messages" at bounding box center [198, 179] width 46 height 20
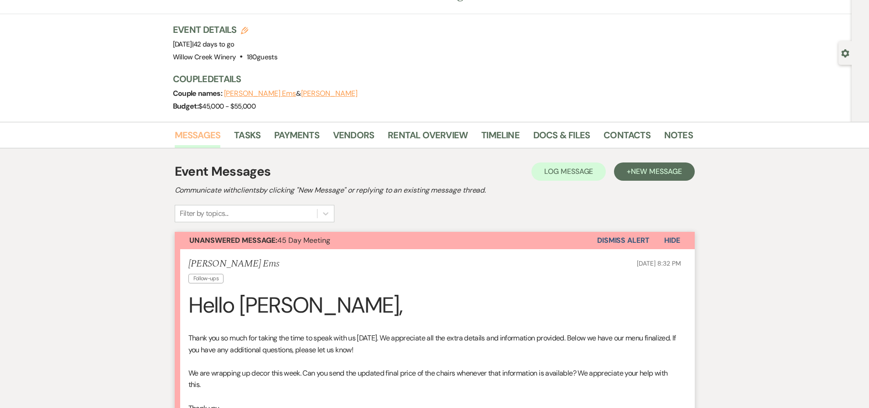
scroll to position [36, 0]
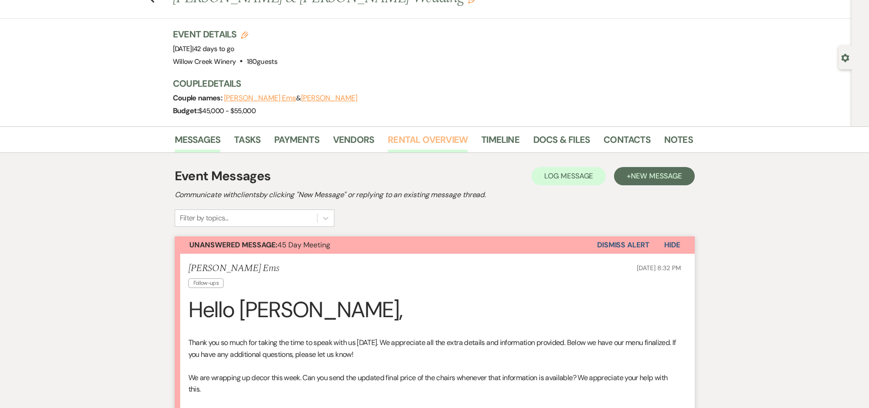
click at [421, 141] on link "Rental Overview" at bounding box center [428, 142] width 80 height 20
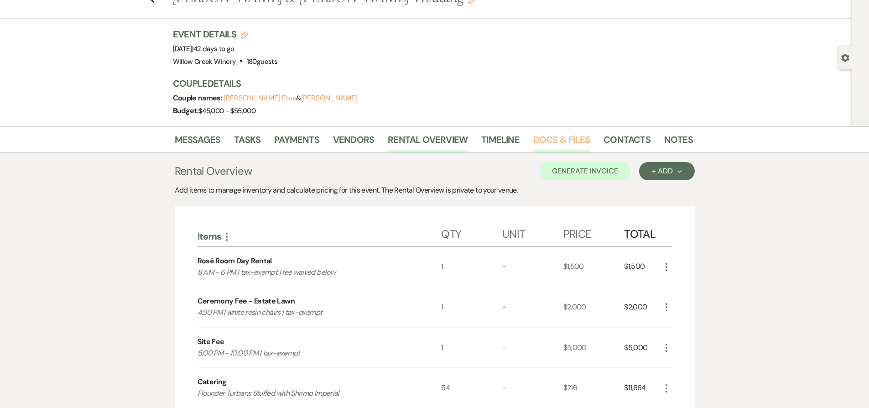
click at [536, 136] on link "Docs & Files" at bounding box center [561, 142] width 57 height 20
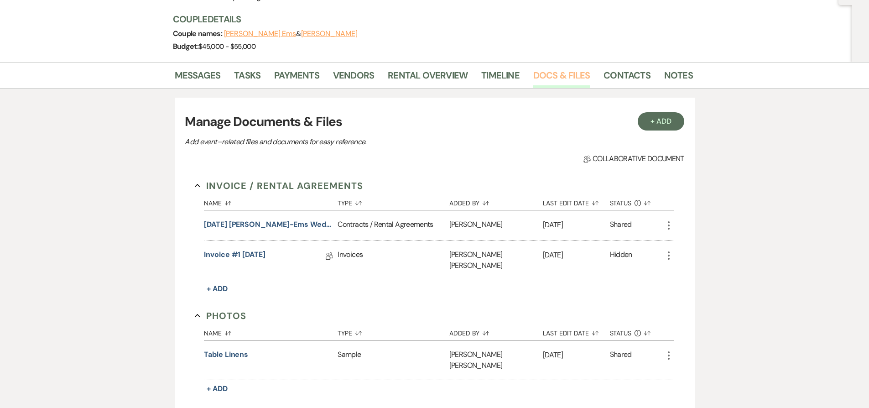
scroll to position [98, 0]
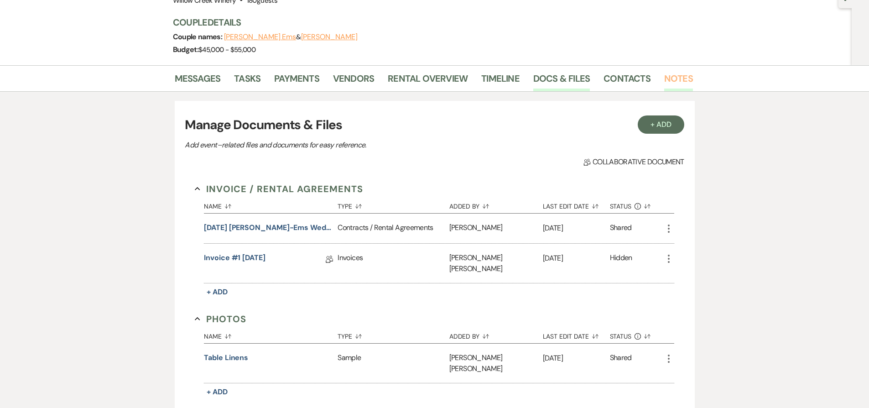
click at [666, 79] on link "Notes" at bounding box center [678, 81] width 29 height 20
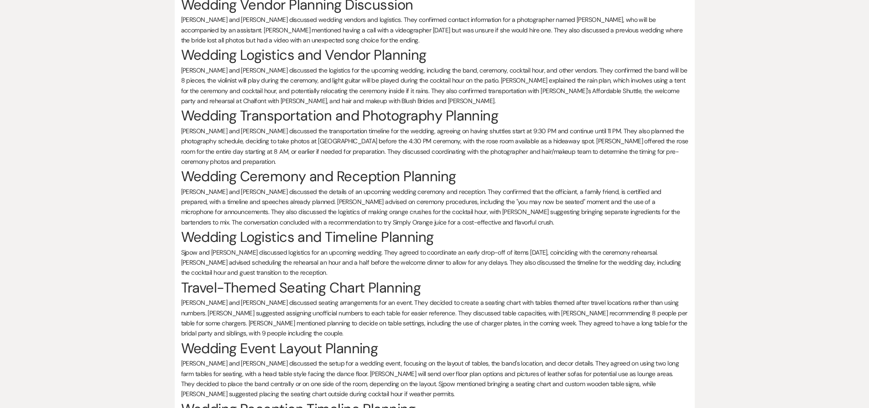
scroll to position [1177, 0]
